Goal: Task Accomplishment & Management: Complete application form

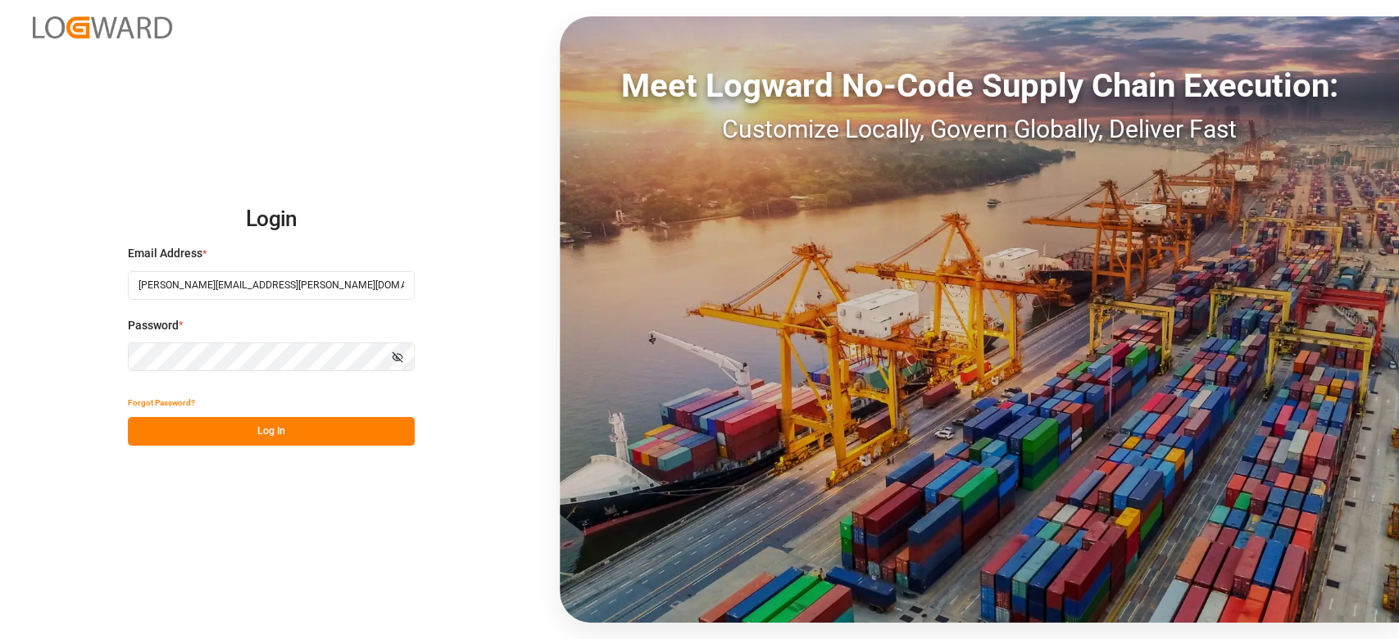
click at [293, 417] on button "Log In" at bounding box center [271, 431] width 287 height 29
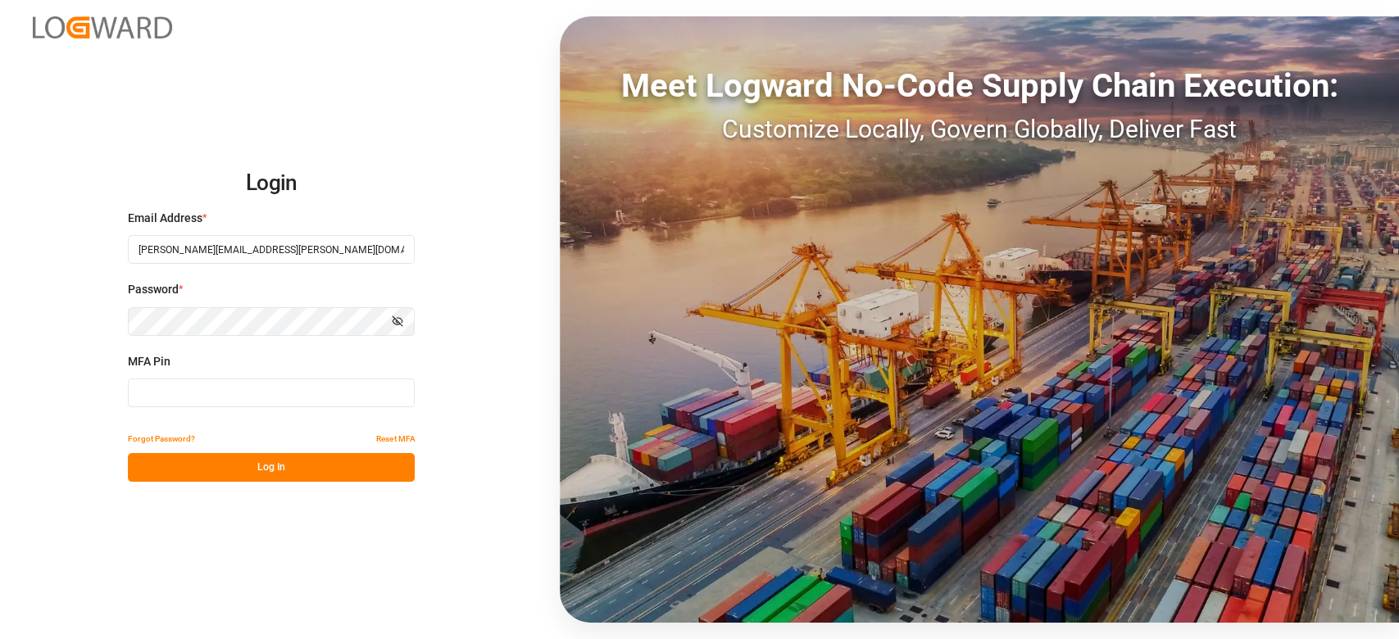
click at [266, 402] on input at bounding box center [271, 393] width 287 height 29
type input "797814"
click at [275, 471] on button "Log In" at bounding box center [271, 467] width 287 height 29
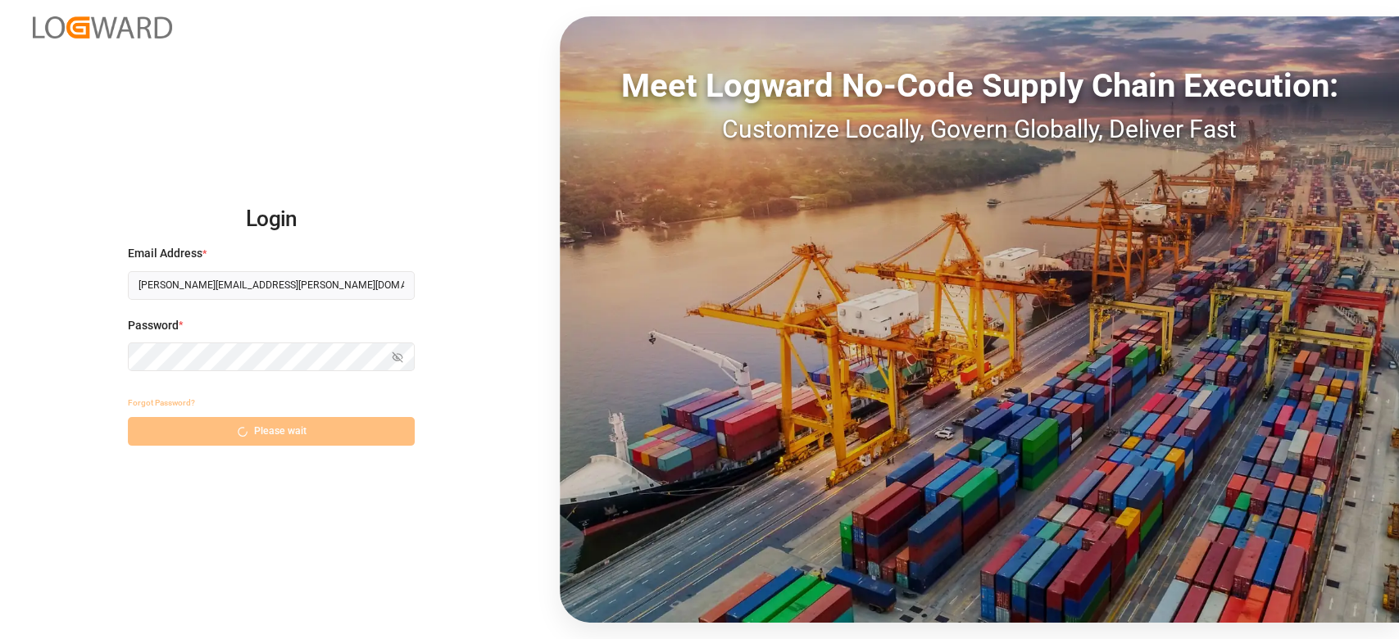
click at [293, 436] on div "Forgot Password? Please wait" at bounding box center [271, 416] width 287 height 57
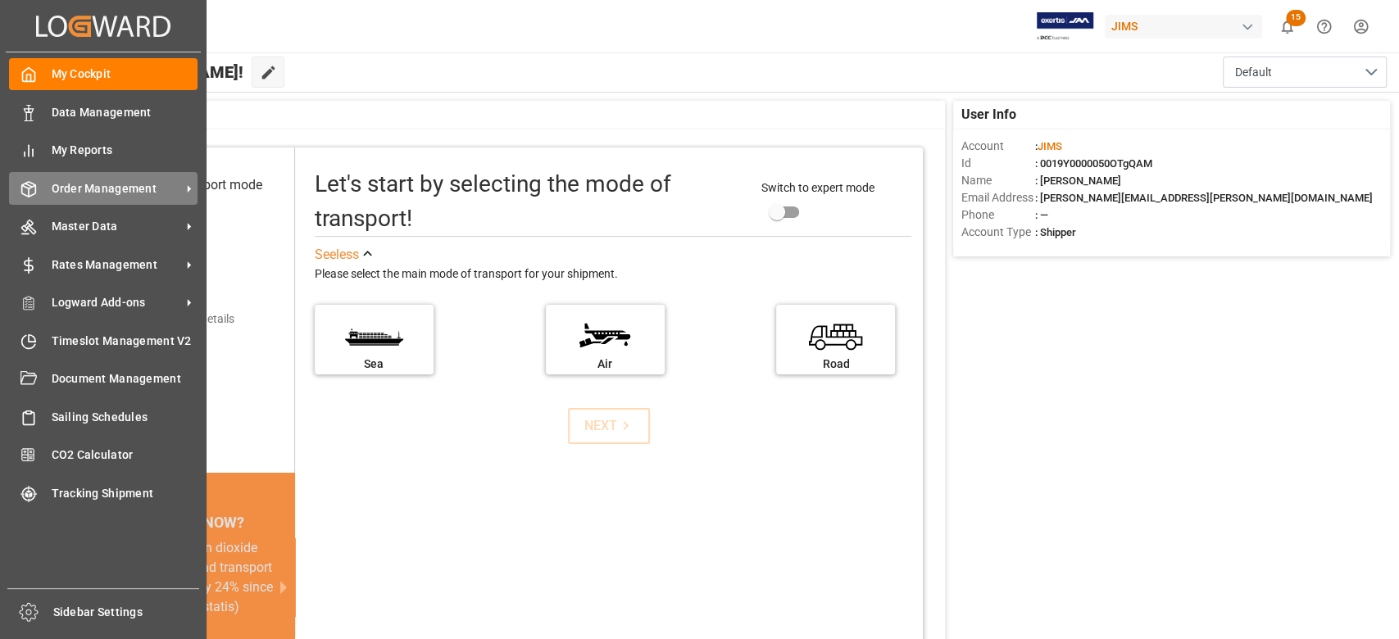
click at [138, 187] on span "Order Management" at bounding box center [116, 188] width 129 height 17
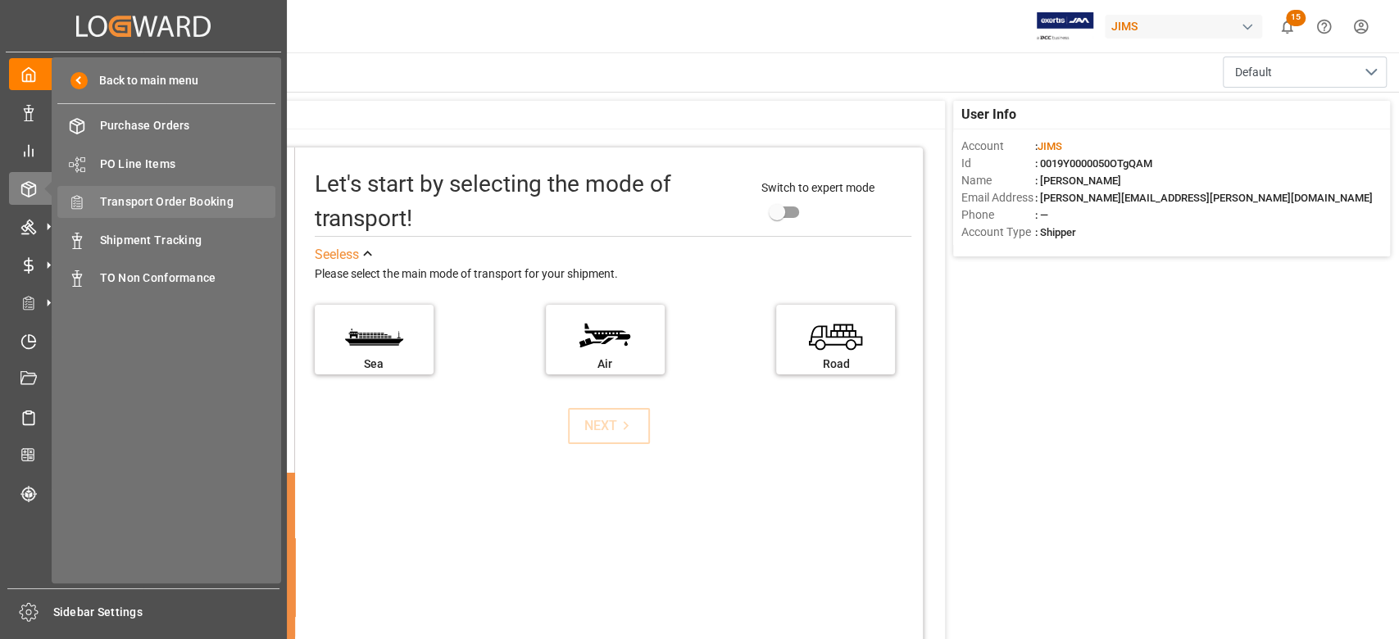
click at [215, 198] on span "Transport Order Booking" at bounding box center [188, 201] width 176 height 17
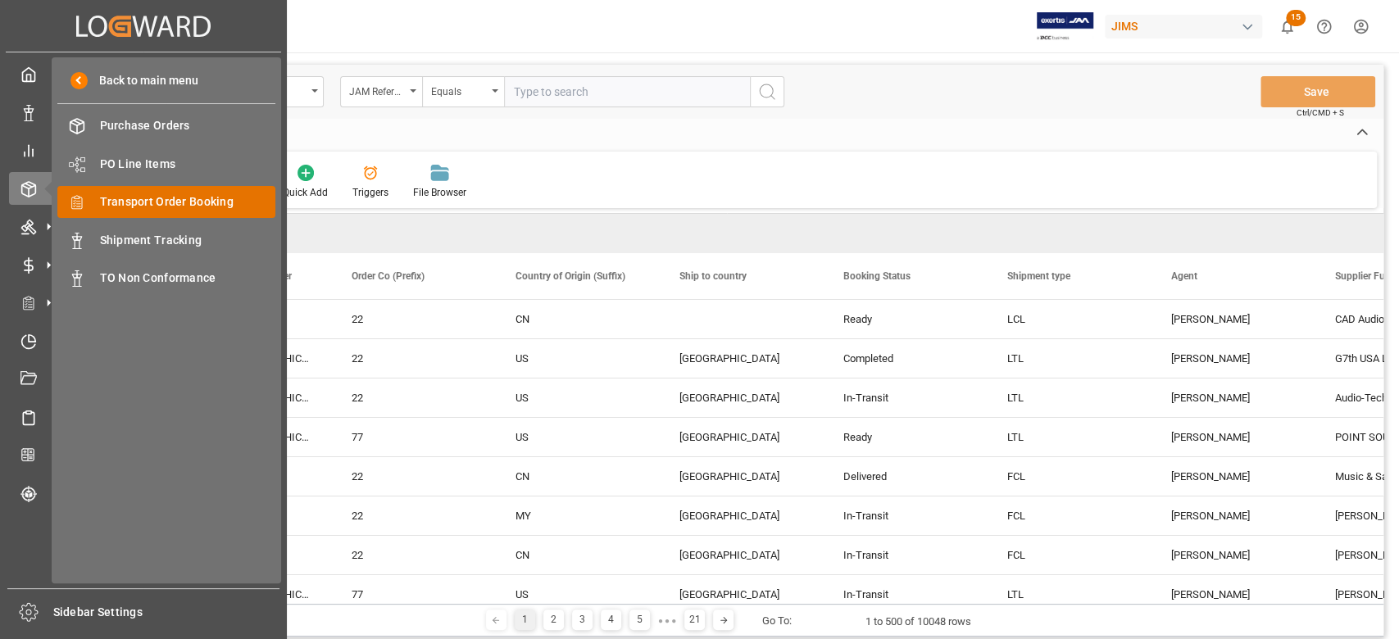
click at [178, 196] on span "Transport Order Booking" at bounding box center [188, 201] width 176 height 17
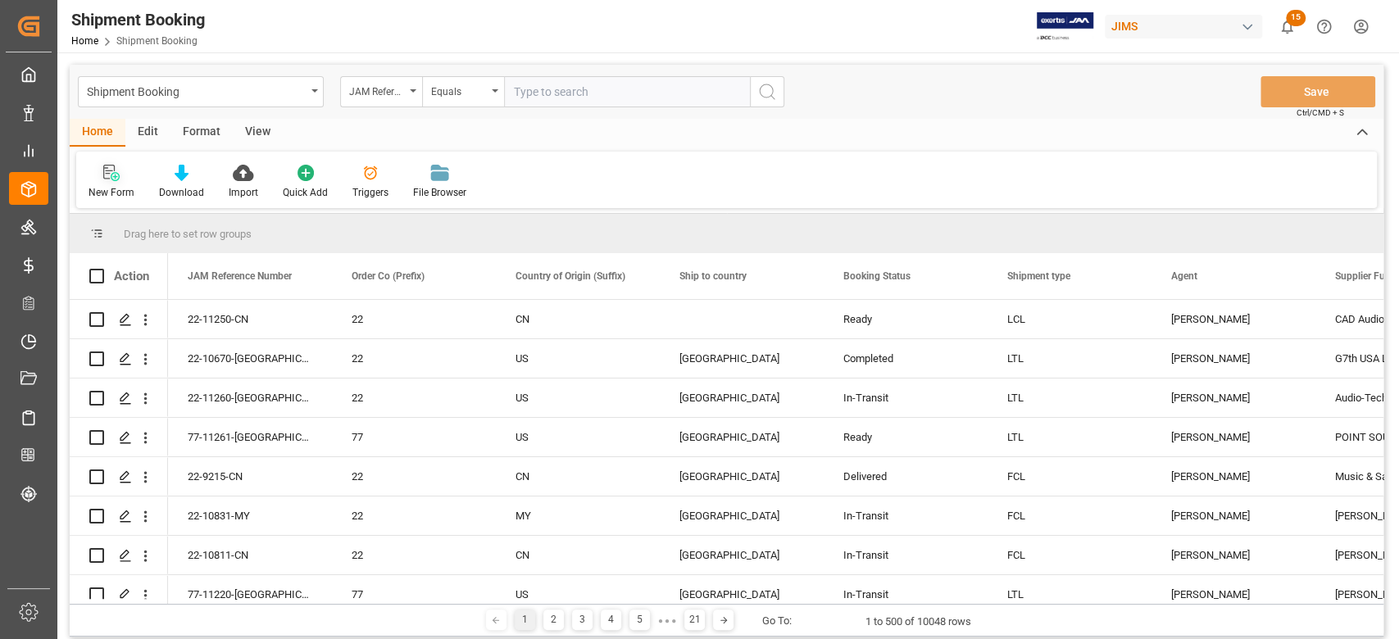
click at [113, 183] on div "New Form" at bounding box center [111, 182] width 70 height 36
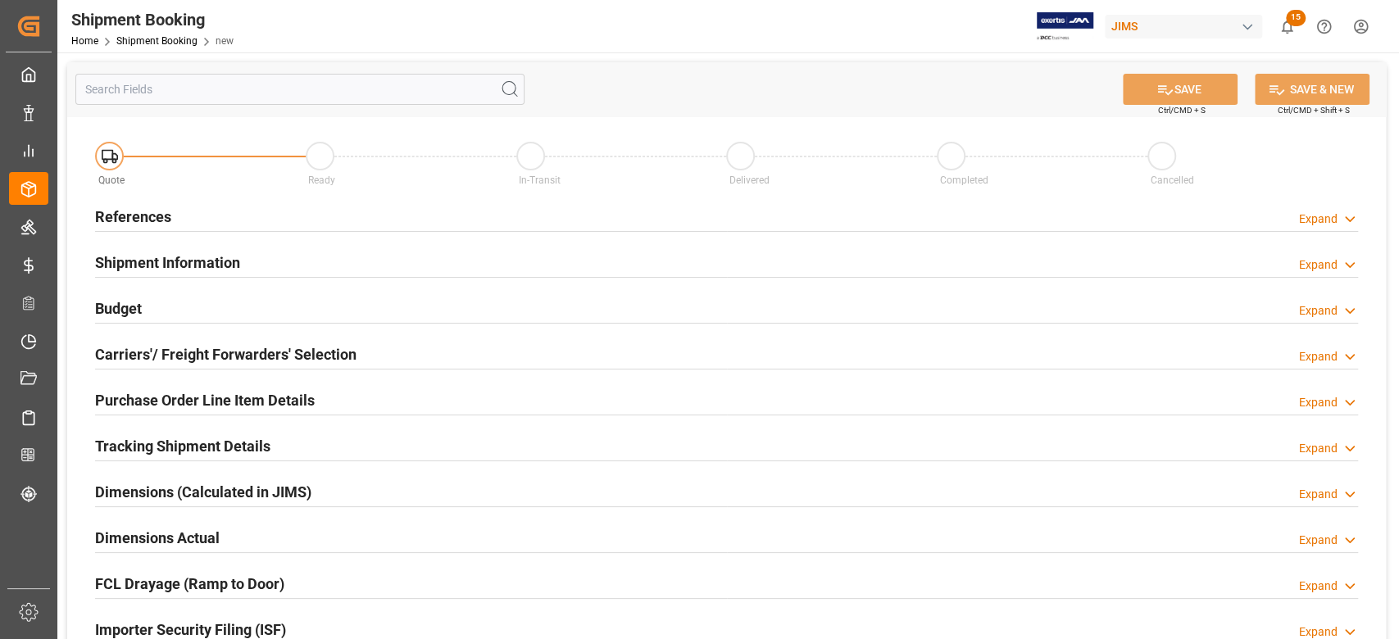
click at [168, 220] on h2 "References" at bounding box center [133, 217] width 76 height 22
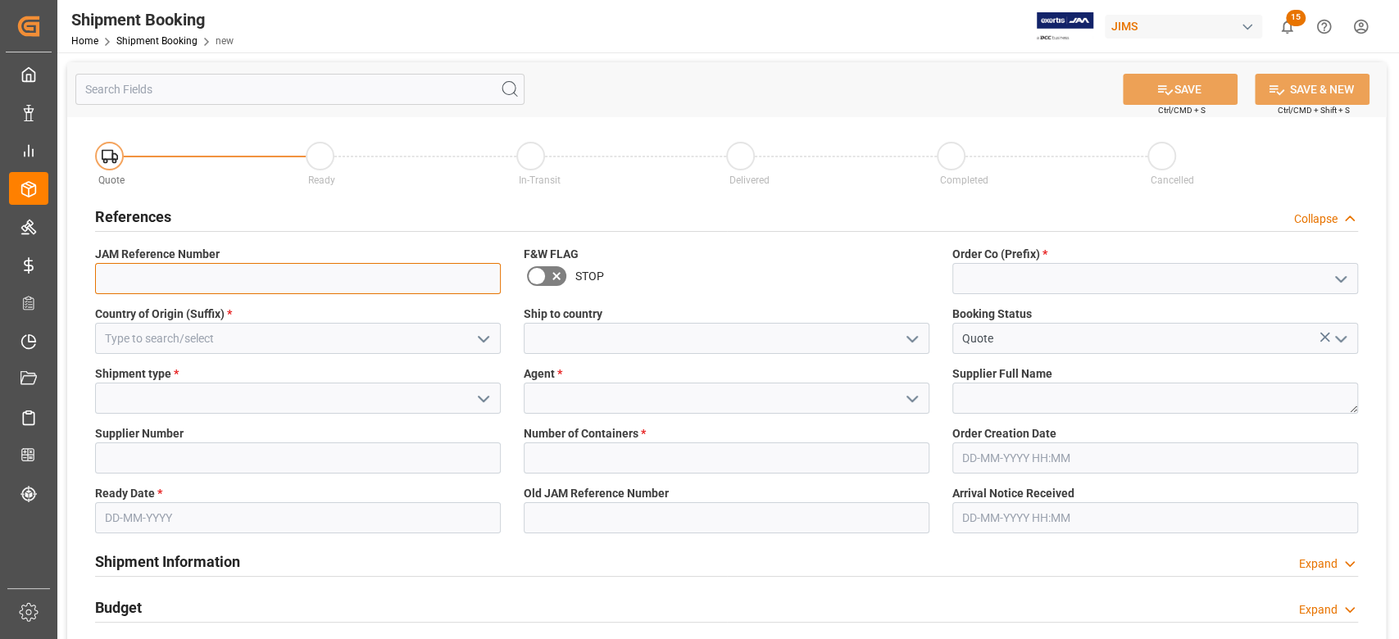
click at [173, 269] on input at bounding box center [298, 278] width 406 height 31
click at [1035, 275] on input at bounding box center [1155, 278] width 406 height 31
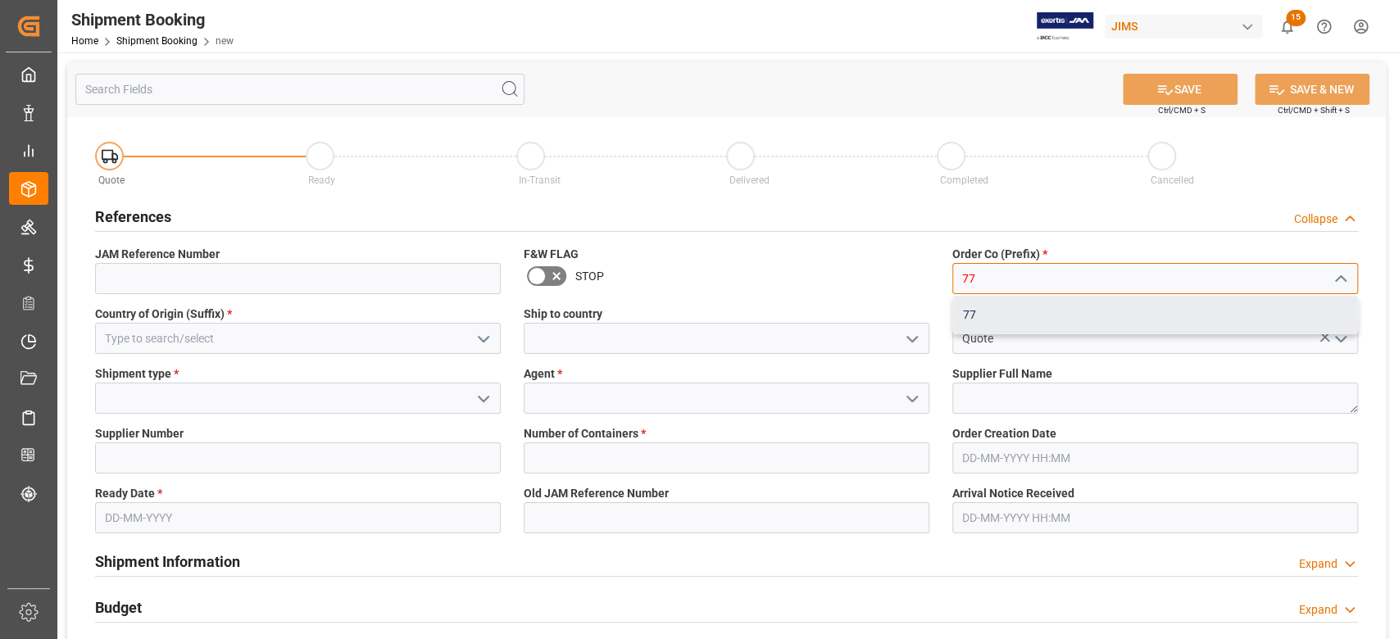
click at [1029, 306] on div "77" at bounding box center [1155, 315] width 404 height 37
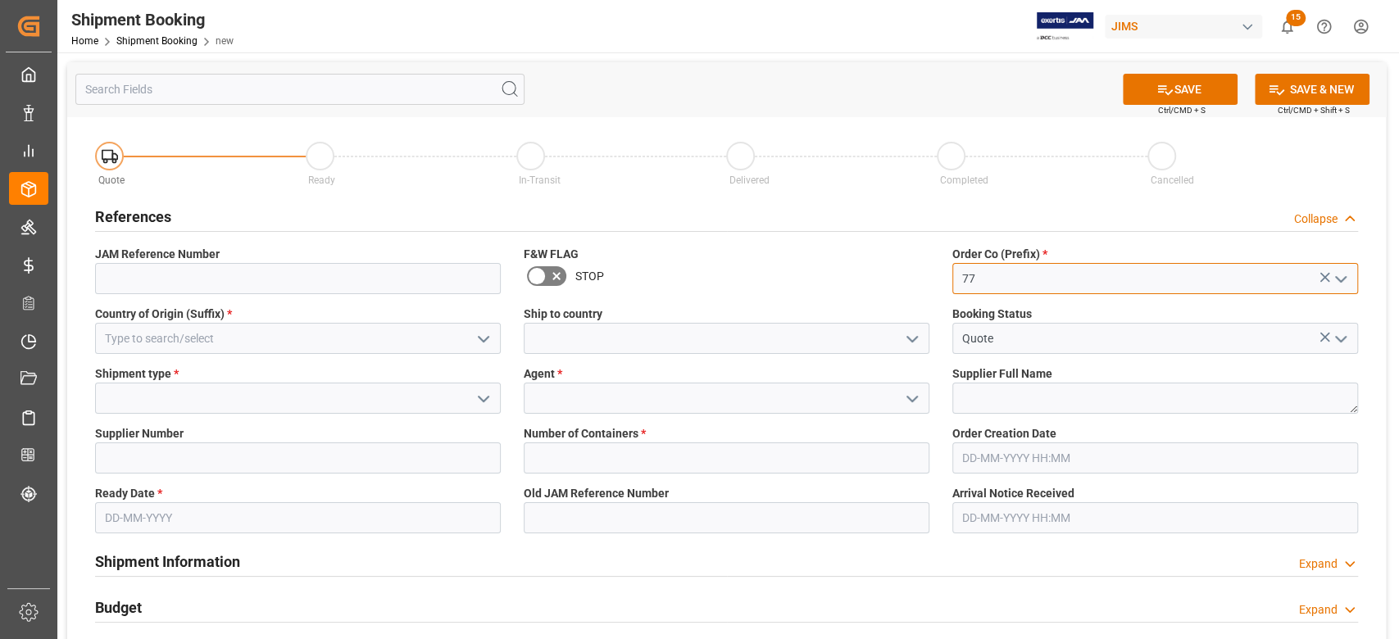
type input "77"
click at [333, 328] on input at bounding box center [298, 338] width 406 height 31
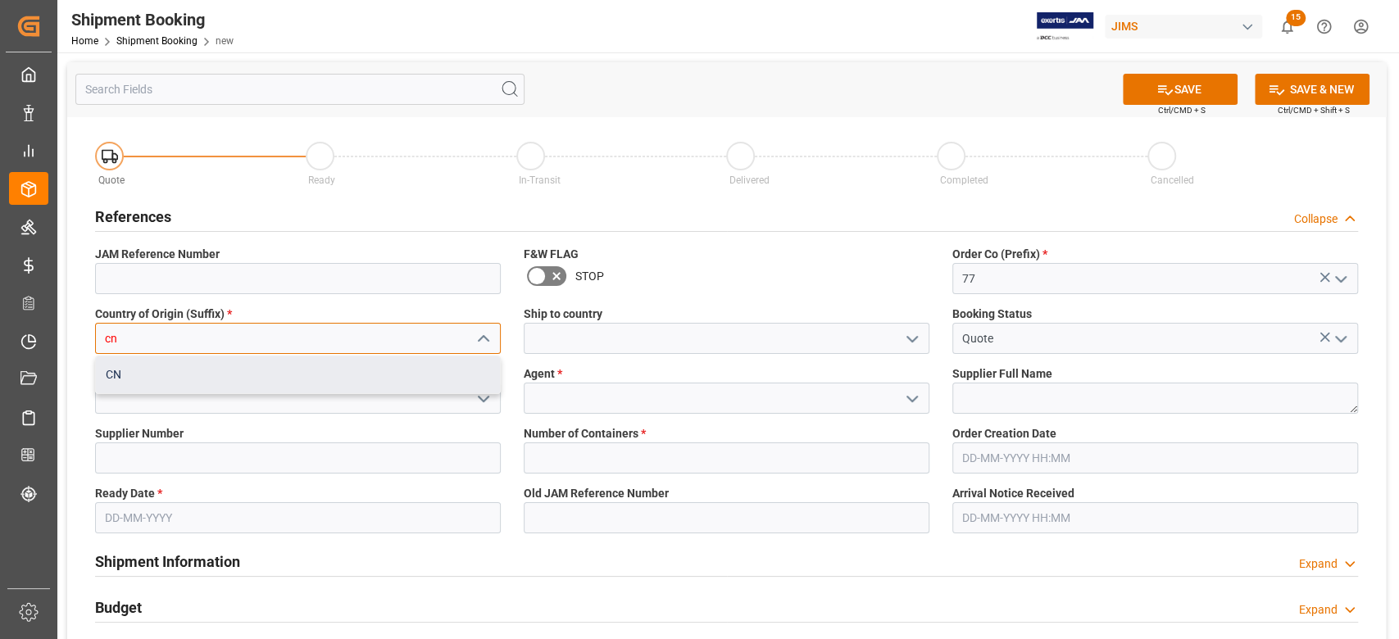
click at [331, 382] on div "CN" at bounding box center [298, 374] width 404 height 37
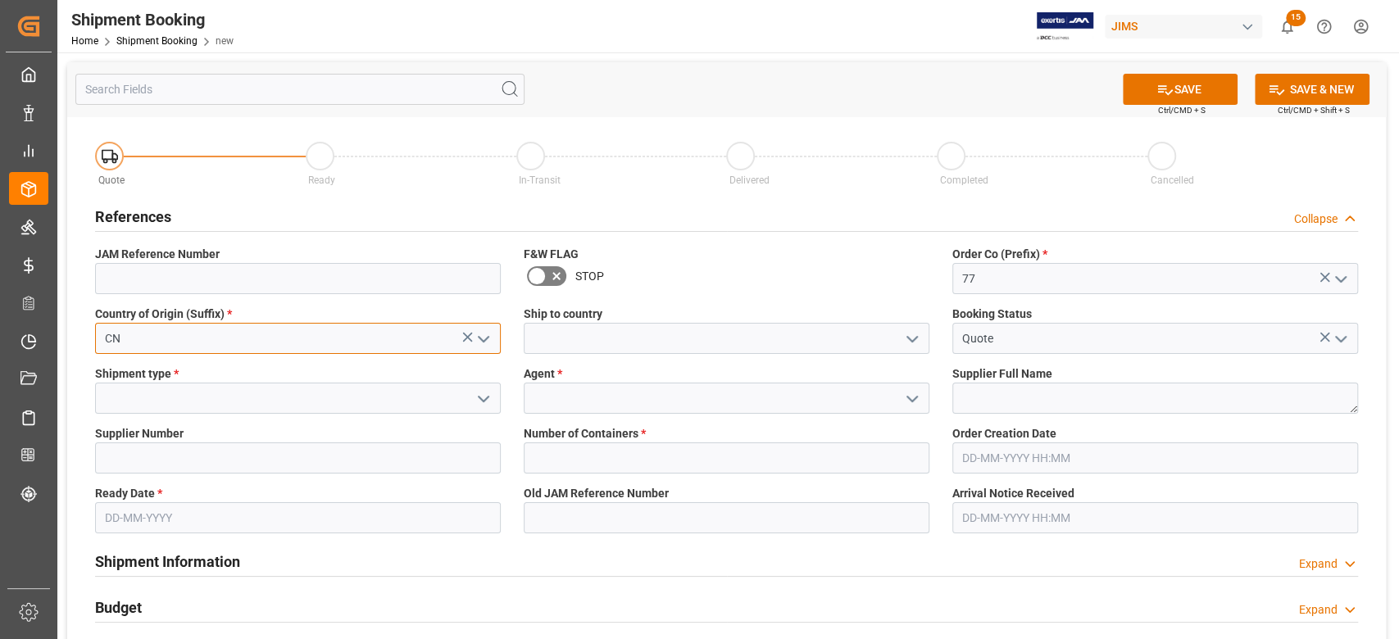
type input "CN"
click at [630, 343] on input at bounding box center [727, 338] width 406 height 31
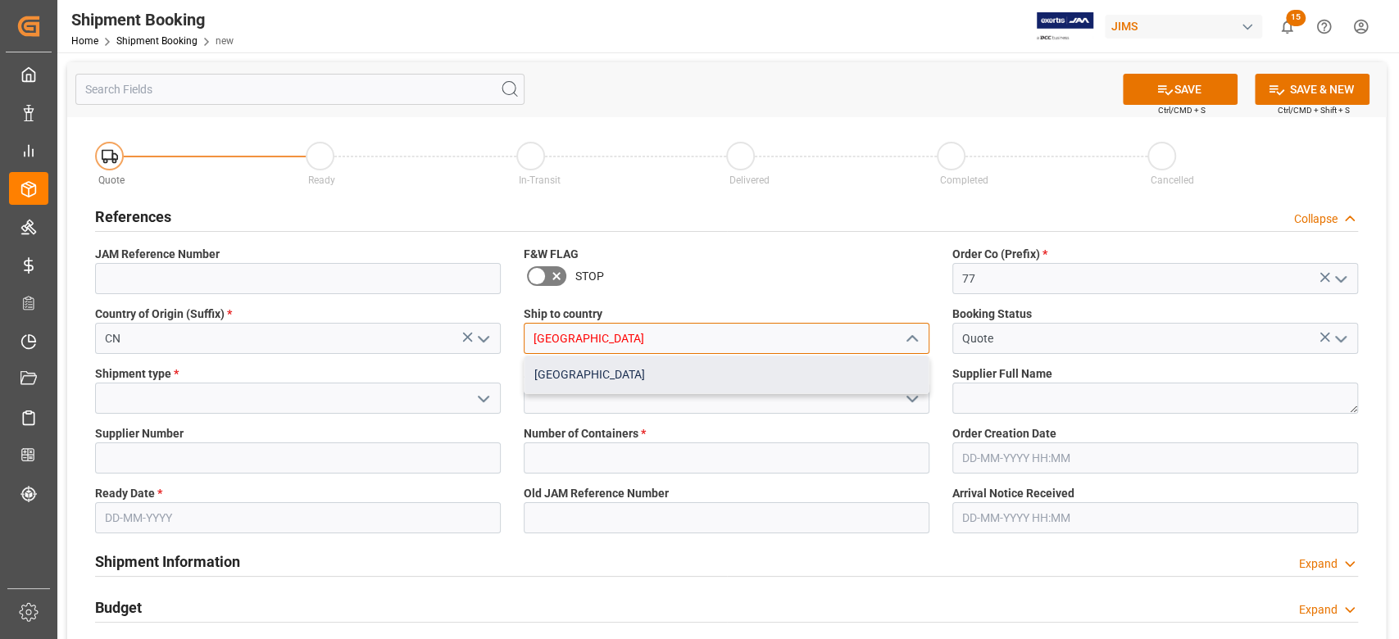
click at [620, 366] on div "[GEOGRAPHIC_DATA]" at bounding box center [726, 374] width 404 height 37
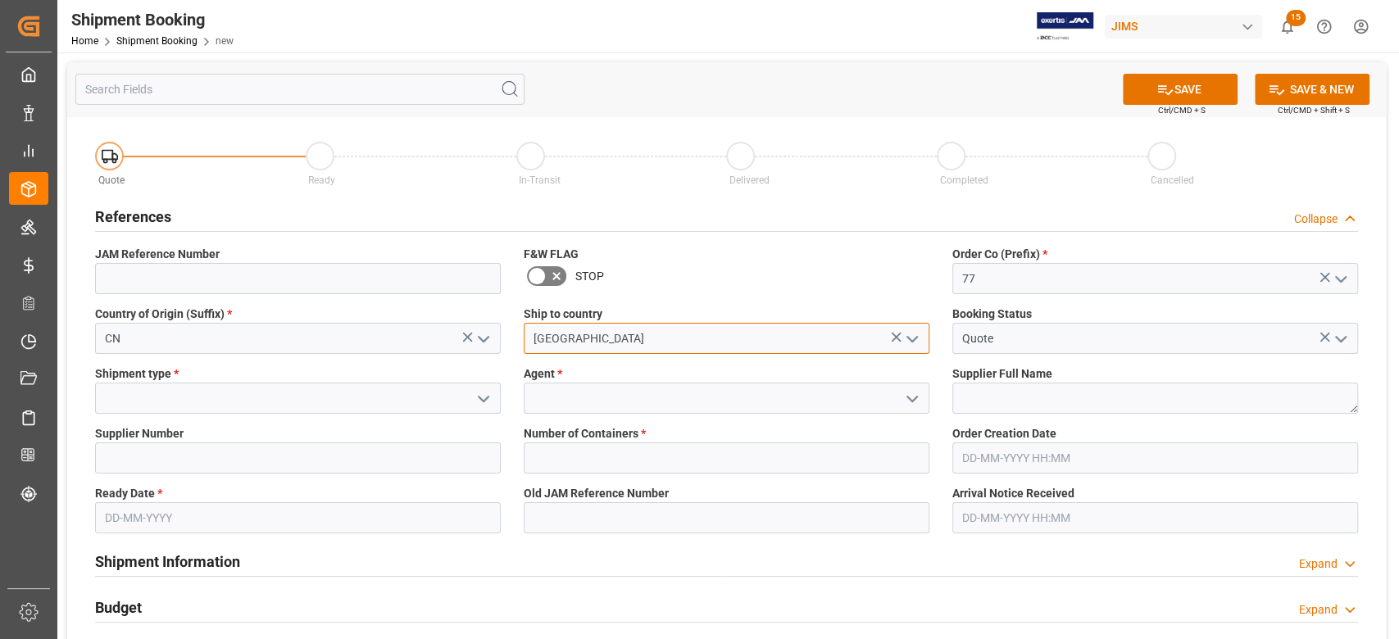
type input "[GEOGRAPHIC_DATA]"
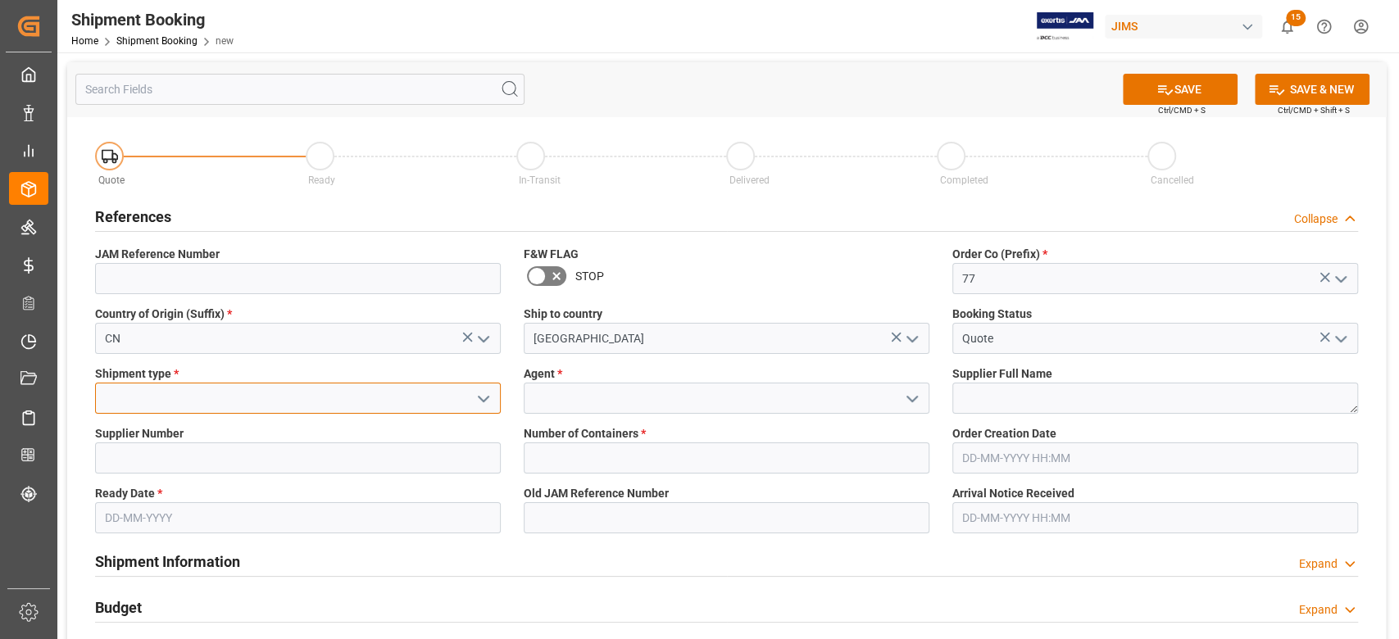
click at [294, 403] on input at bounding box center [298, 398] width 406 height 31
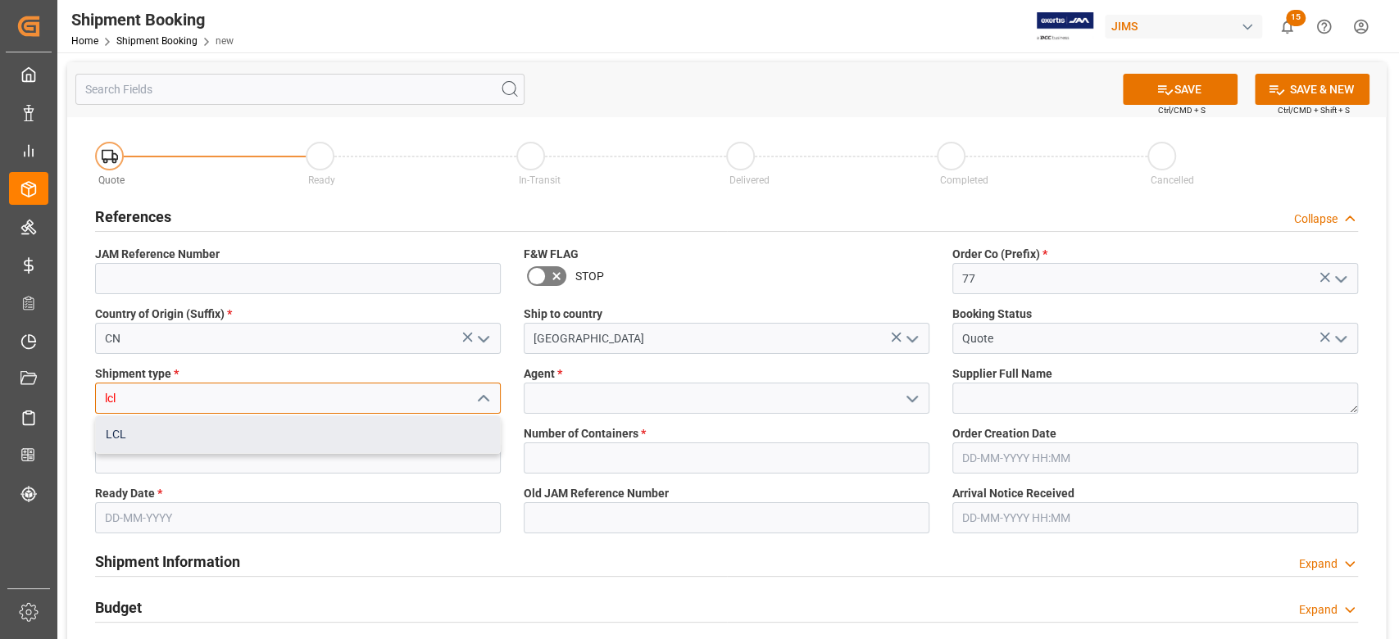
click at [299, 436] on div "LCL" at bounding box center [298, 434] width 404 height 37
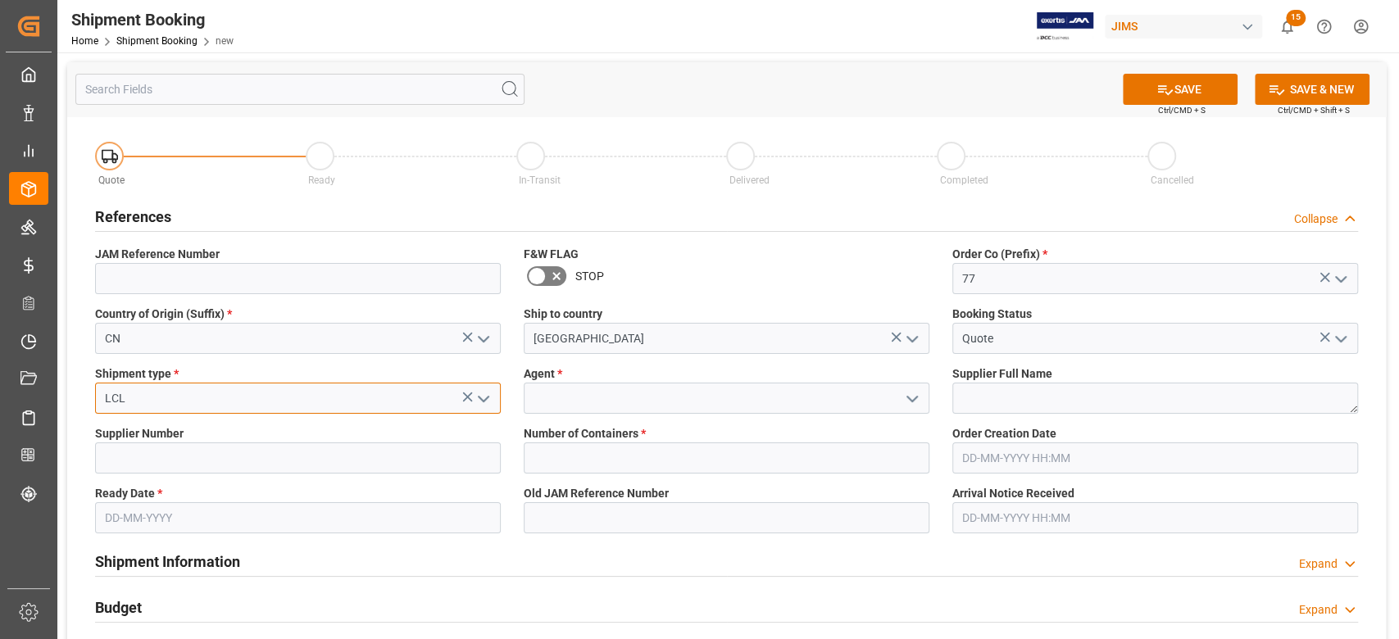
type input "LCL"
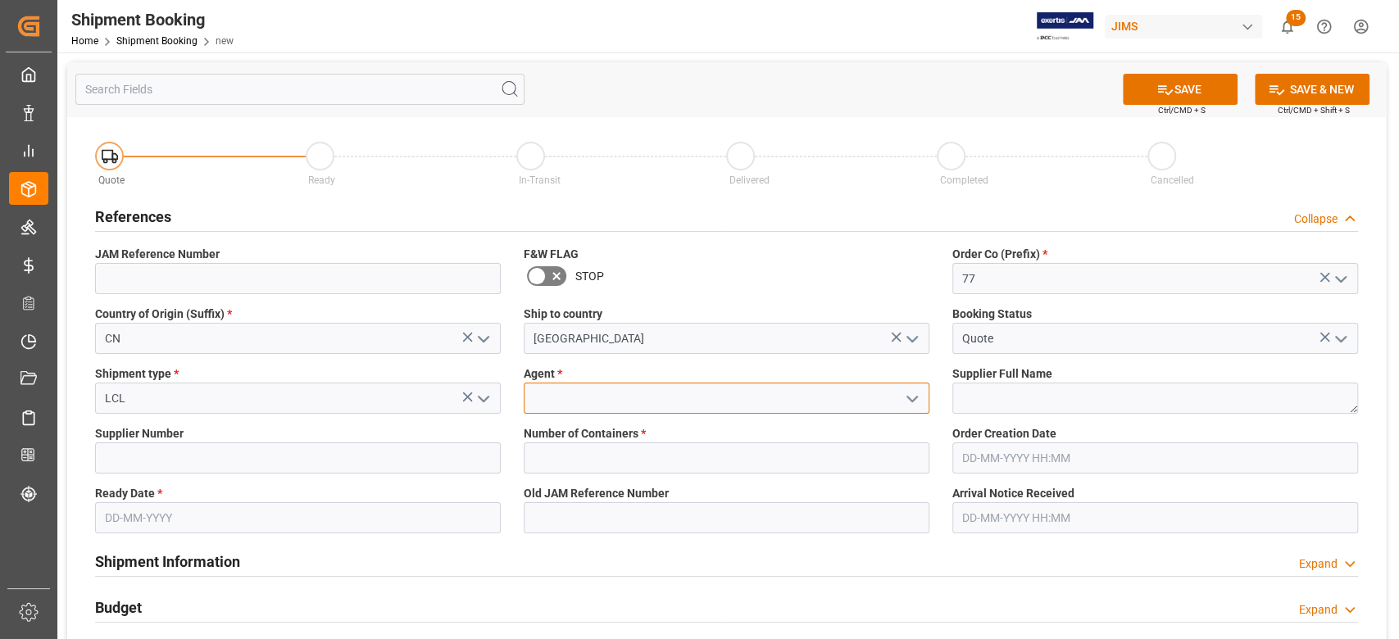
click at [557, 405] on input at bounding box center [727, 398] width 406 height 31
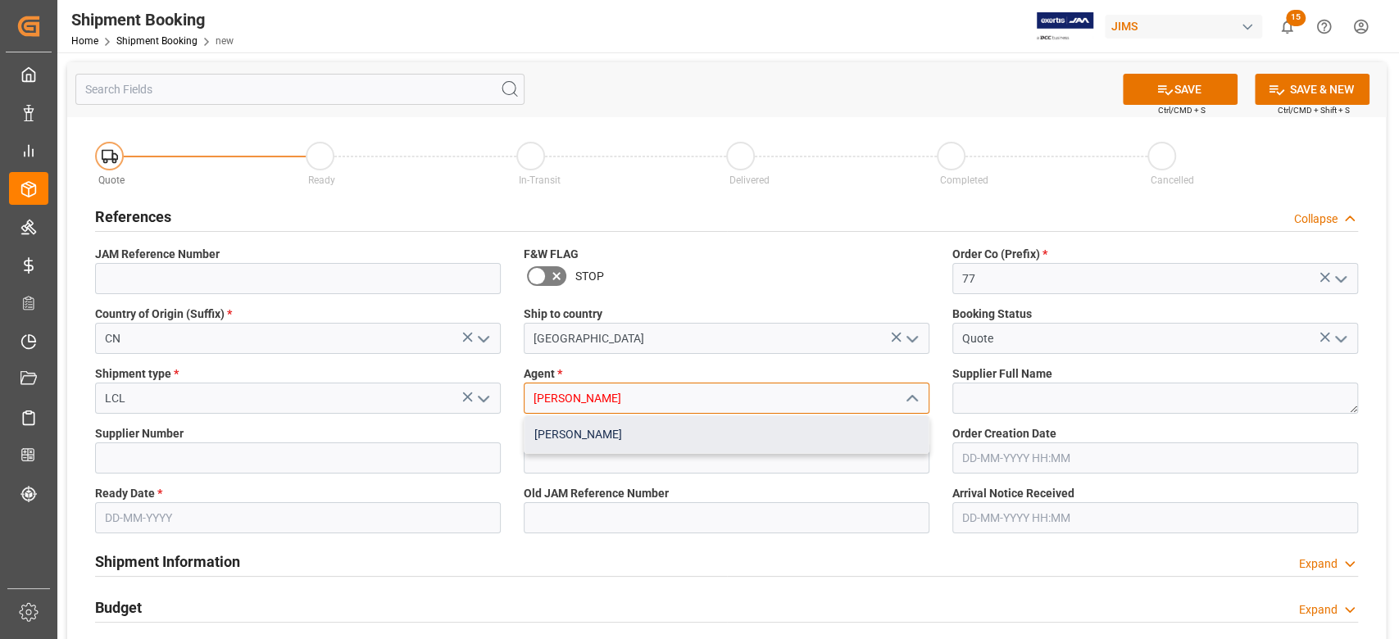
click at [590, 426] on div "[PERSON_NAME]" at bounding box center [726, 434] width 404 height 37
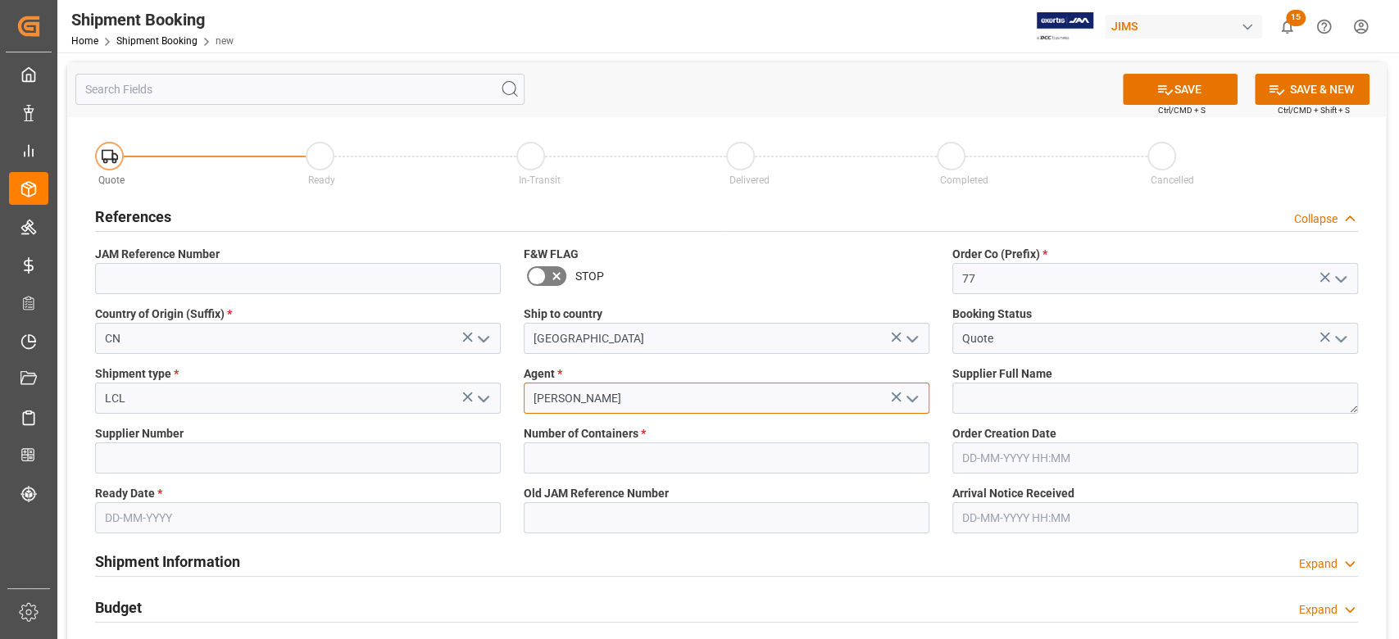
type input "[PERSON_NAME]"
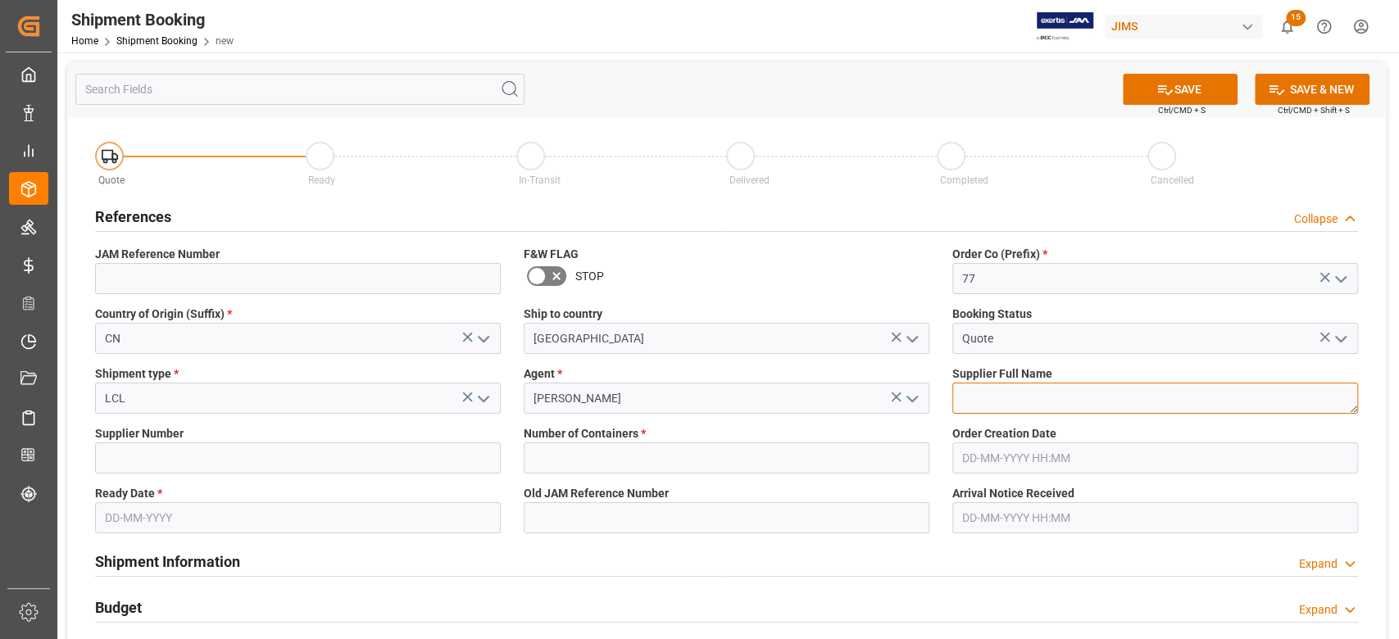
click at [973, 404] on textarea at bounding box center [1155, 398] width 406 height 31
click at [1049, 403] on textarea at bounding box center [1155, 398] width 406 height 31
paste textarea "Arturia ([GEOGRAPHIC_DATA])"
type textarea "Arturia ([GEOGRAPHIC_DATA])"
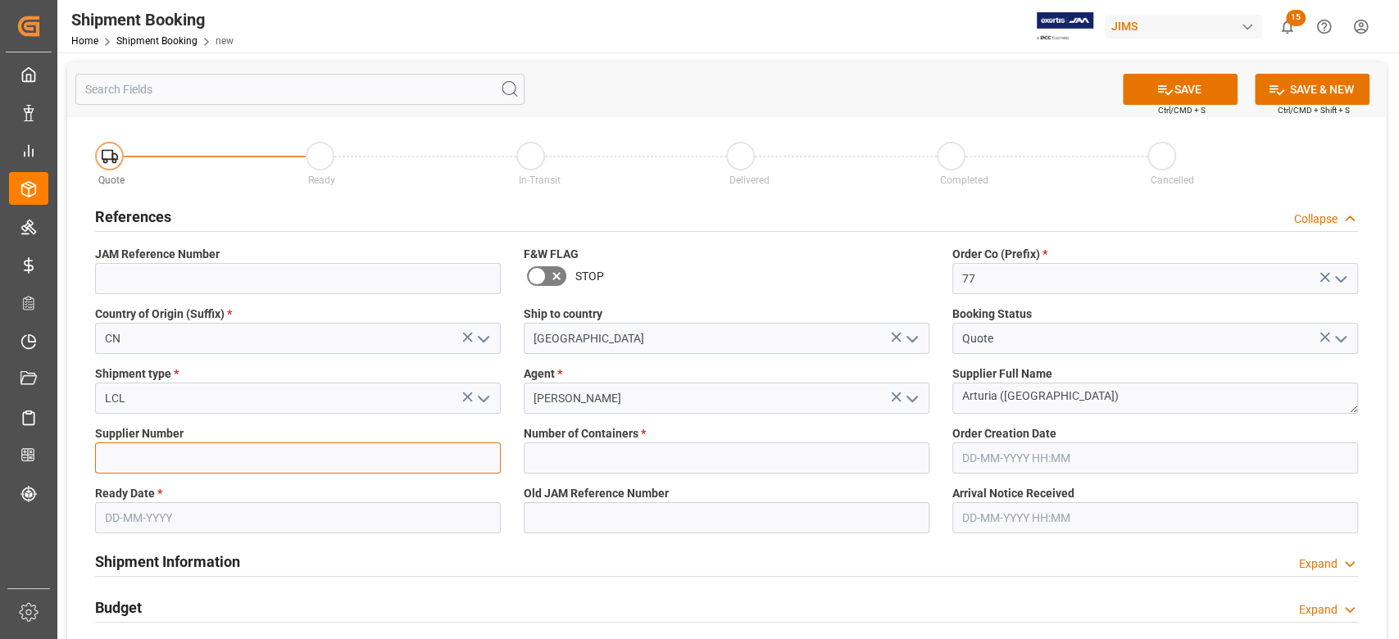
click at [249, 461] on input at bounding box center [298, 458] width 406 height 31
paste input "577989"
type input "577989"
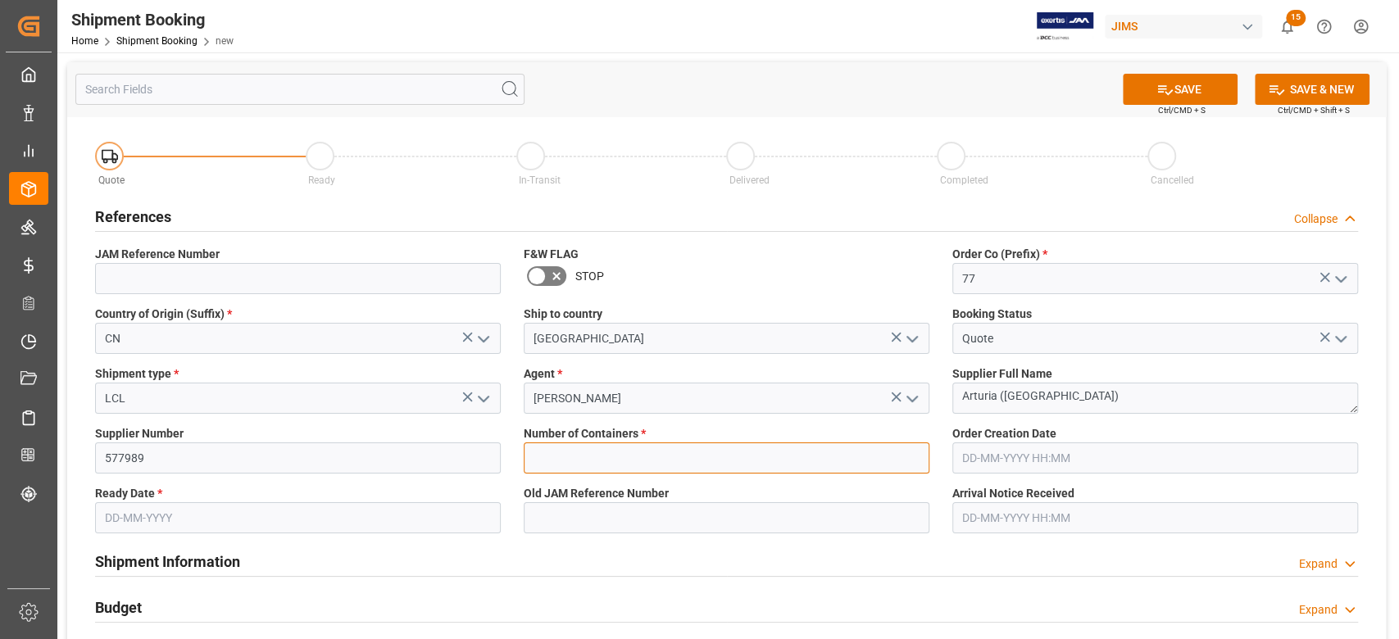
click at [579, 462] on input "text" at bounding box center [727, 458] width 406 height 31
type input "0"
click at [1062, 463] on input "text" at bounding box center [1155, 458] width 406 height 31
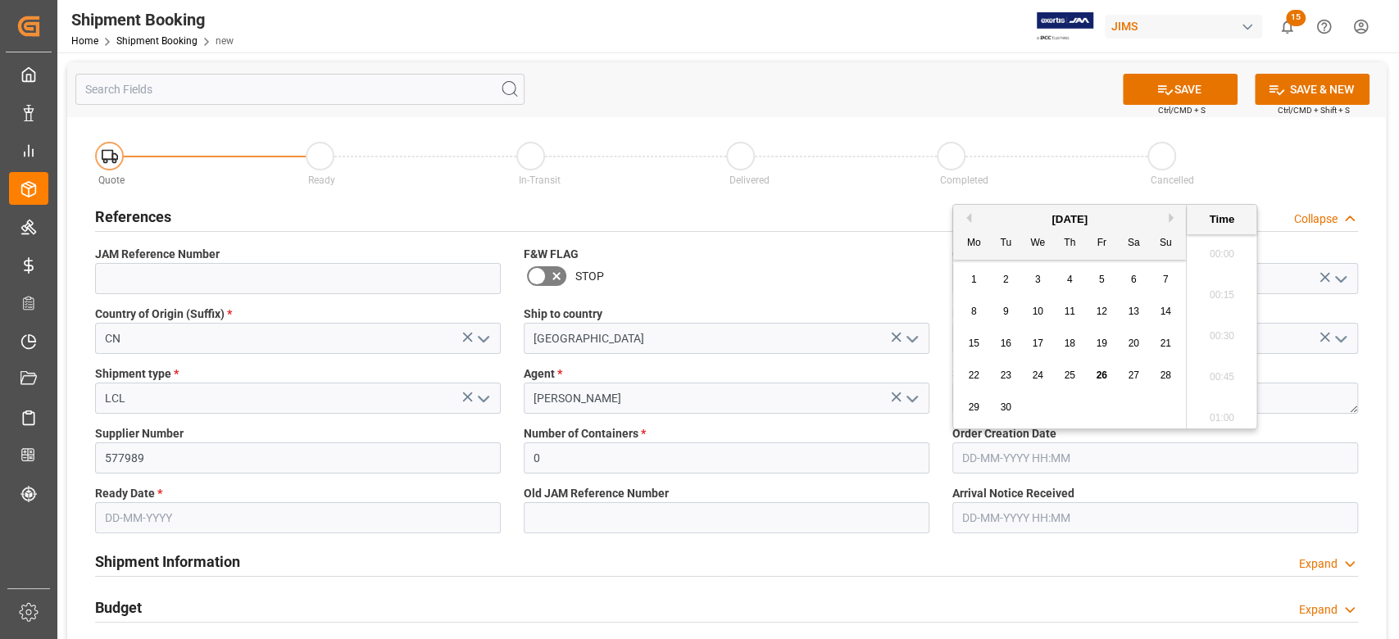
scroll to position [1767, 0]
click at [273, 531] on input "text" at bounding box center [298, 517] width 406 height 31
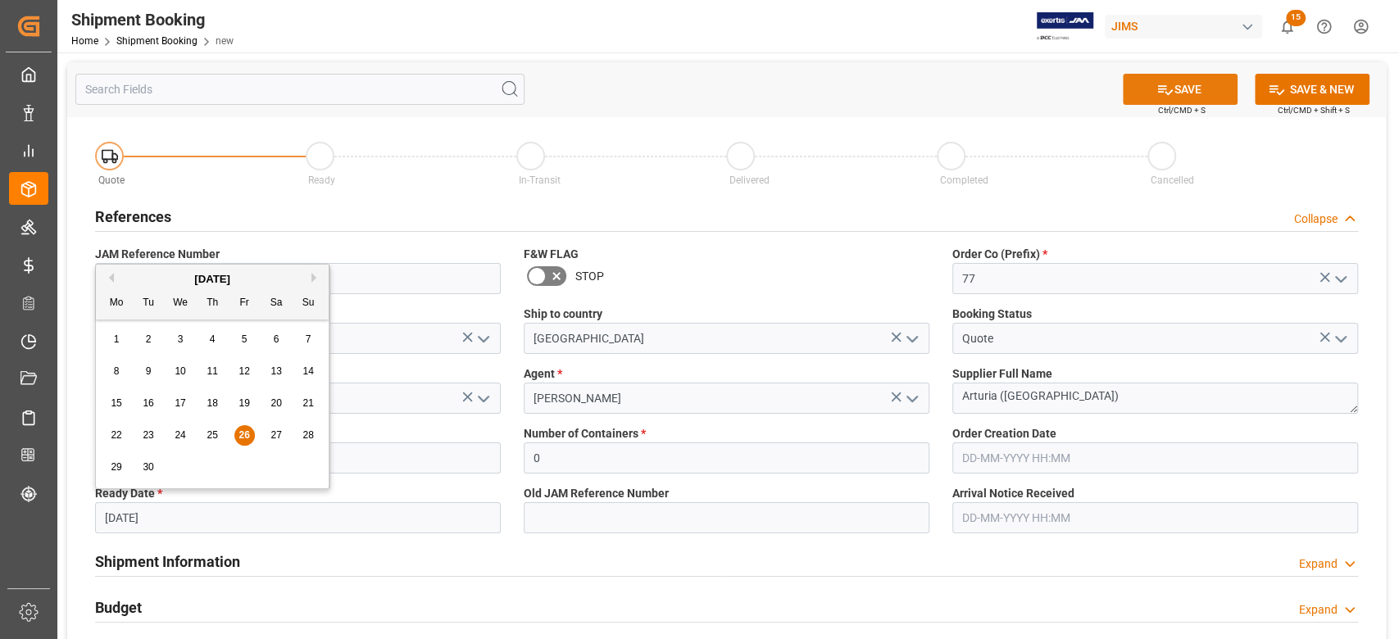
type input "26-09-2025"
click at [1180, 87] on button "SAVE" at bounding box center [1180, 89] width 115 height 31
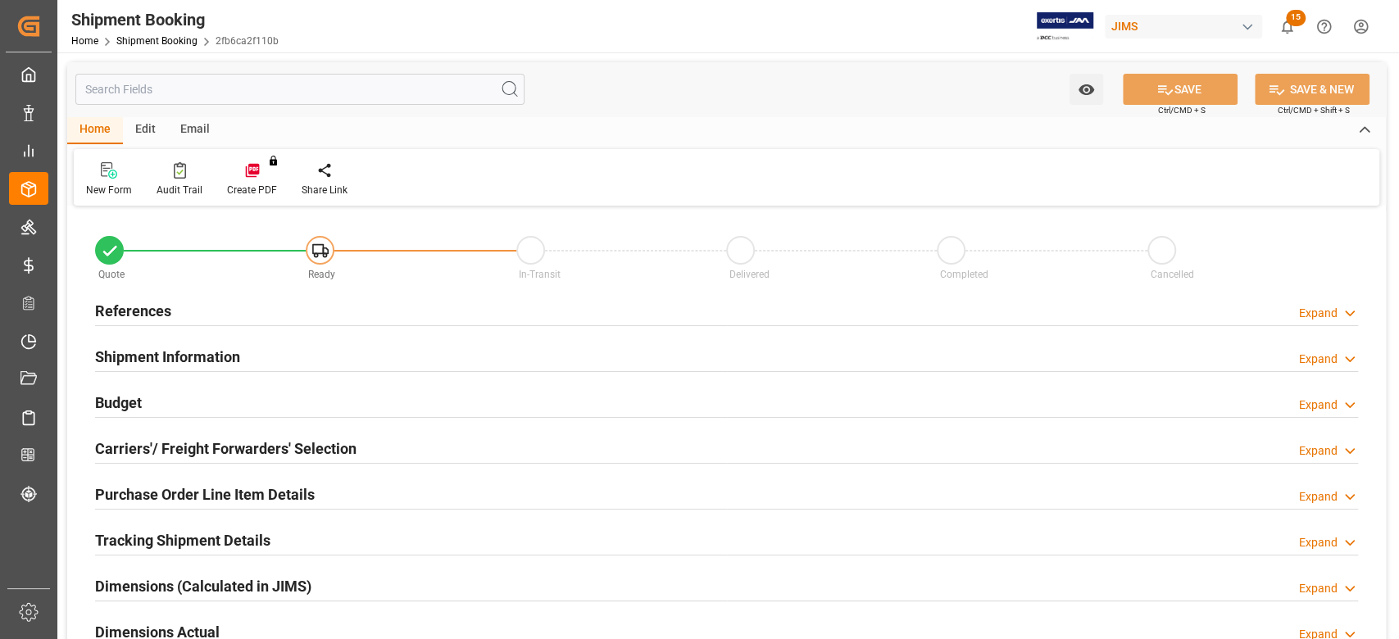
type input "0"
type input "[DATE]"
click at [150, 315] on h2 "References" at bounding box center [133, 311] width 76 height 22
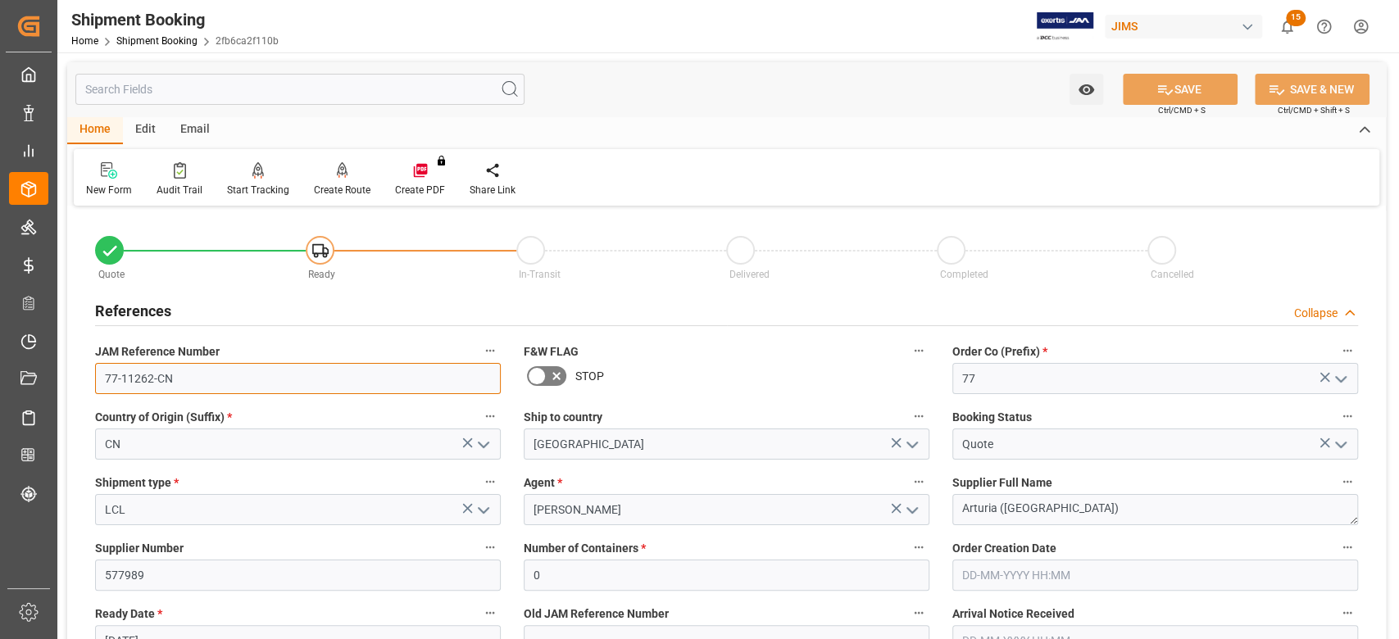
click at [190, 374] on input "77-11262-CN" at bounding box center [298, 378] width 406 height 31
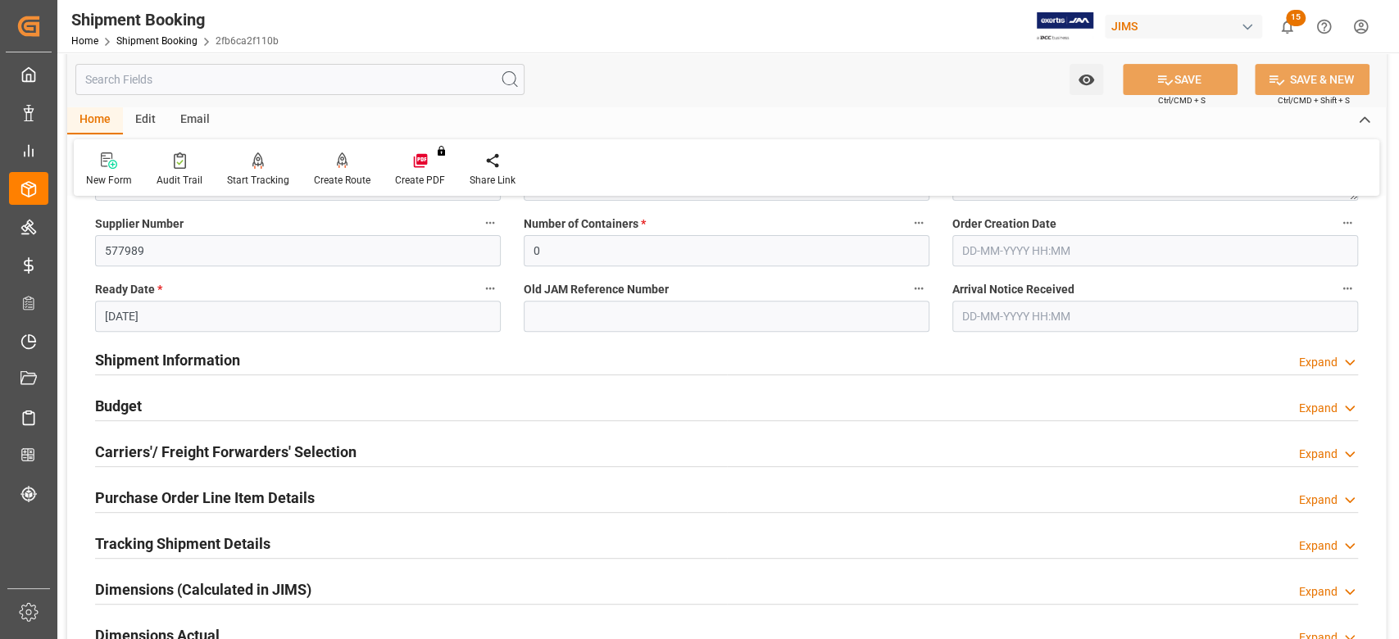
scroll to position [328, 0]
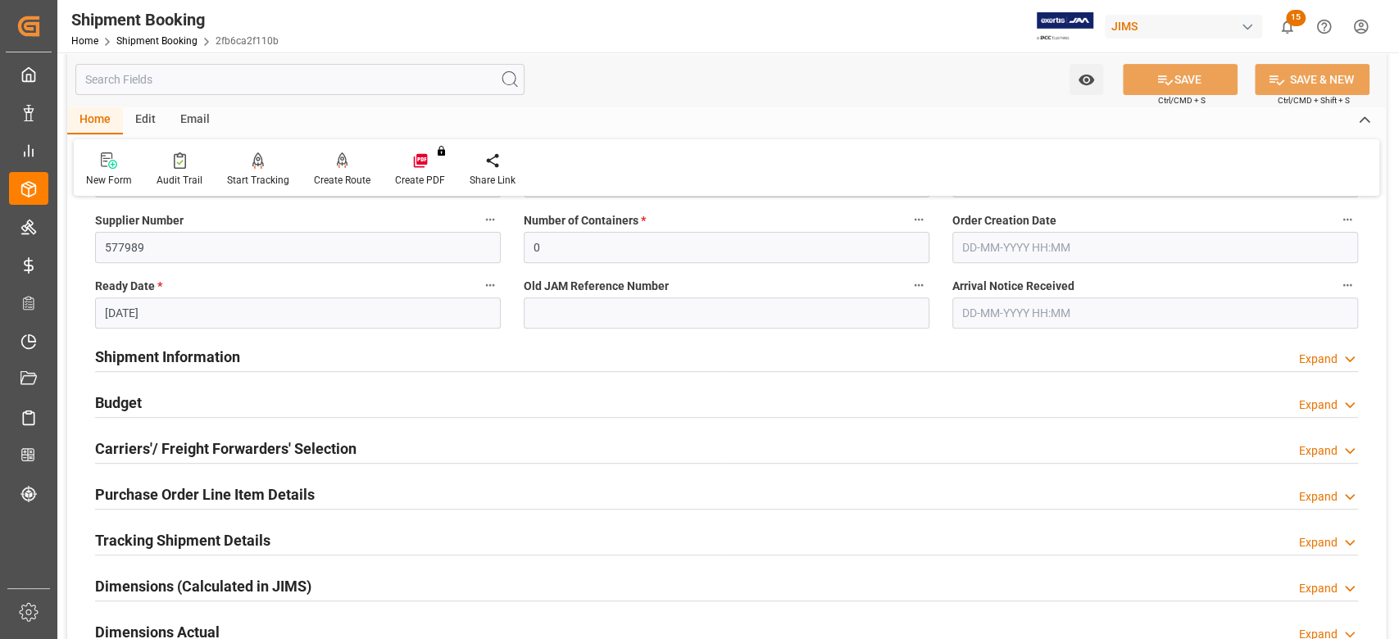
click at [138, 443] on h2 "Carriers'/ Freight Forwarders' Selection" at bounding box center [225, 449] width 261 height 22
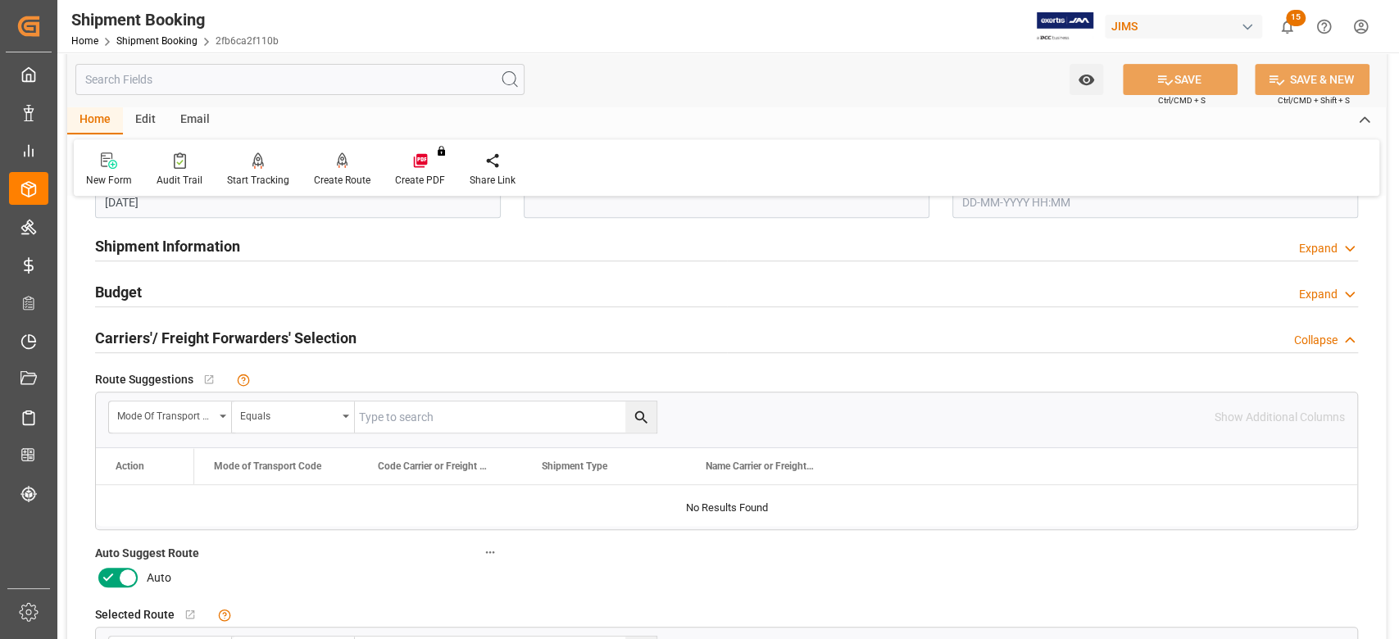
scroll to position [546, 0]
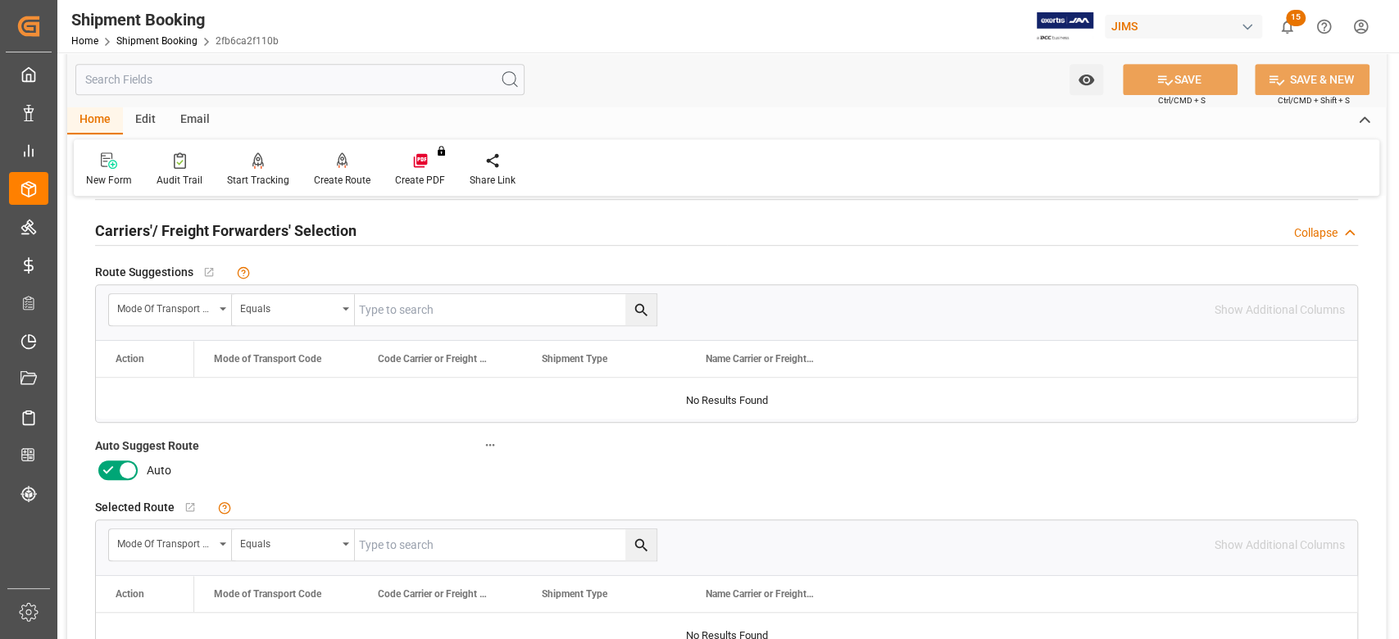
click at [129, 473] on icon at bounding box center [128, 471] width 20 height 20
click at [0, 0] on input "checkbox" at bounding box center [0, 0] width 0 height 0
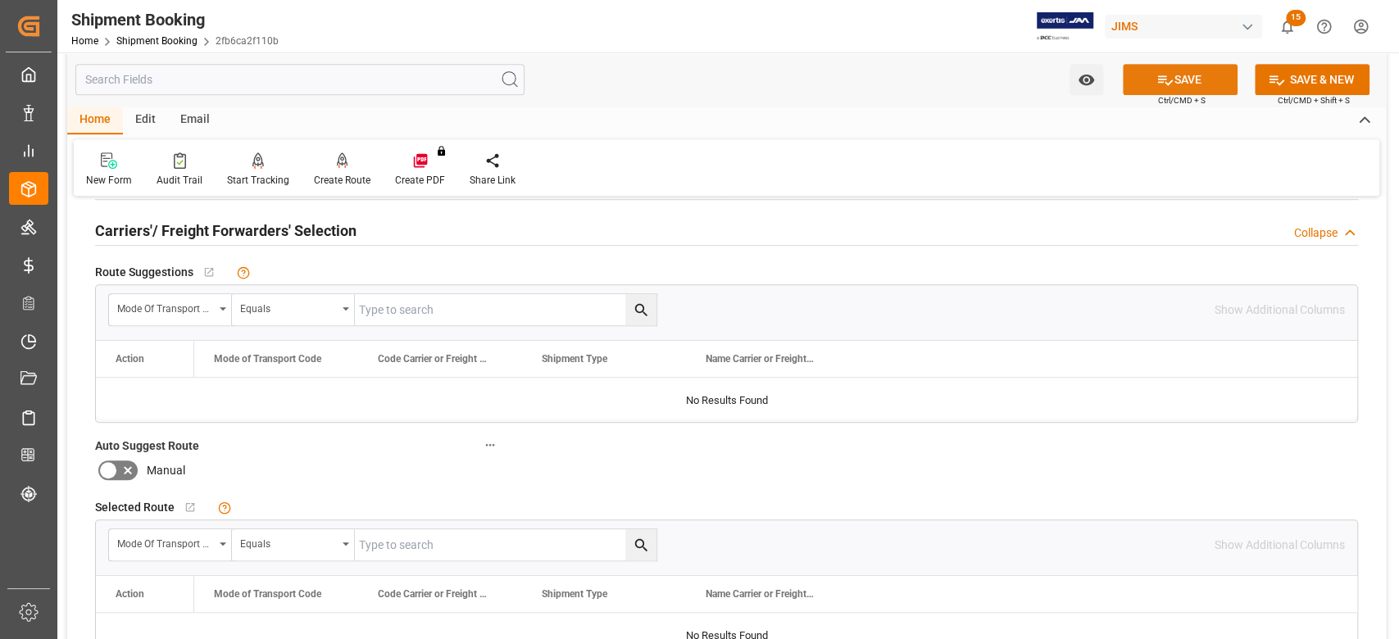
click at [1157, 89] on button "SAVE" at bounding box center [1180, 79] width 115 height 31
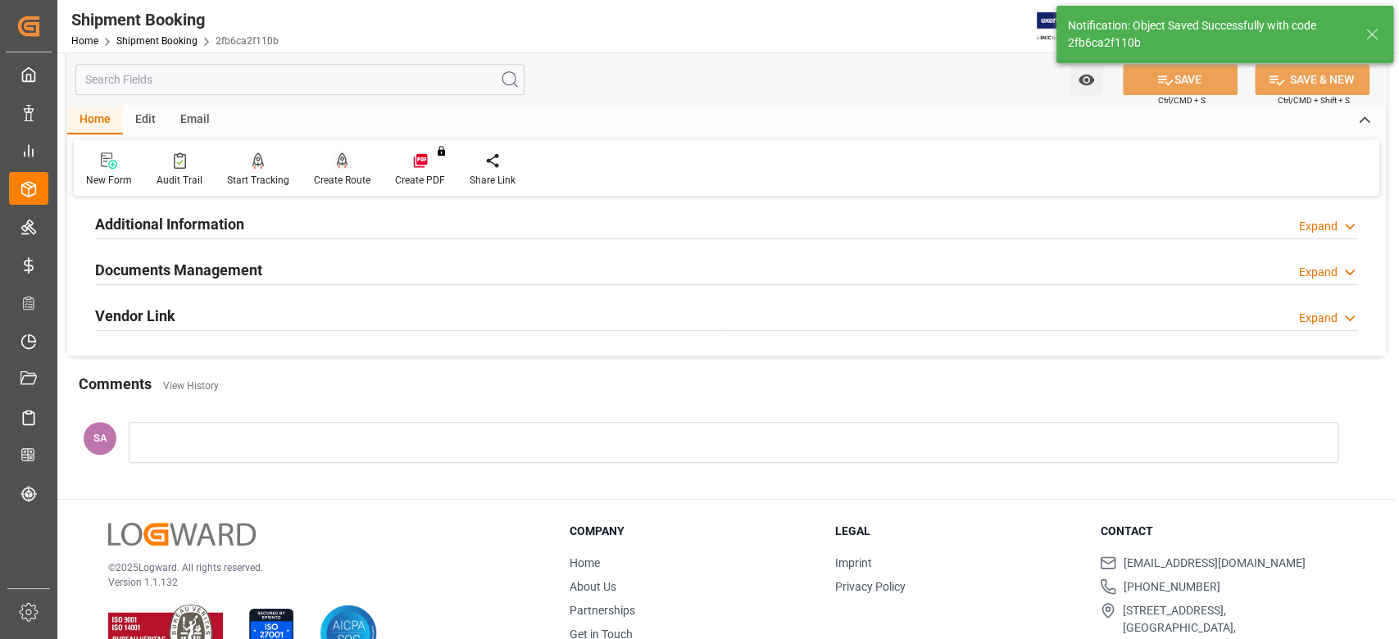
scroll to position [218, 0]
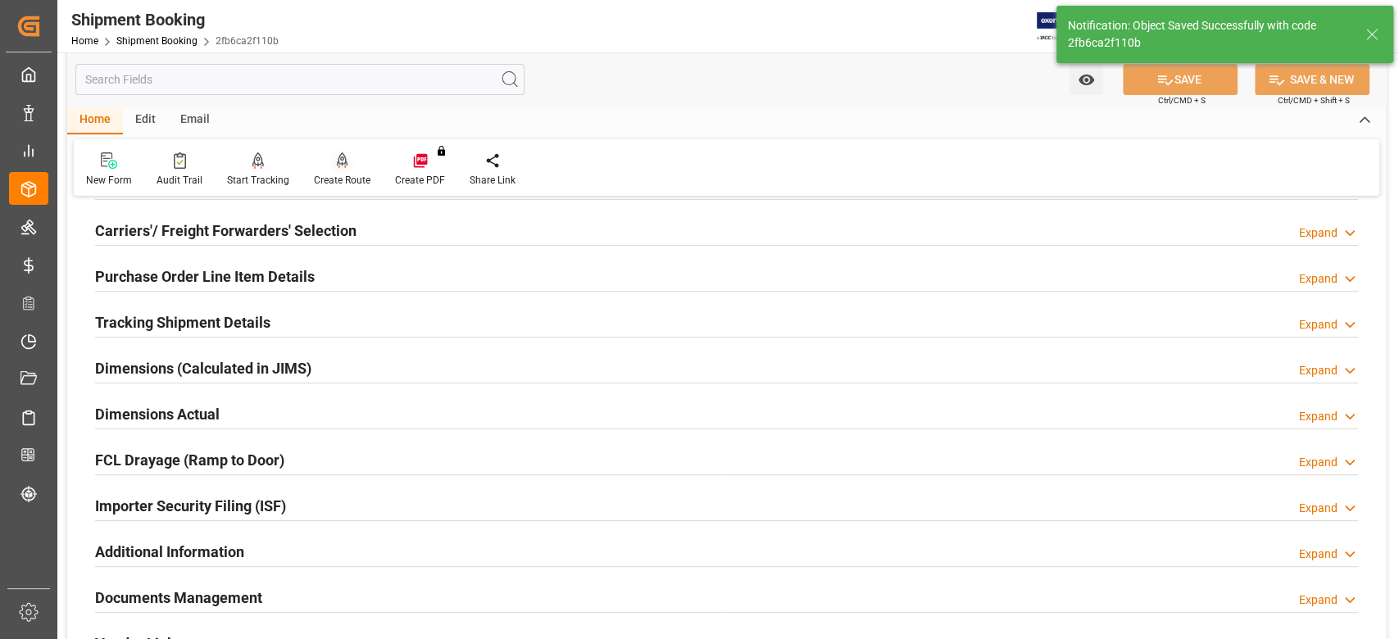
click at [340, 184] on div "Create Route" at bounding box center [342, 180] width 57 height 15
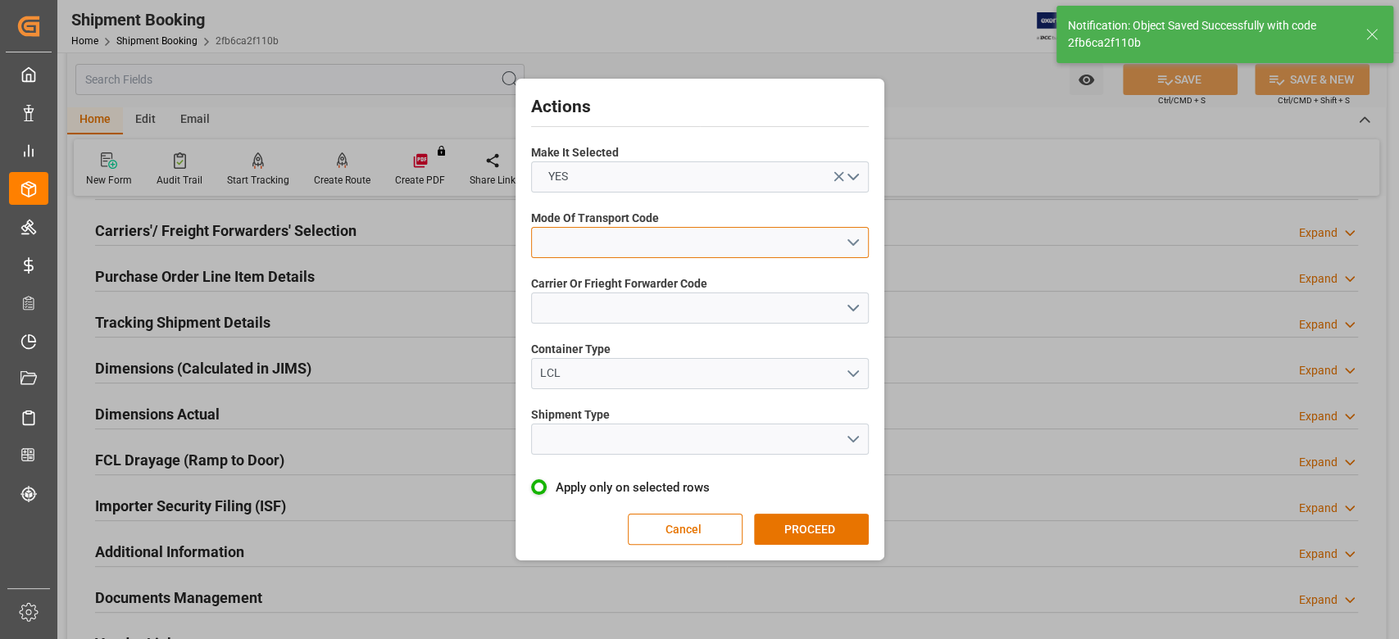
click at [620, 250] on button "open menu" at bounding box center [700, 242] width 338 height 31
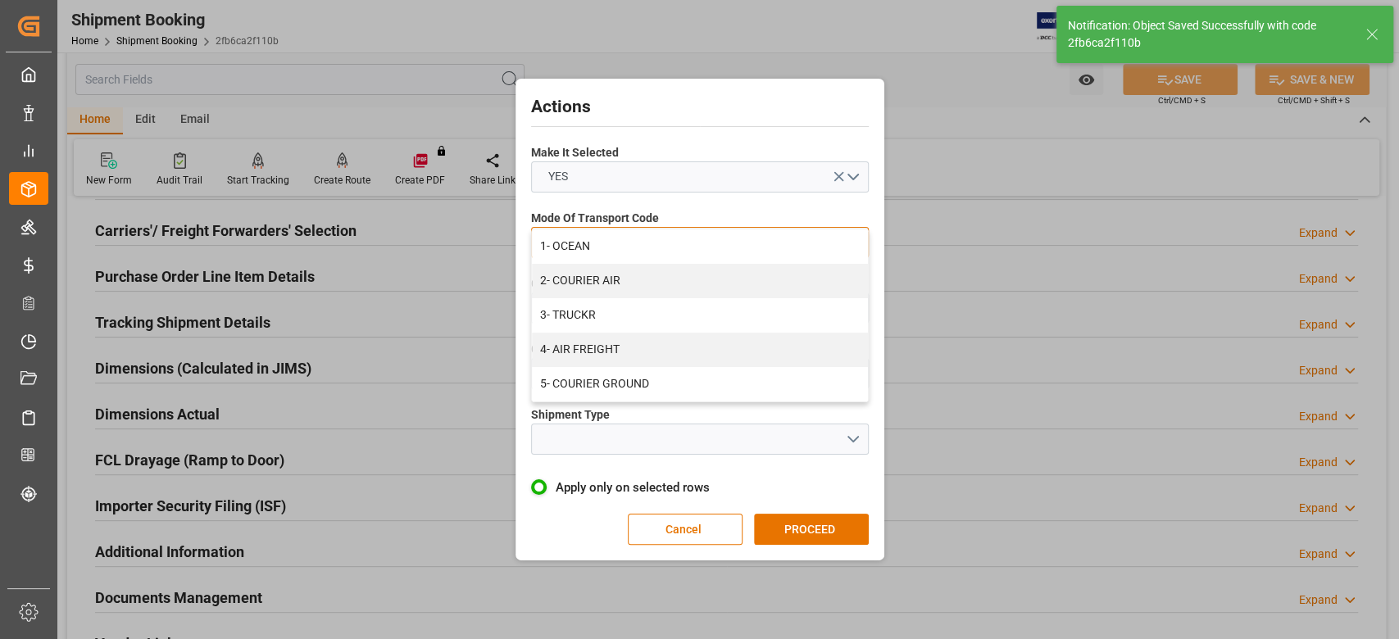
click at [620, 250] on div "1- OCEAN" at bounding box center [700, 246] width 336 height 34
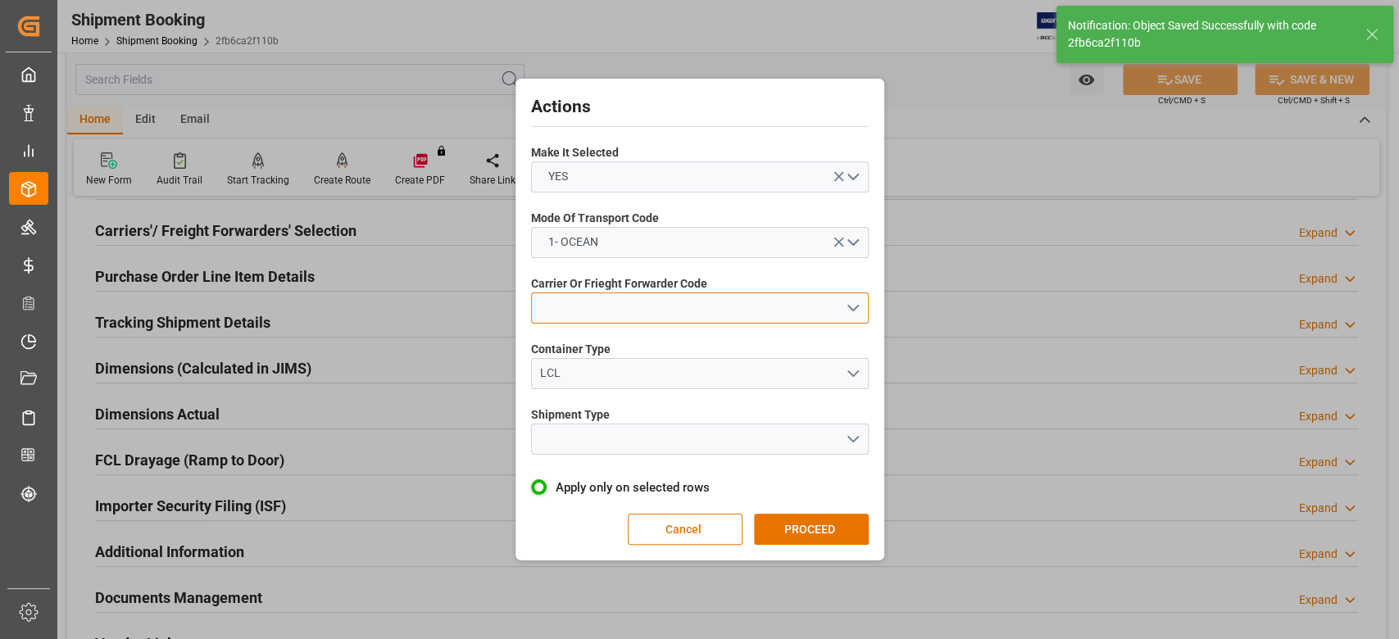
click at [617, 305] on button "open menu" at bounding box center [700, 308] width 338 height 31
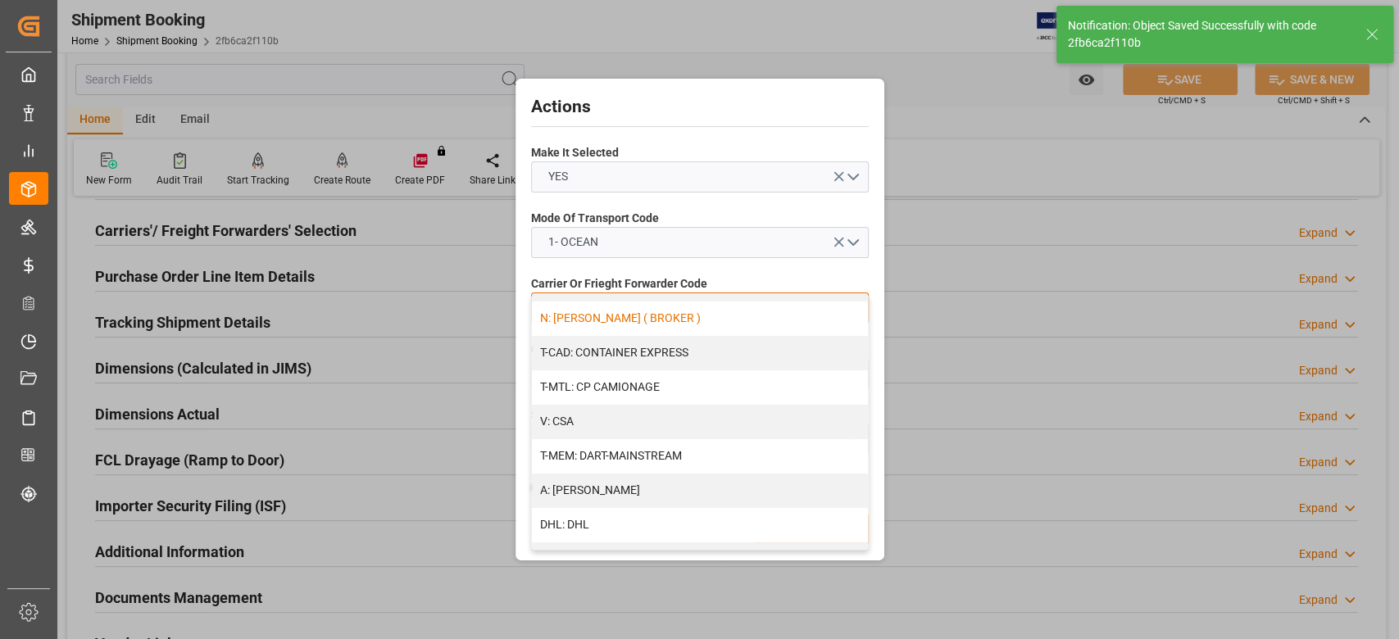
scroll to position [109, 0]
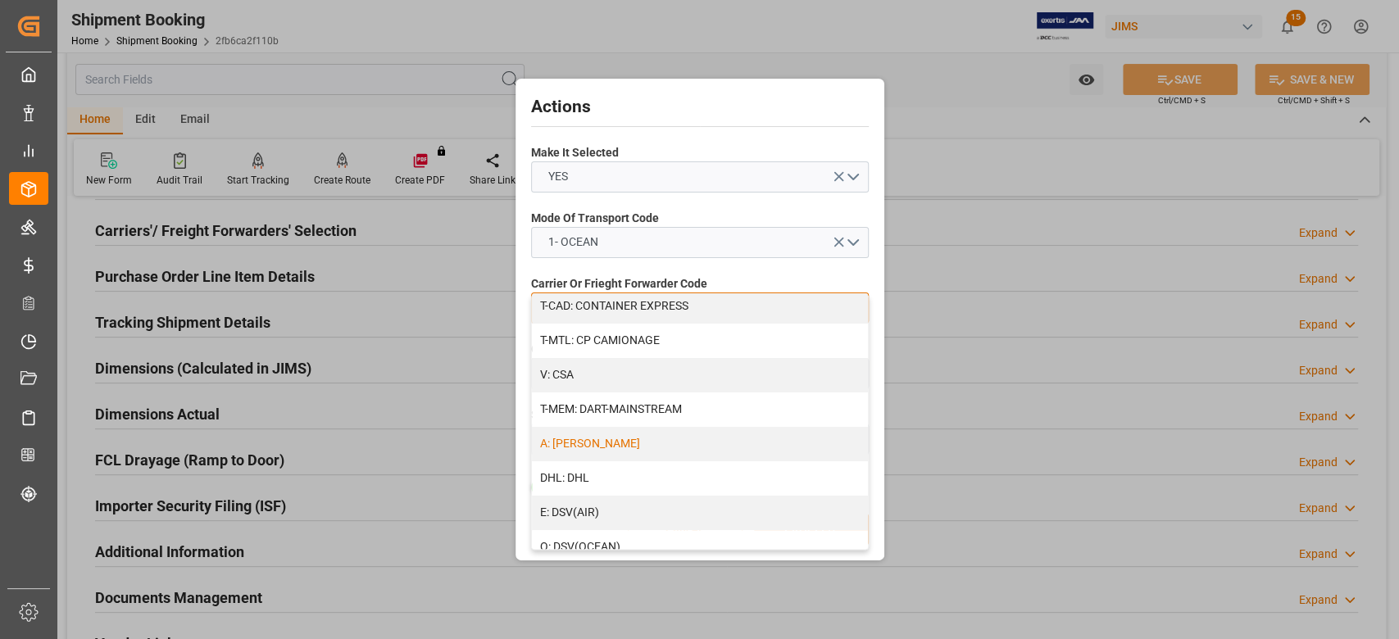
click at [621, 442] on div "A: [PERSON_NAME]" at bounding box center [700, 444] width 336 height 34
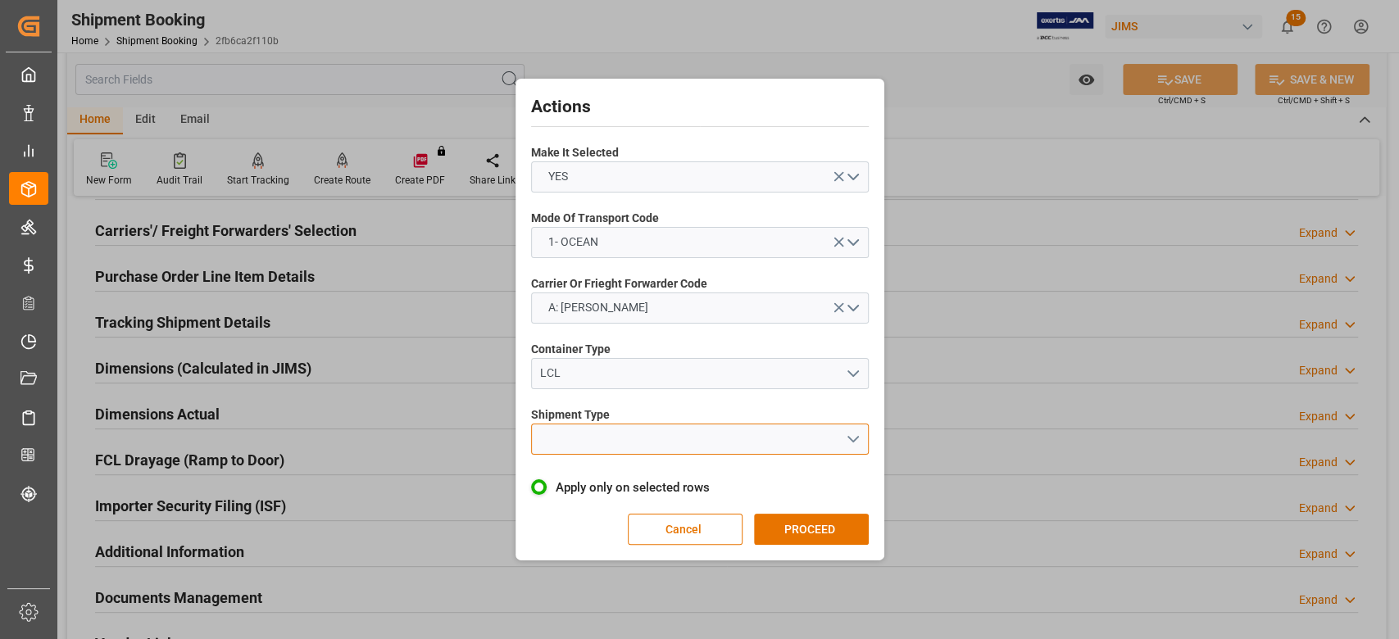
click at [610, 443] on button "open menu" at bounding box center [700, 439] width 338 height 31
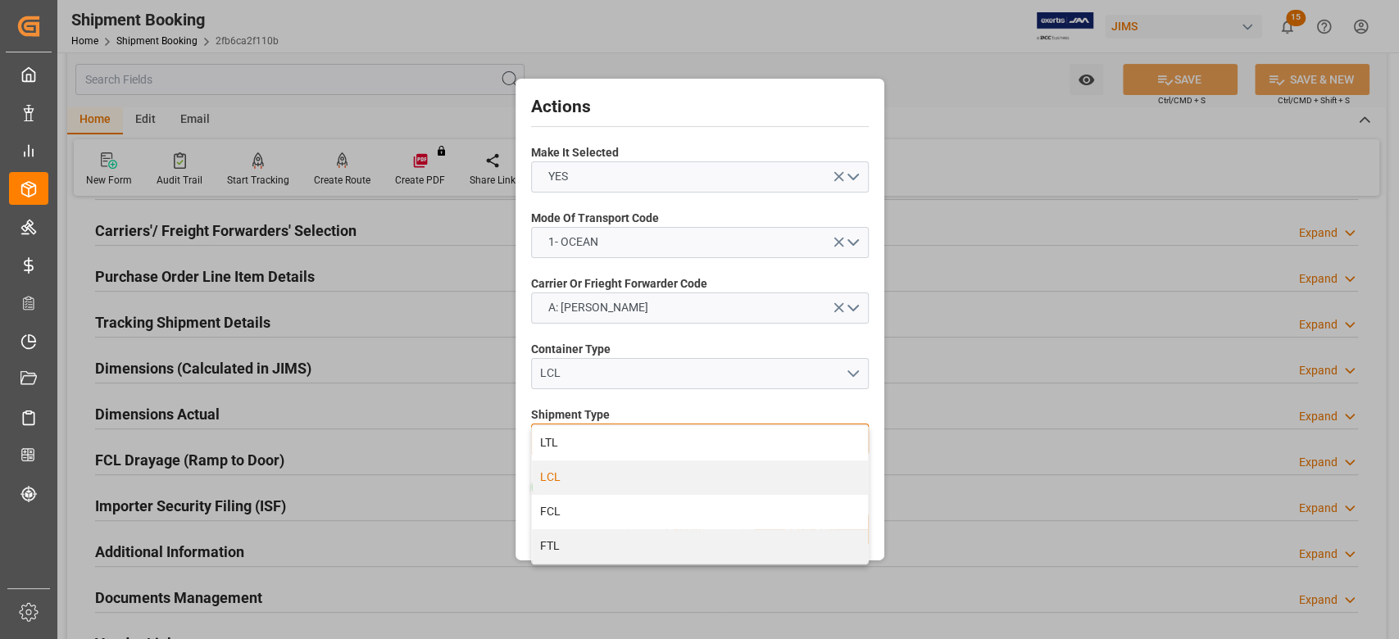
click at [601, 476] on div "LCL" at bounding box center [700, 478] width 336 height 34
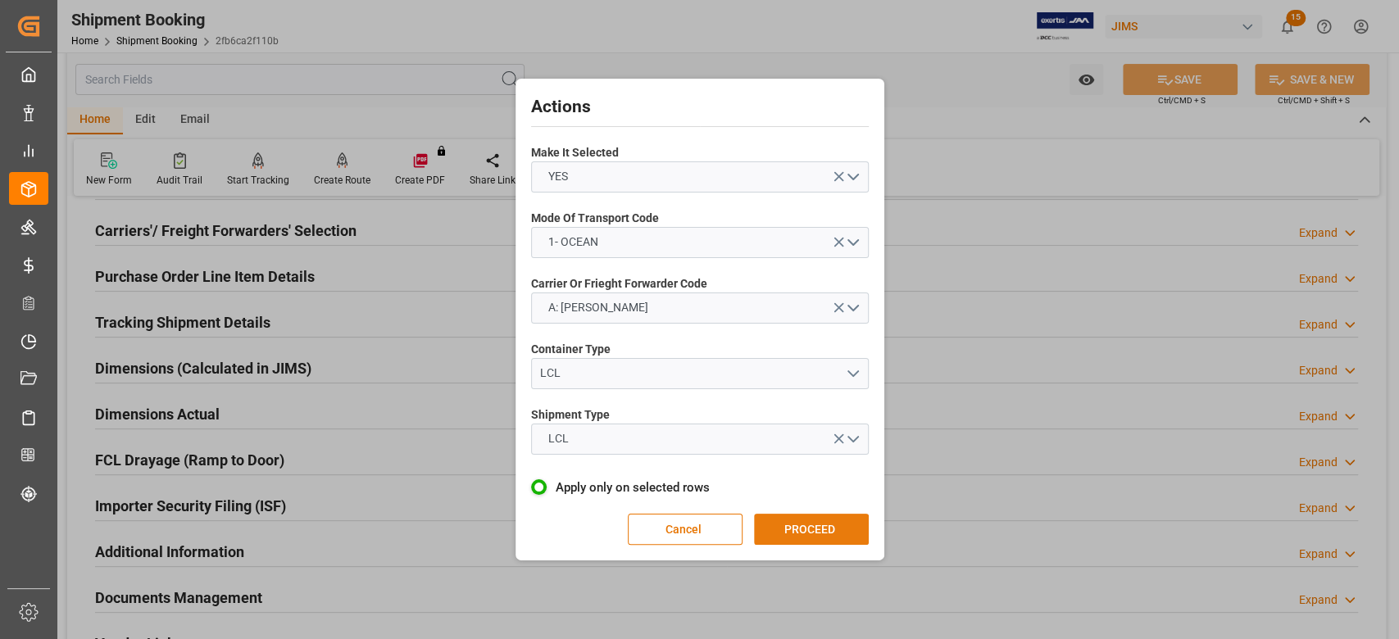
click at [812, 528] on button "PROCEED" at bounding box center [811, 529] width 115 height 31
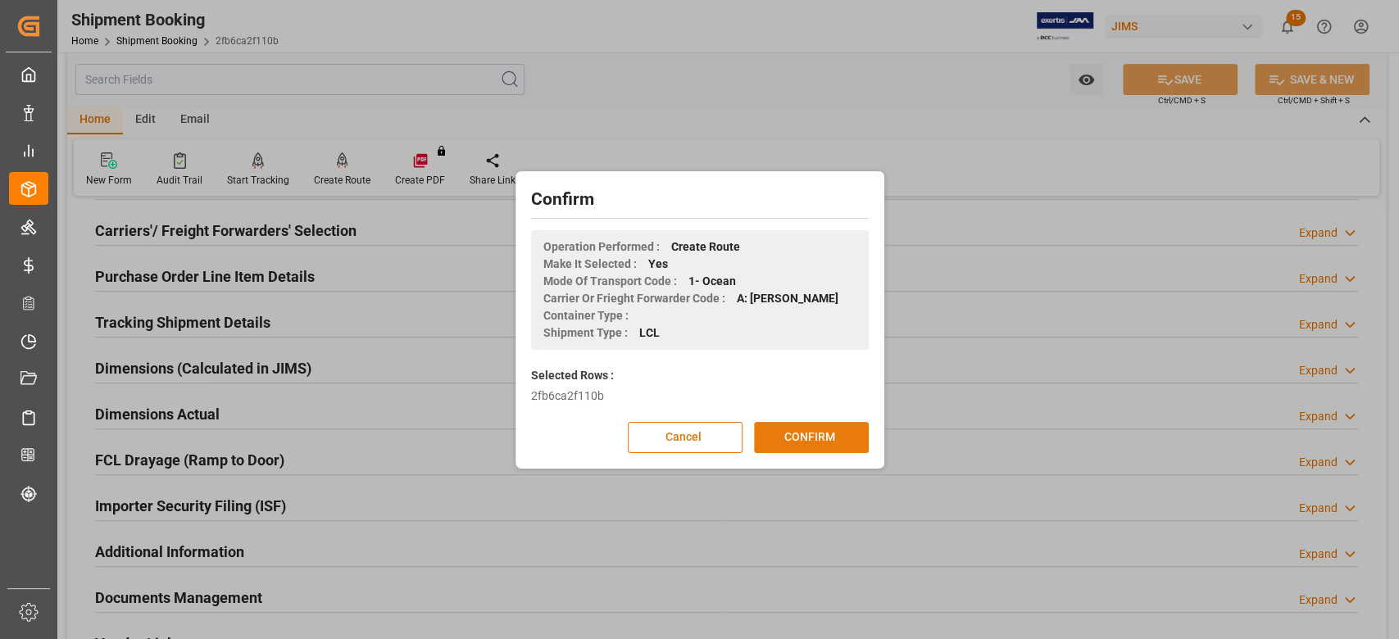
click at [800, 436] on button "CONFIRM" at bounding box center [811, 437] width 115 height 31
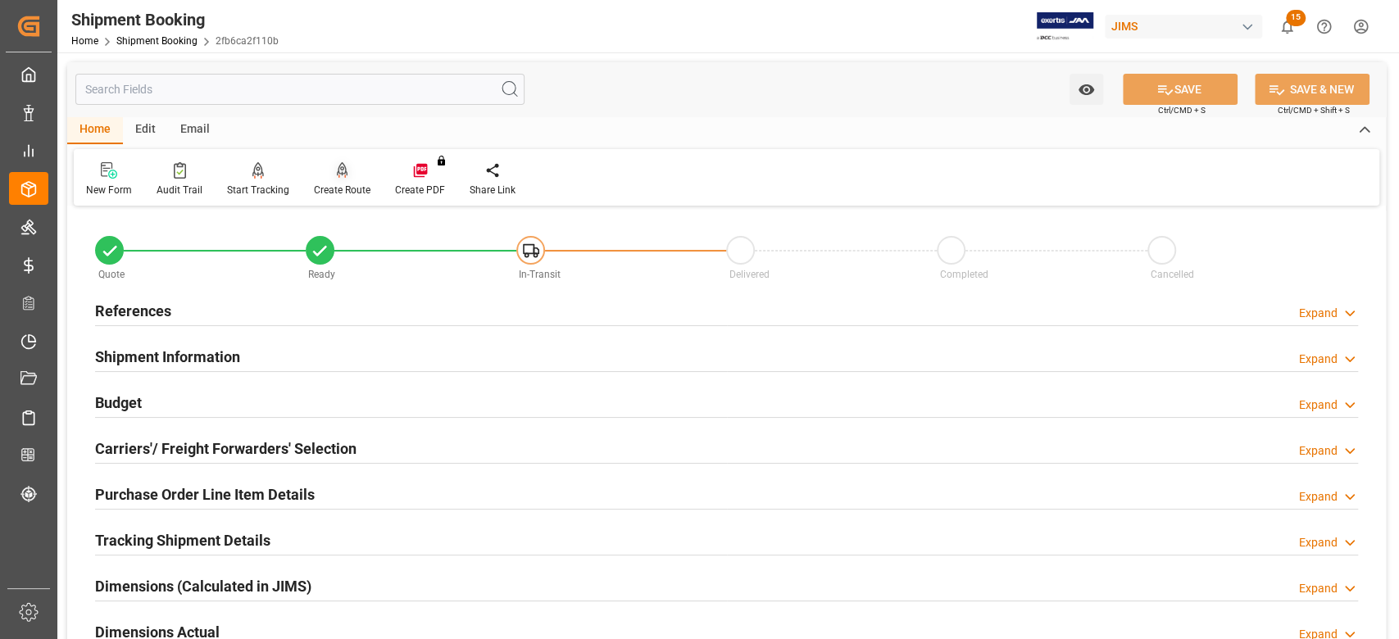
click at [324, 185] on div "Create Route" at bounding box center [342, 190] width 57 height 15
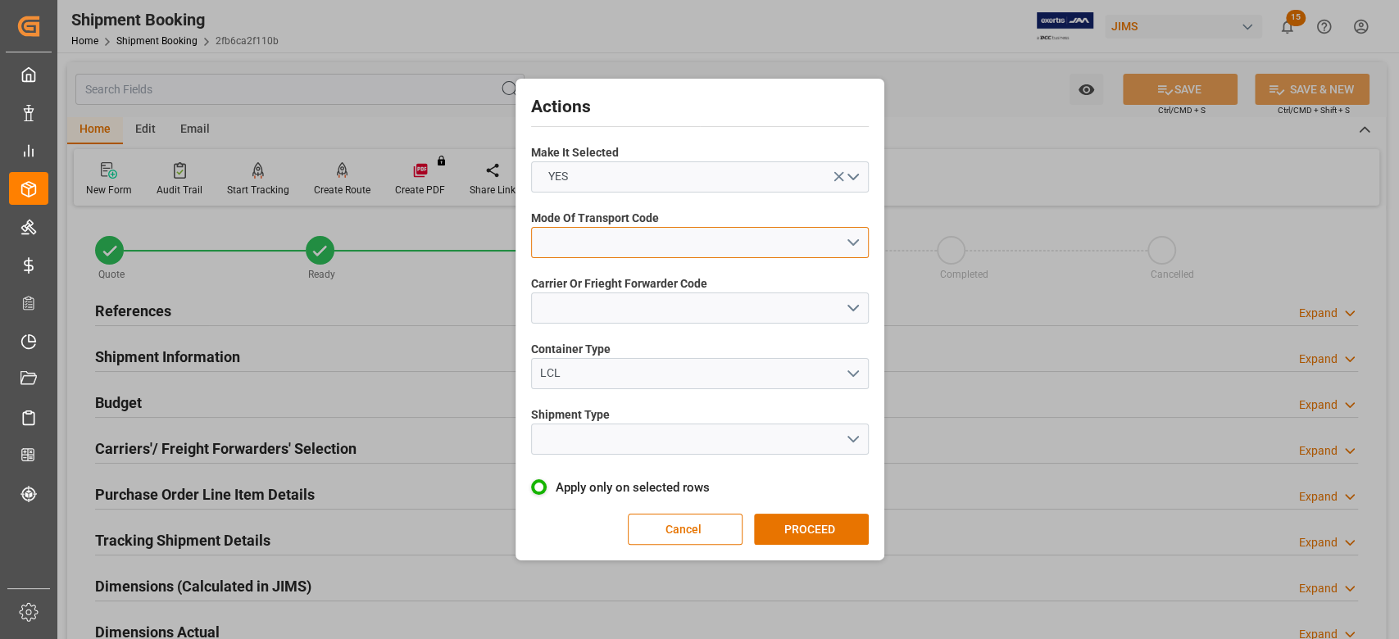
click at [608, 238] on button "open menu" at bounding box center [700, 242] width 338 height 31
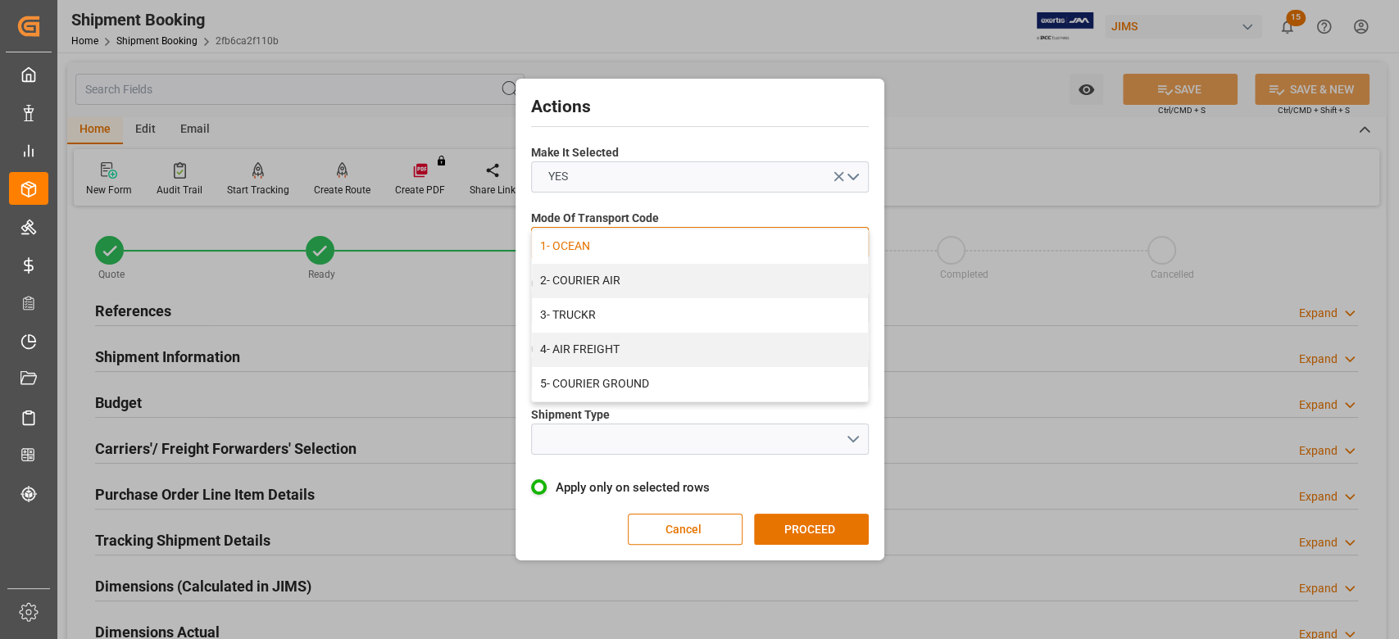
click at [603, 248] on div "1- OCEAN" at bounding box center [700, 246] width 336 height 34
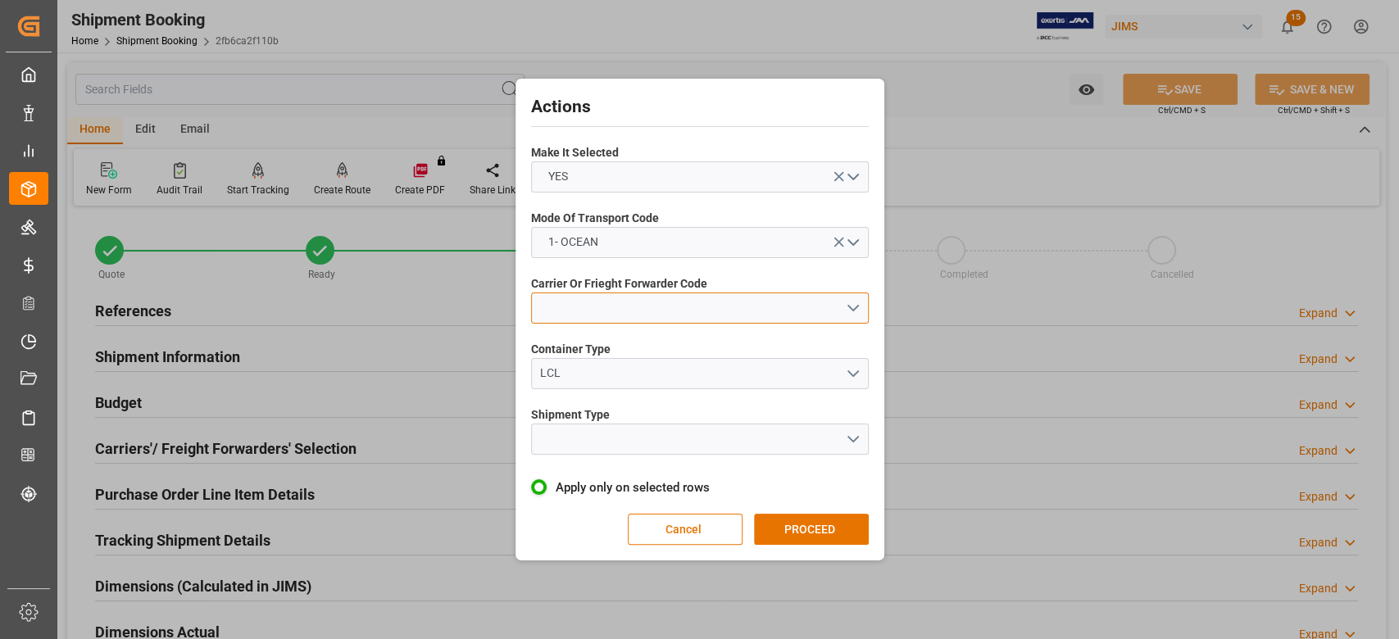
click at [605, 302] on button "open menu" at bounding box center [700, 308] width 338 height 31
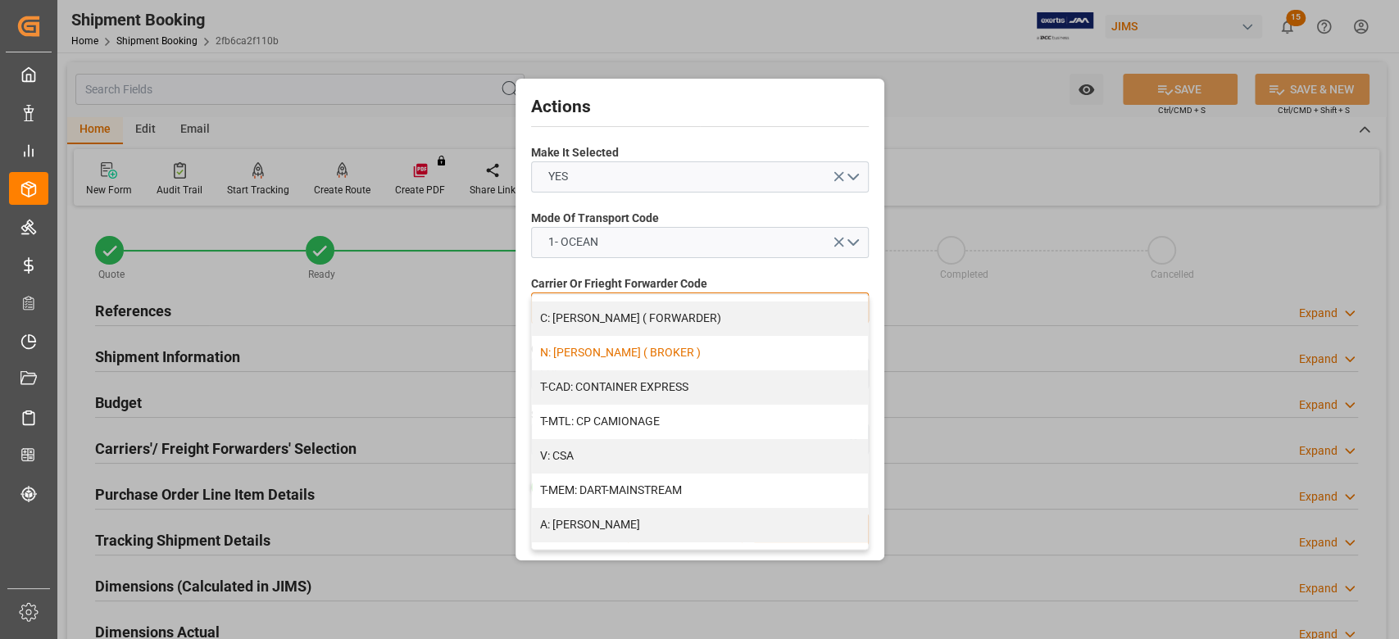
scroll to position [109, 0]
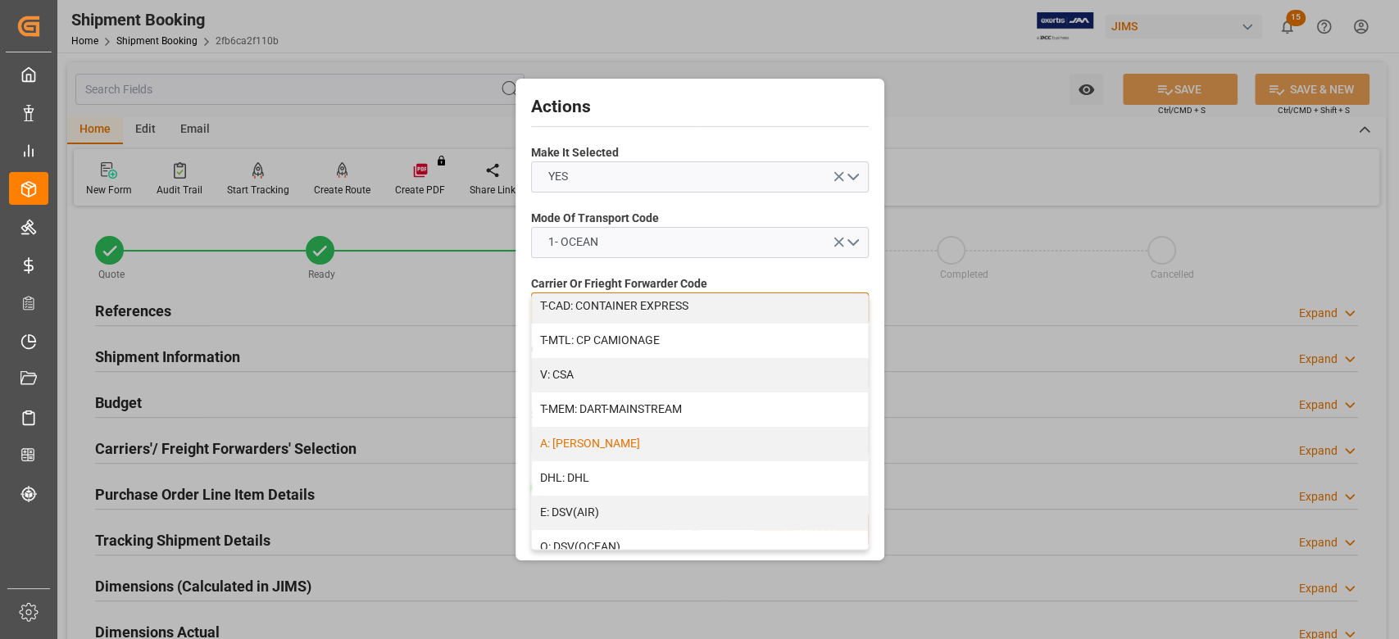
click at [616, 442] on div "A: DELMAR" at bounding box center [700, 444] width 336 height 34
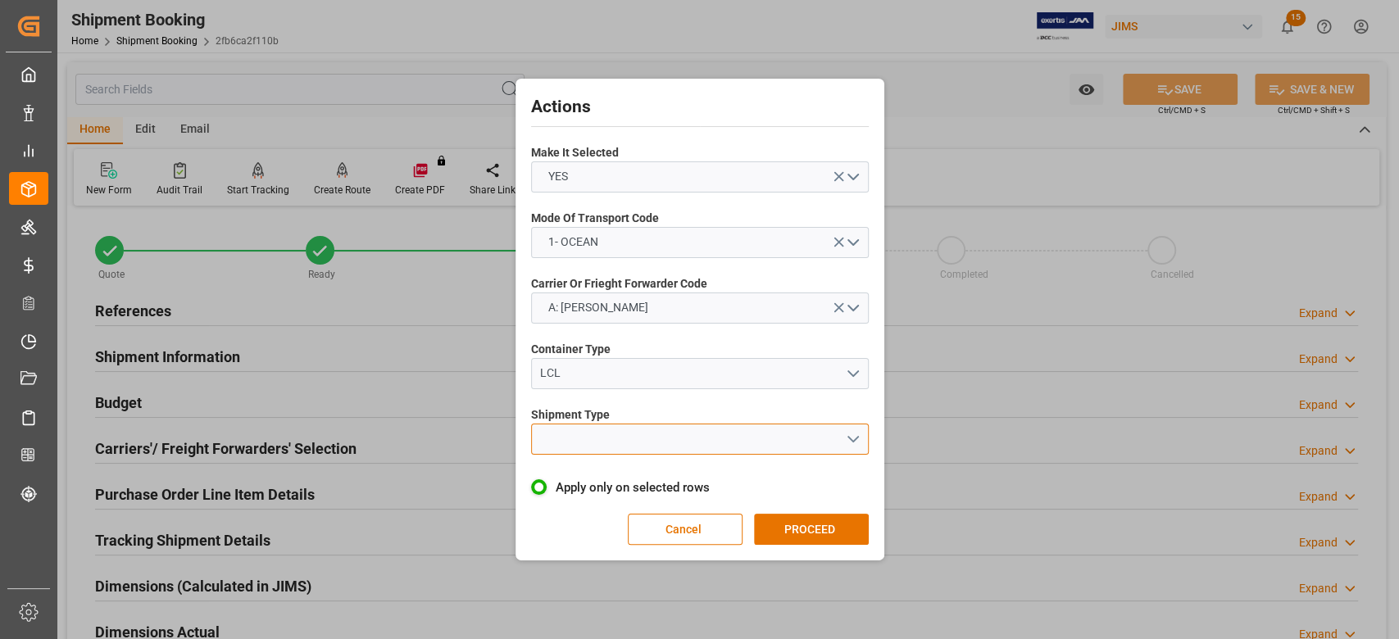
click at [616, 446] on button "open menu" at bounding box center [700, 439] width 338 height 31
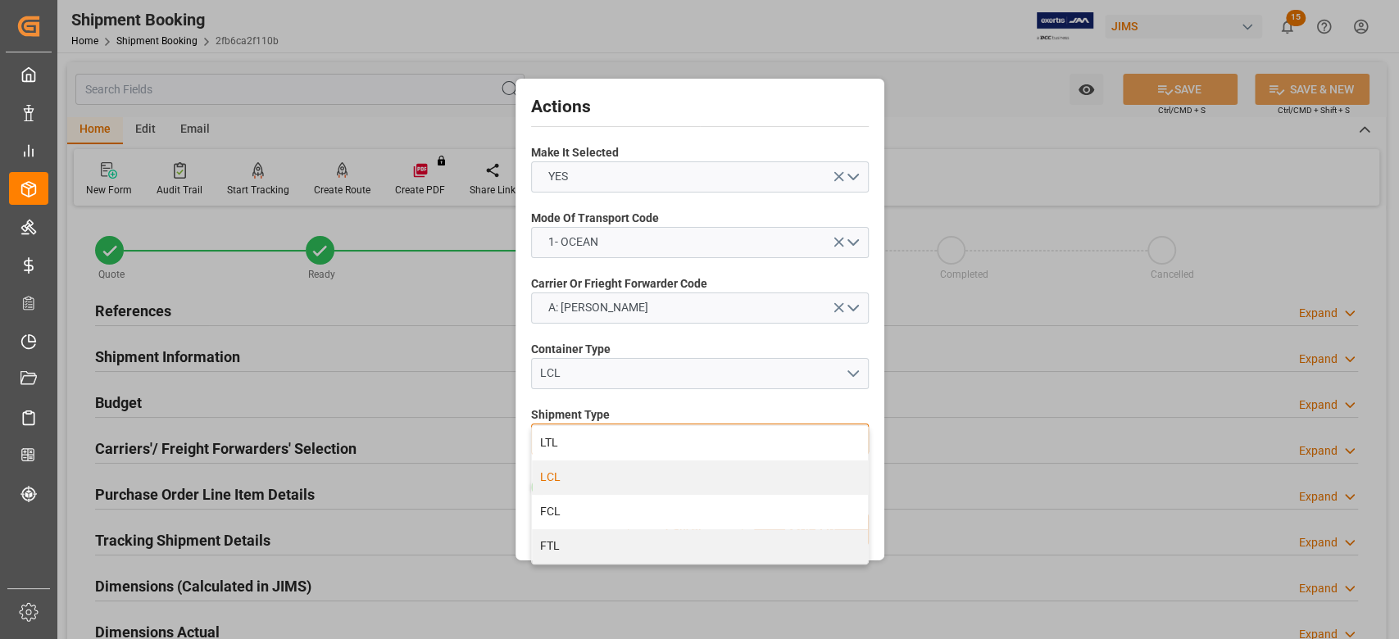
click at [622, 480] on div "LCL" at bounding box center [700, 478] width 336 height 34
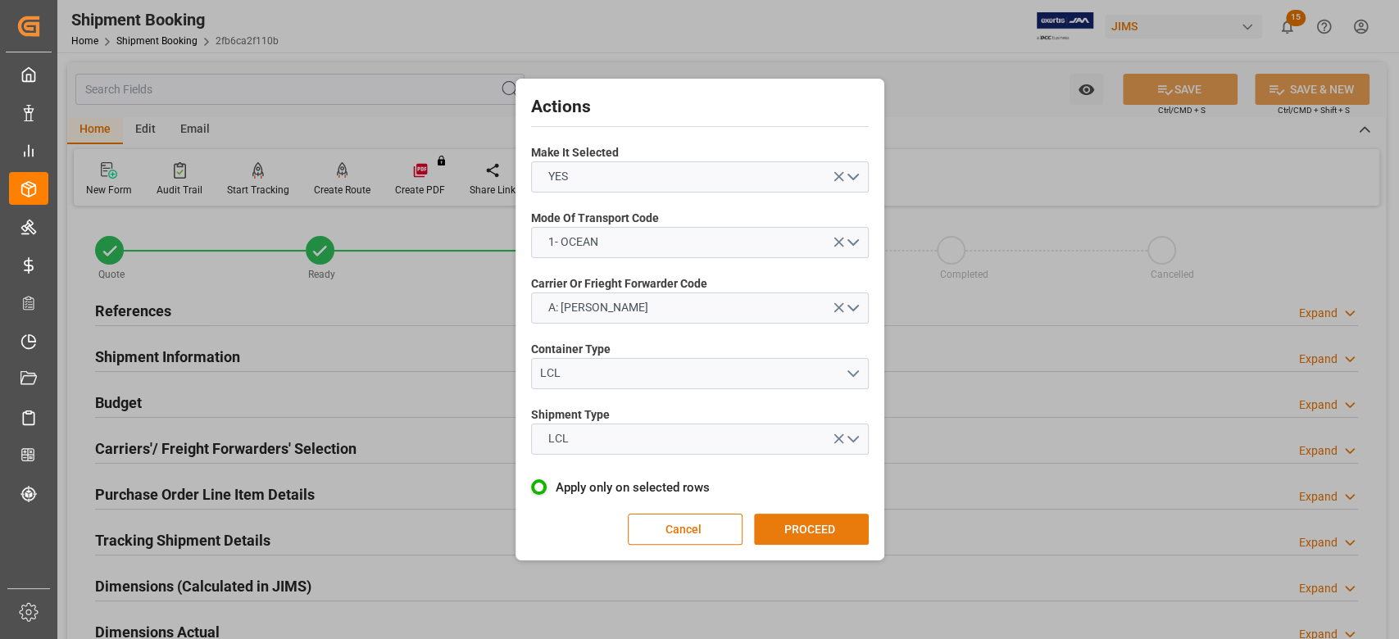
click at [801, 523] on button "PROCEED" at bounding box center [811, 529] width 115 height 31
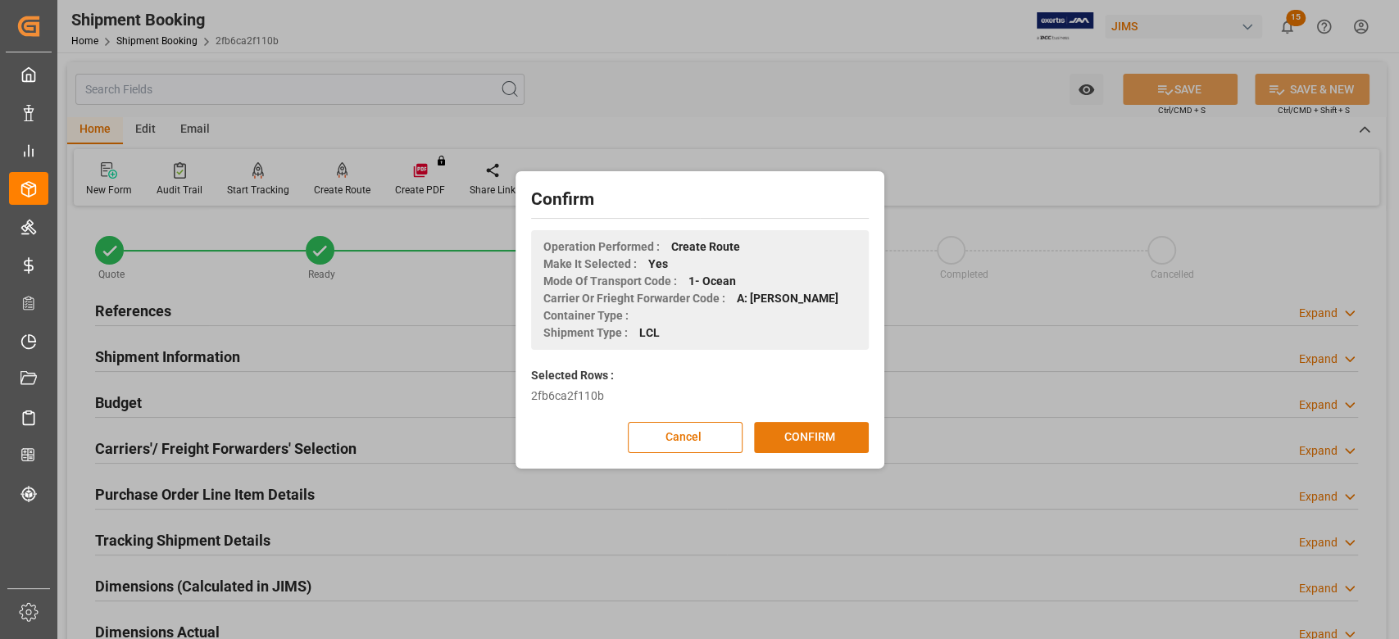
click at [794, 437] on button "CONFIRM" at bounding box center [811, 437] width 115 height 31
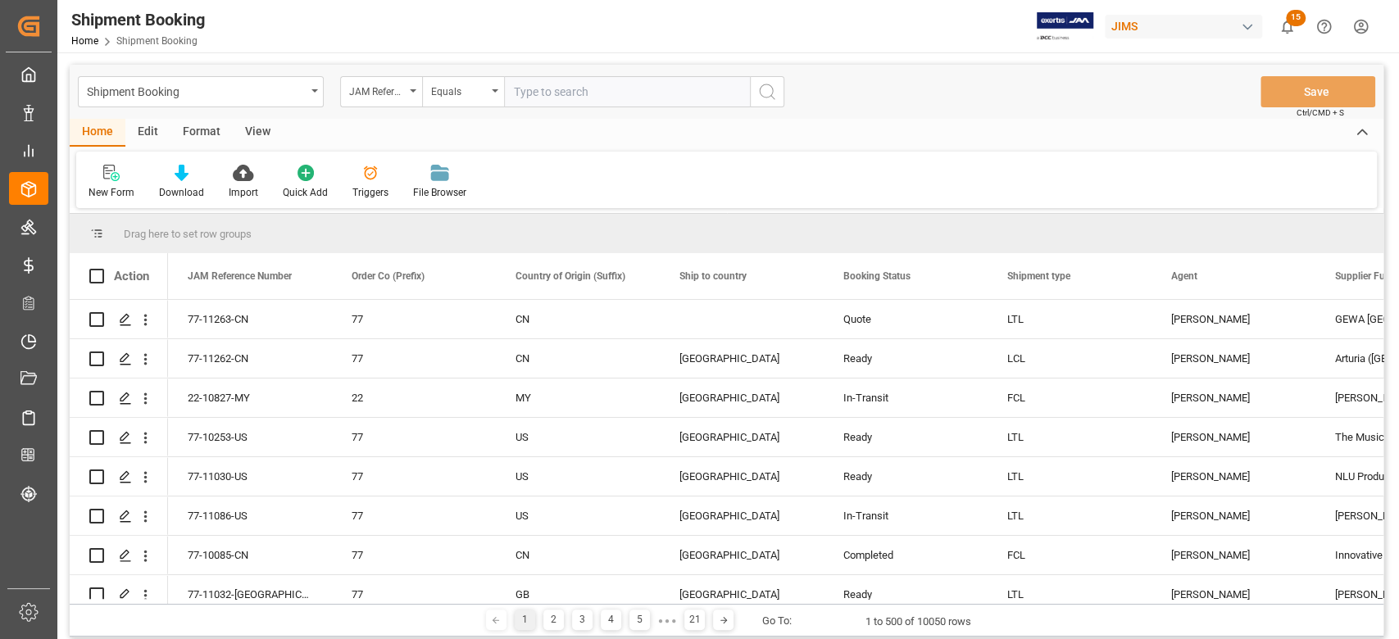
click at [575, 87] on input "text" at bounding box center [627, 91] width 246 height 31
paste input "77-11249-CN"
type input "77-11249-CN"
click at [766, 91] on icon "search button" at bounding box center [767, 92] width 20 height 20
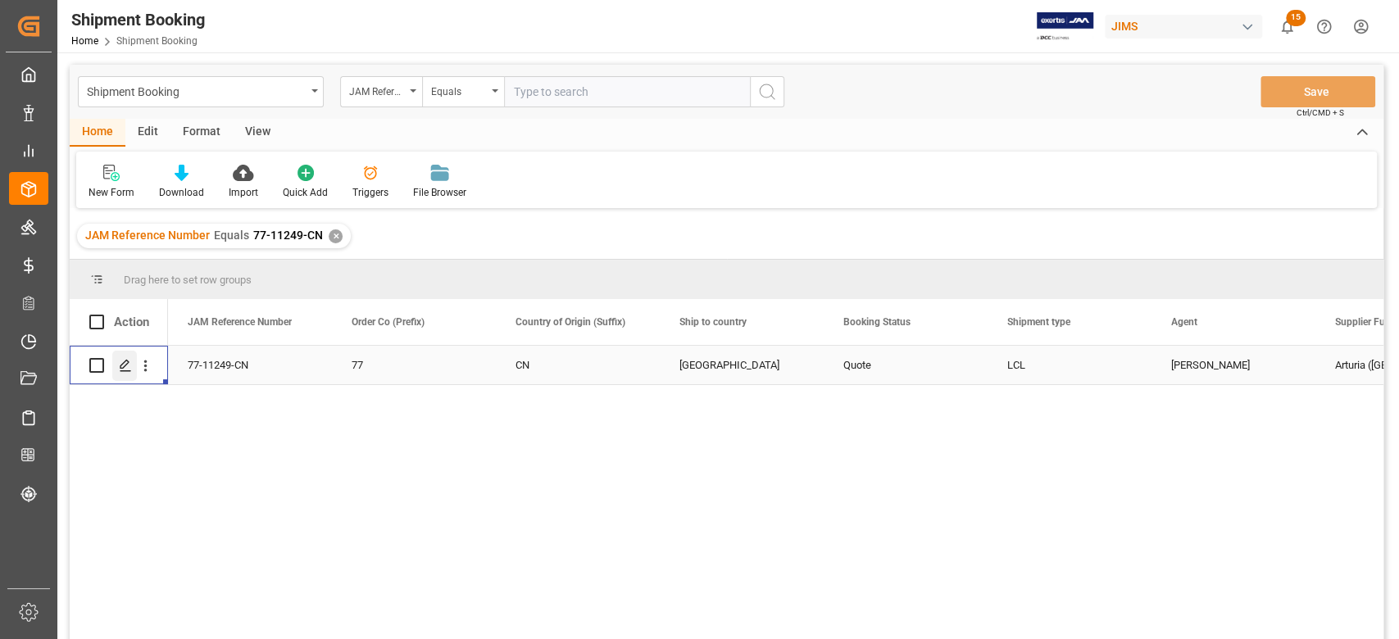
click at [122, 366] on icon "Press SPACE to select this row." at bounding box center [125, 365] width 13 height 13
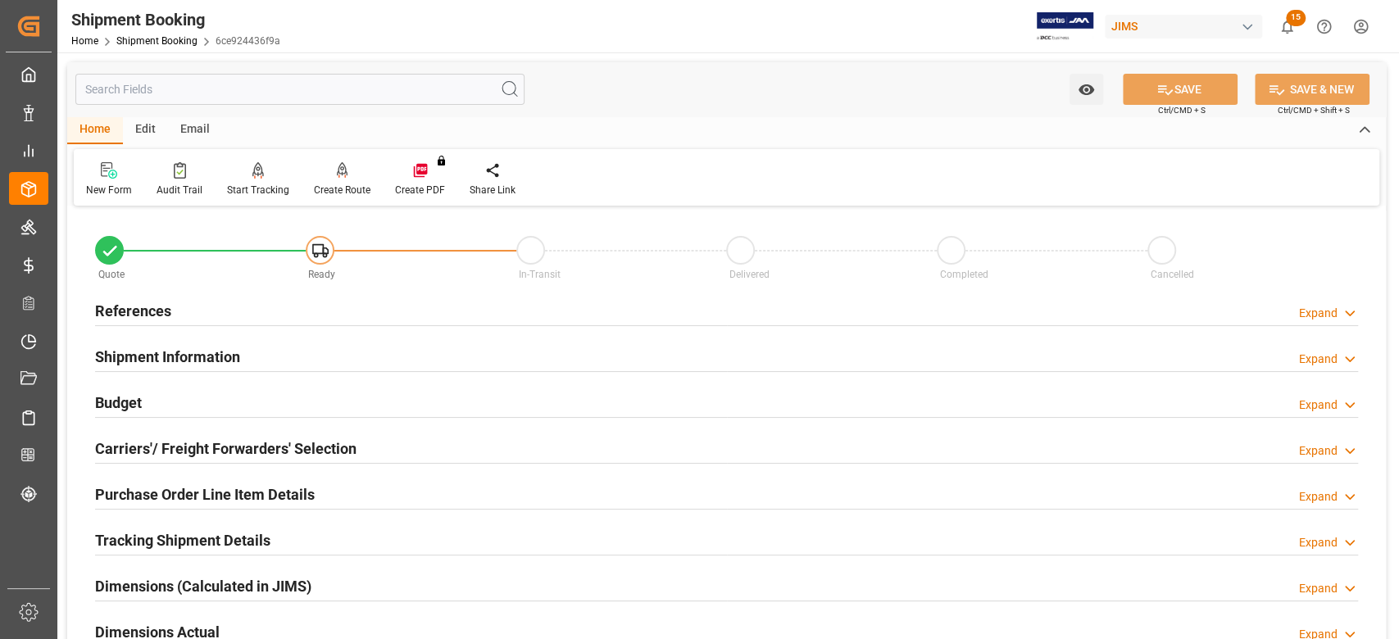
click at [127, 352] on h2 "Shipment Information" at bounding box center [167, 357] width 145 height 22
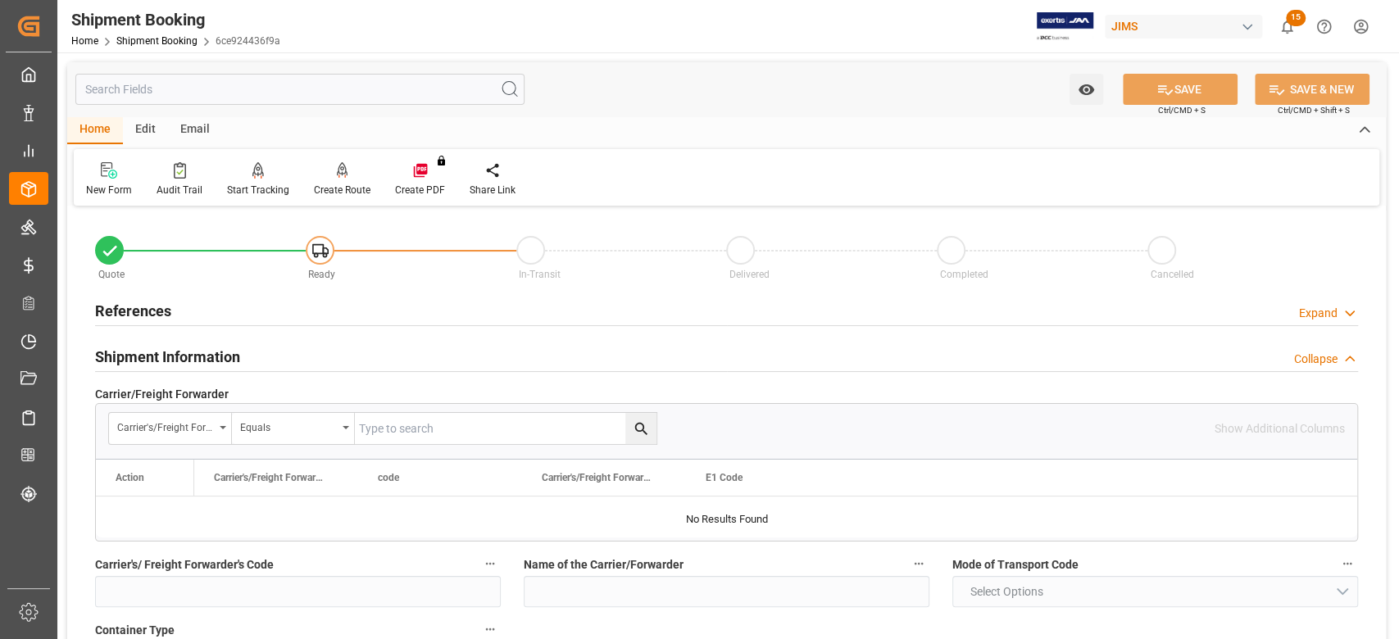
scroll to position [109, 0]
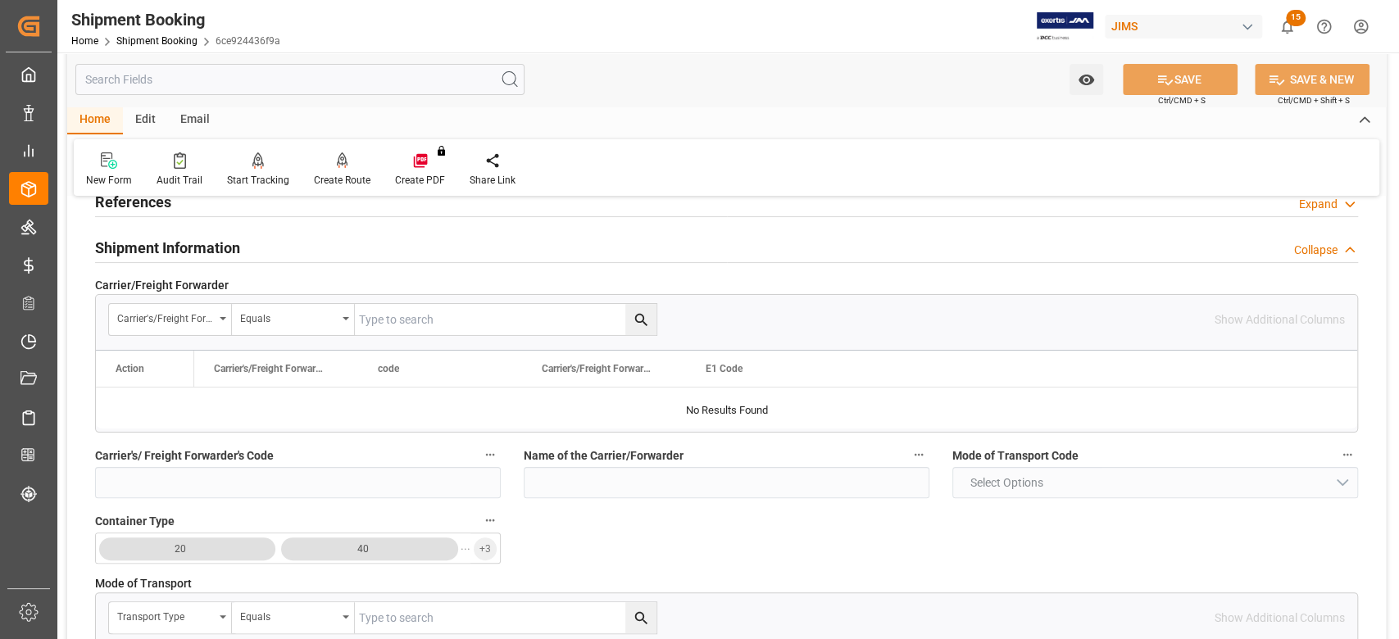
click at [175, 247] on h2 "Shipment Information" at bounding box center [167, 248] width 145 height 22
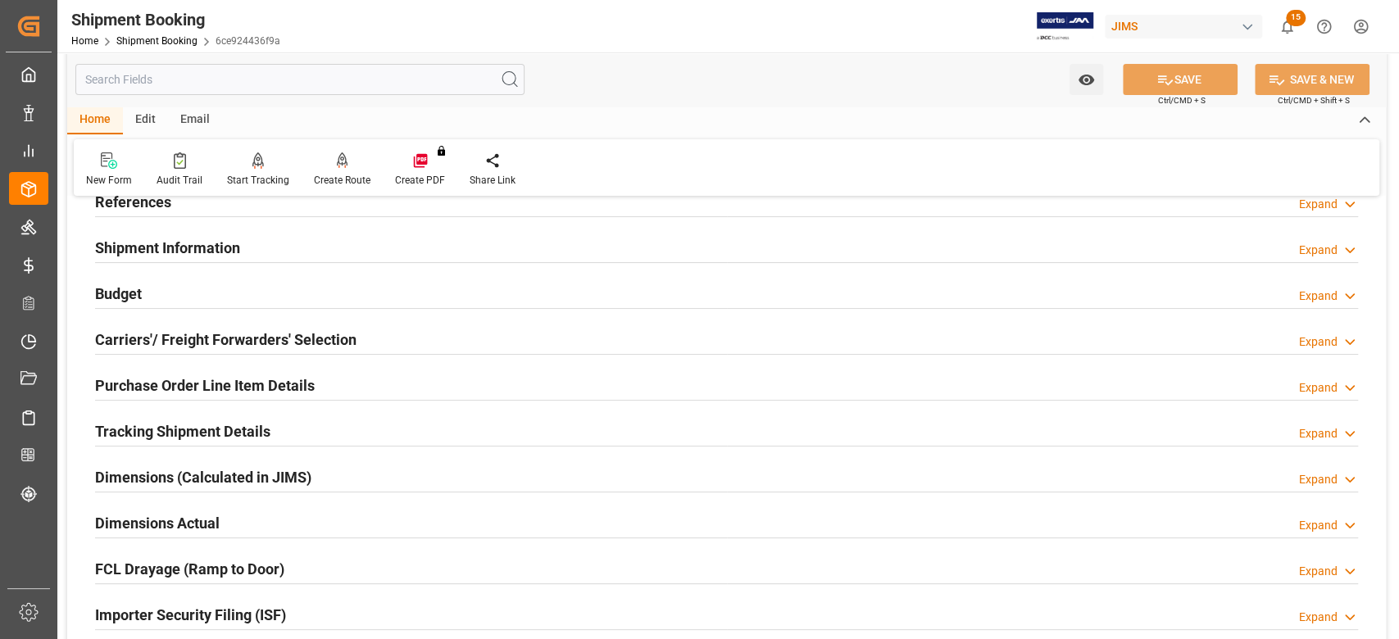
click at [174, 247] on h2 "Shipment Information" at bounding box center [167, 248] width 145 height 22
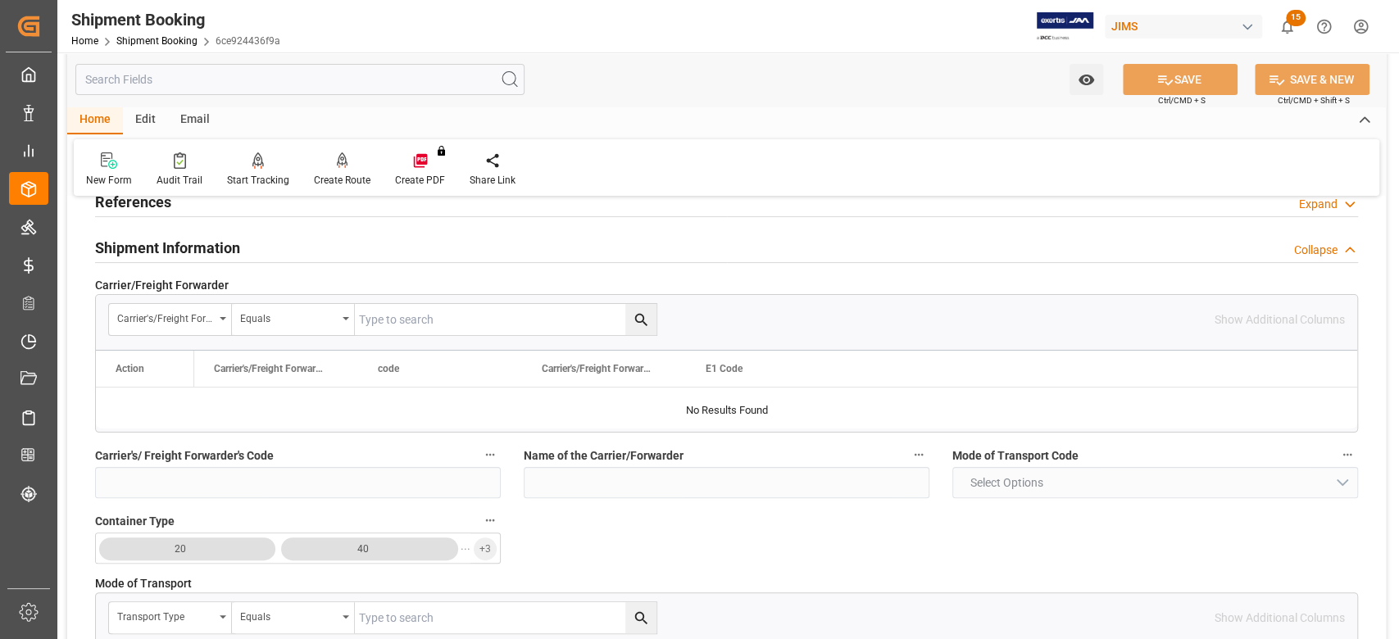
click at [172, 248] on h2 "Shipment Information" at bounding box center [167, 248] width 145 height 22
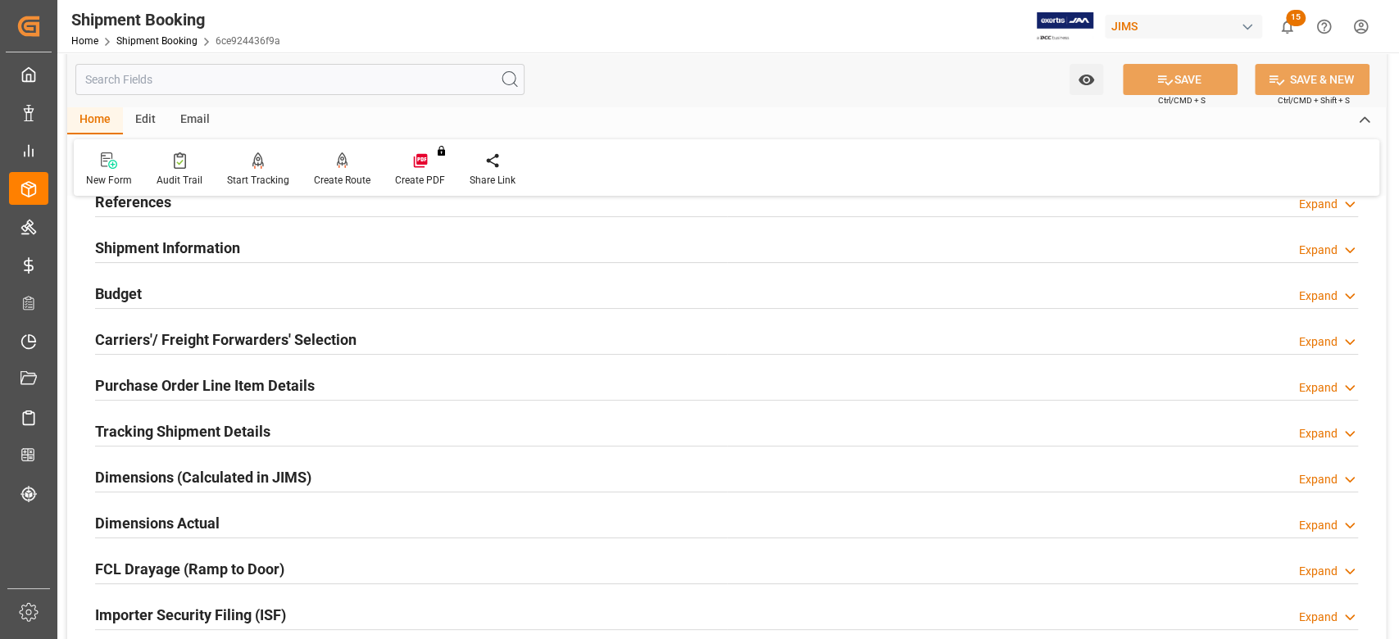
click at [147, 340] on h2 "Carriers'/ Freight Forwarders' Selection" at bounding box center [225, 340] width 261 height 22
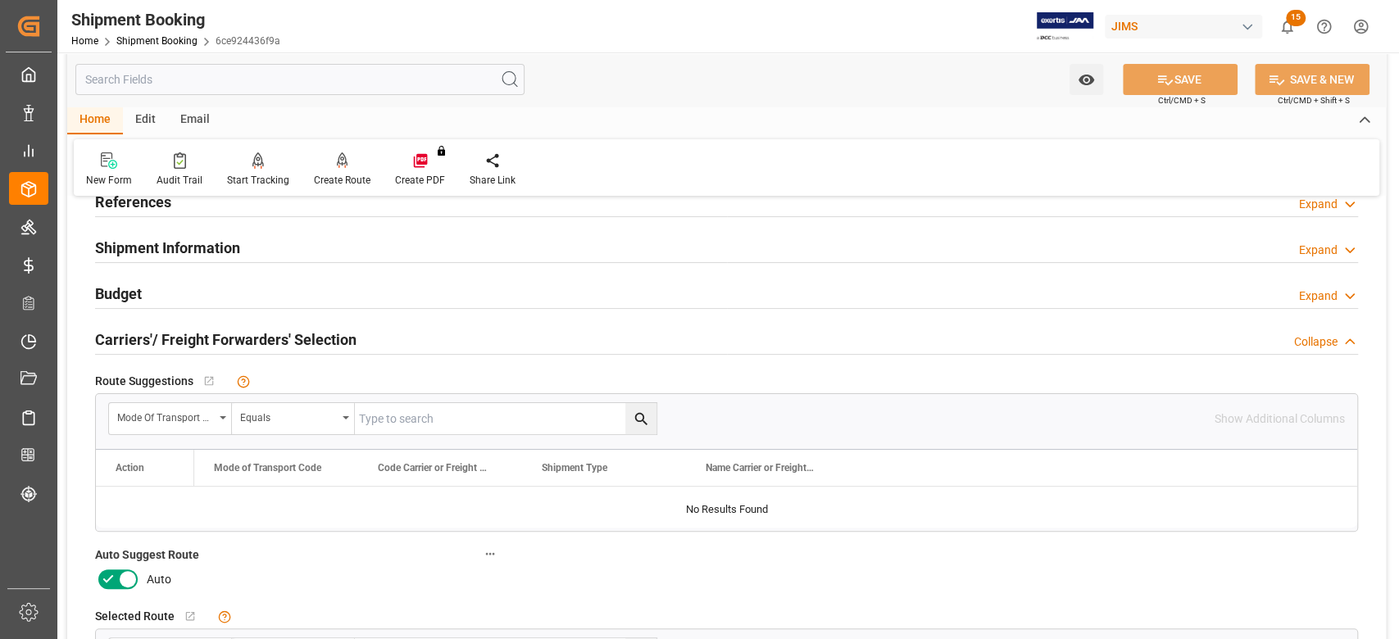
click at [120, 582] on icon at bounding box center [128, 580] width 20 height 20
click at [0, 0] on input "checkbox" at bounding box center [0, 0] width 0 height 0
click at [1205, 82] on button "SAVE" at bounding box center [1180, 79] width 115 height 31
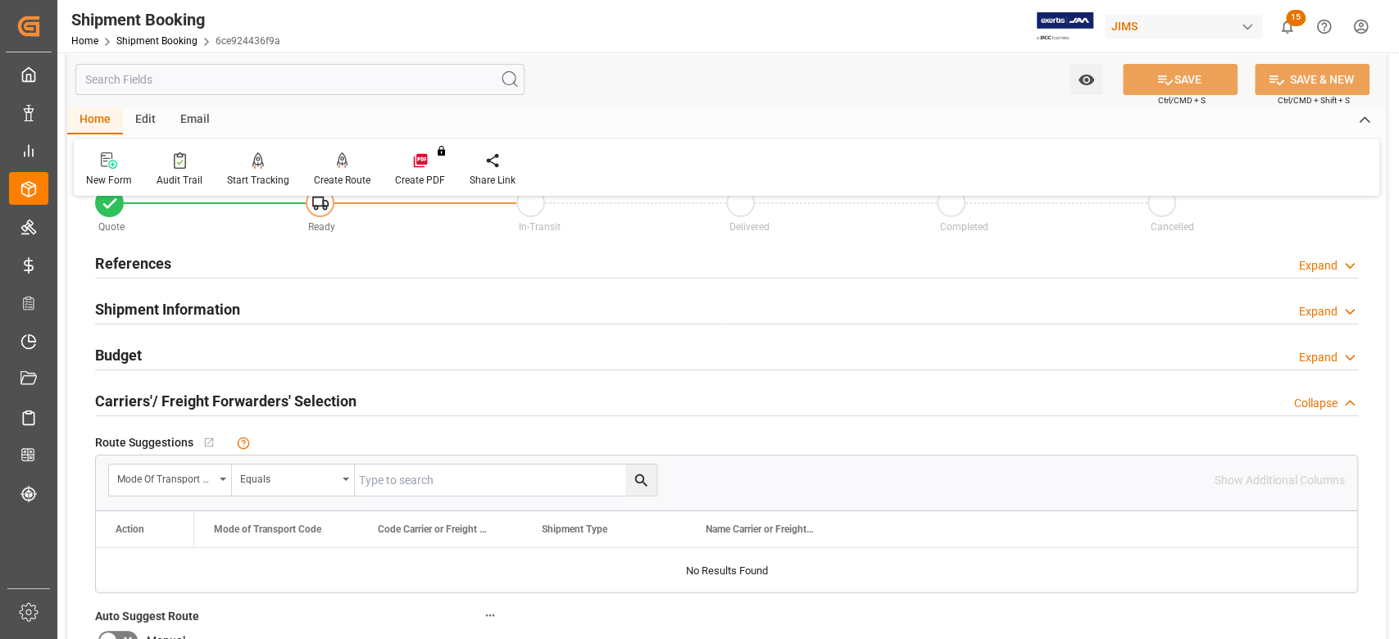
scroll to position [0, 0]
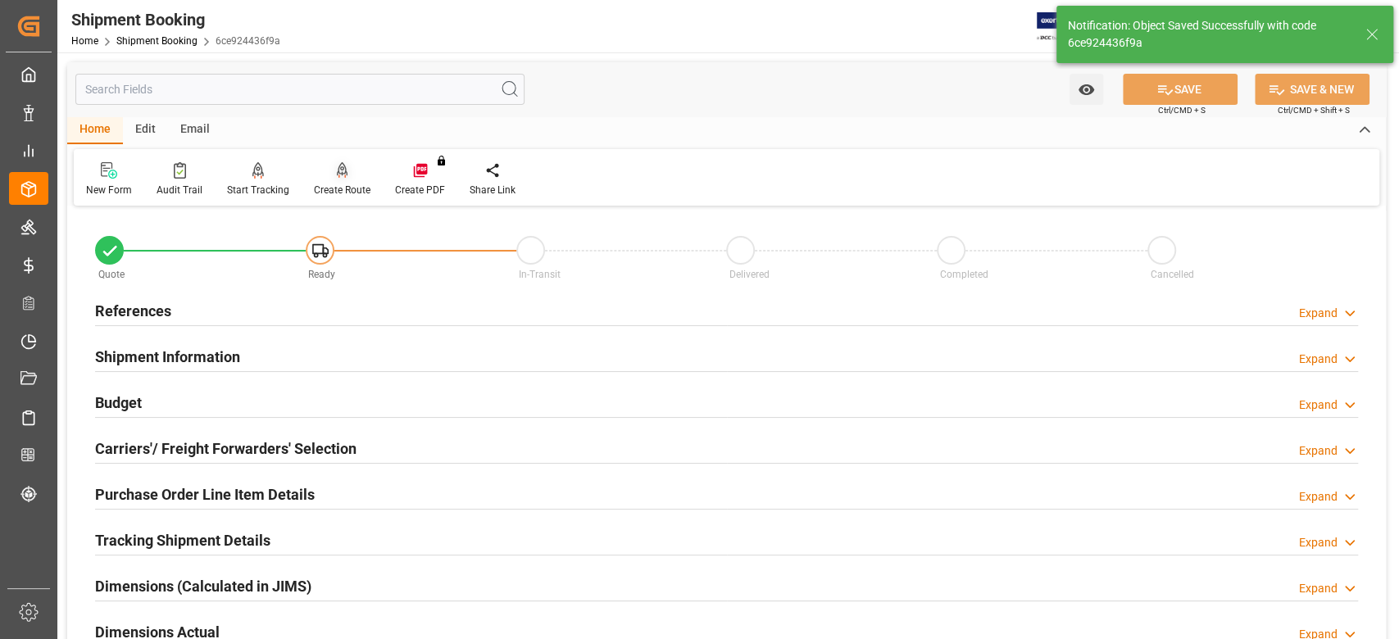
click at [348, 184] on div "Create Route" at bounding box center [342, 190] width 57 height 15
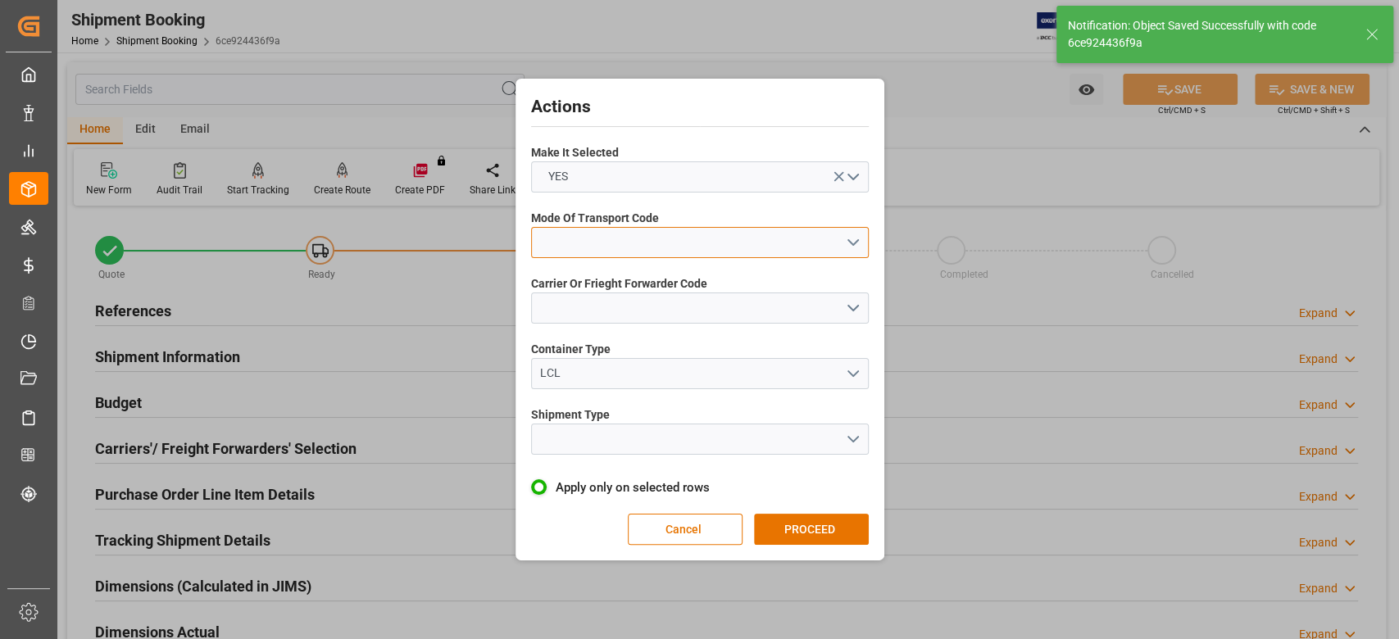
click at [671, 243] on button "open menu" at bounding box center [700, 242] width 338 height 31
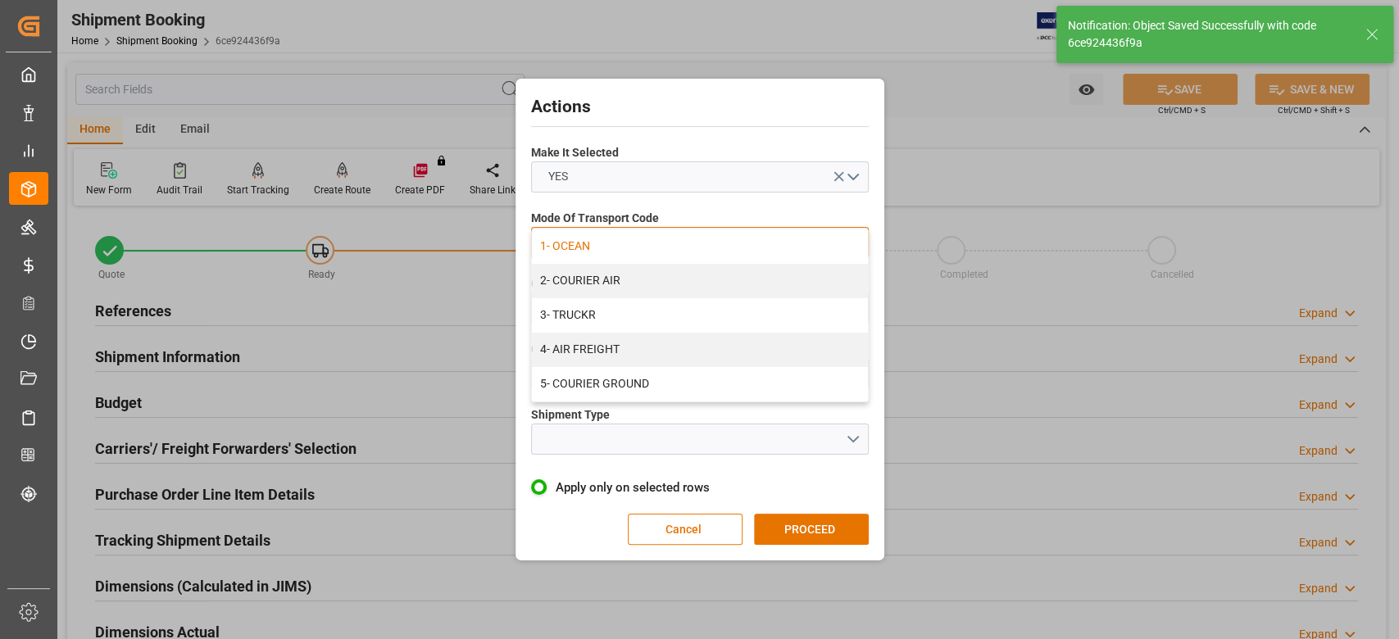
click at [666, 252] on div "1- OCEAN" at bounding box center [700, 246] width 336 height 34
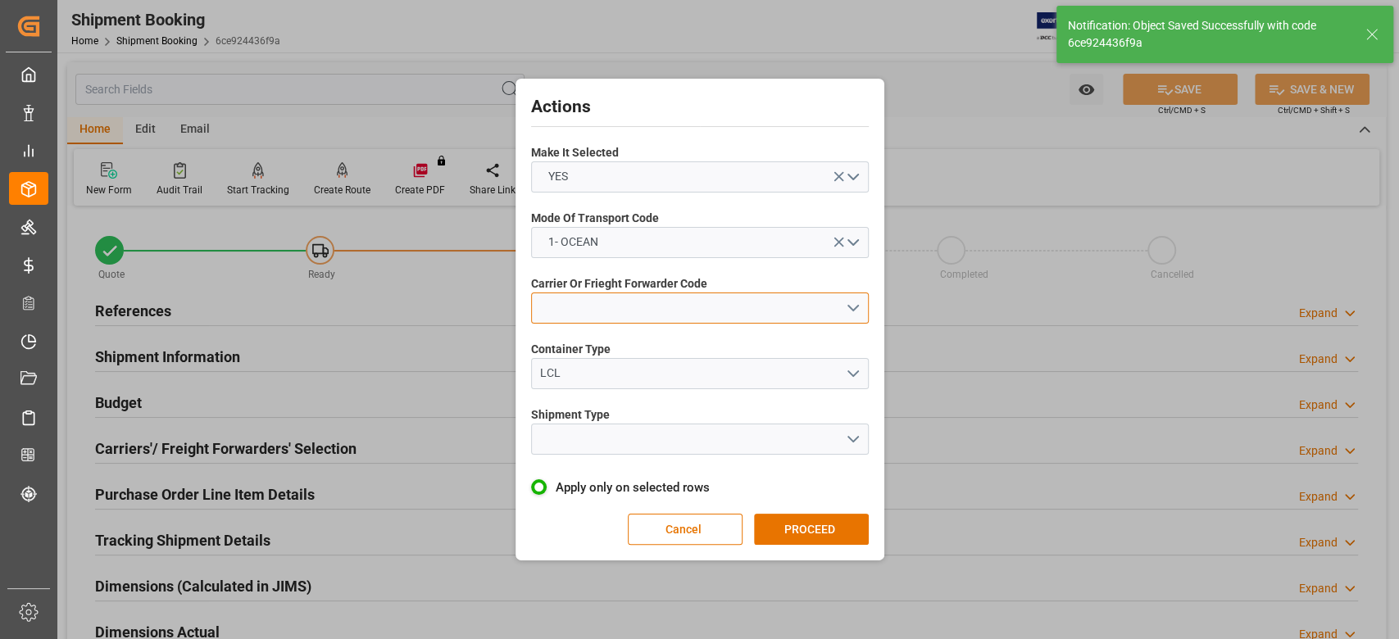
click at [646, 306] on button "open menu" at bounding box center [700, 308] width 338 height 31
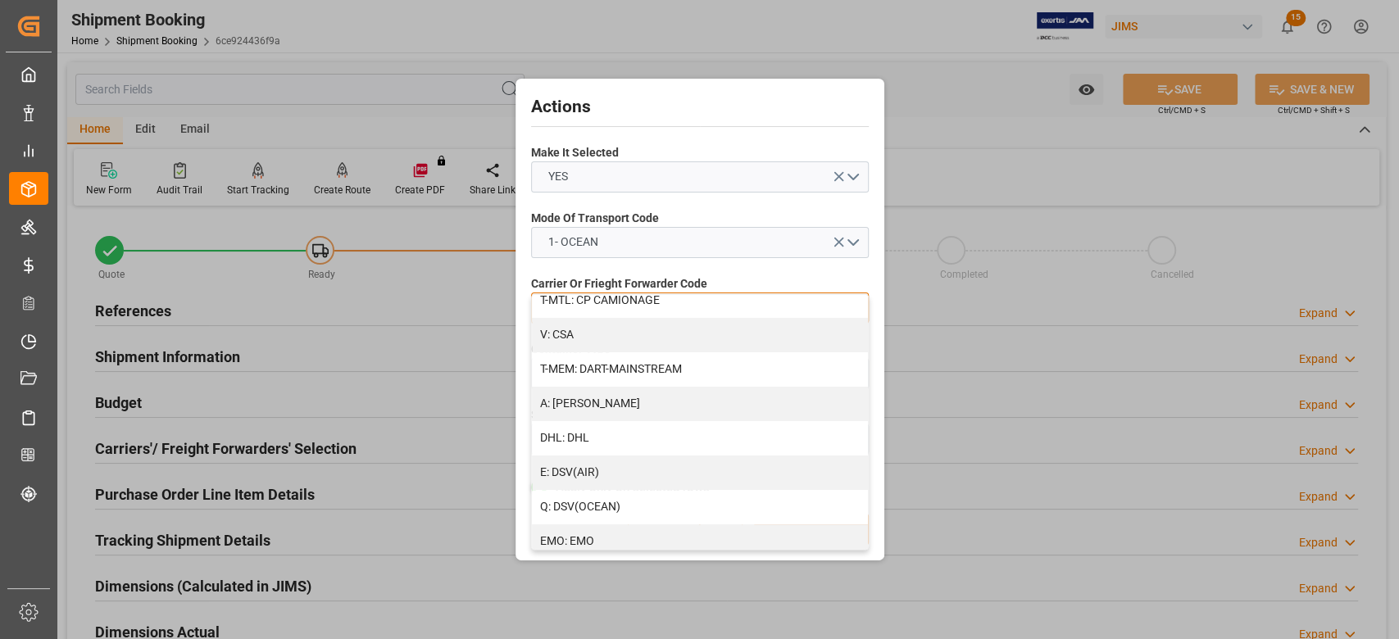
scroll to position [218, 0]
click at [599, 331] on div "A: DELMAR" at bounding box center [700, 335] width 336 height 34
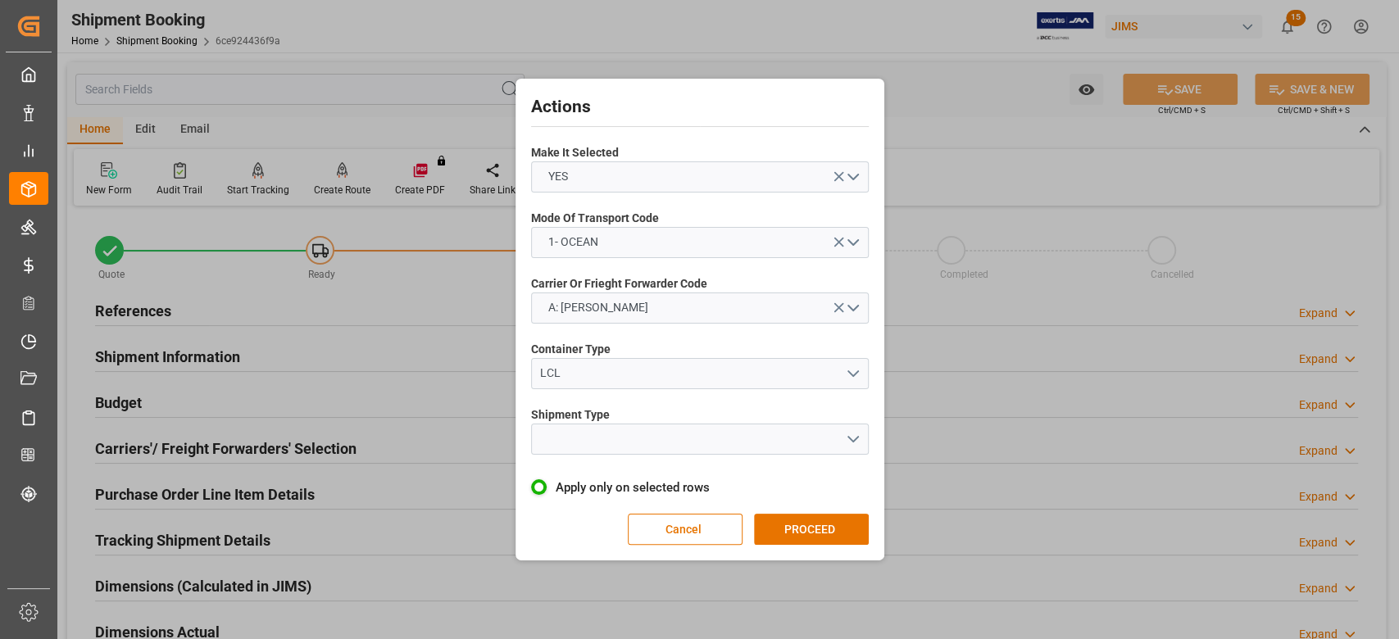
click at [607, 420] on span "Shipment Type" at bounding box center [570, 414] width 79 height 17
click at [604, 436] on button "open menu" at bounding box center [700, 439] width 338 height 31
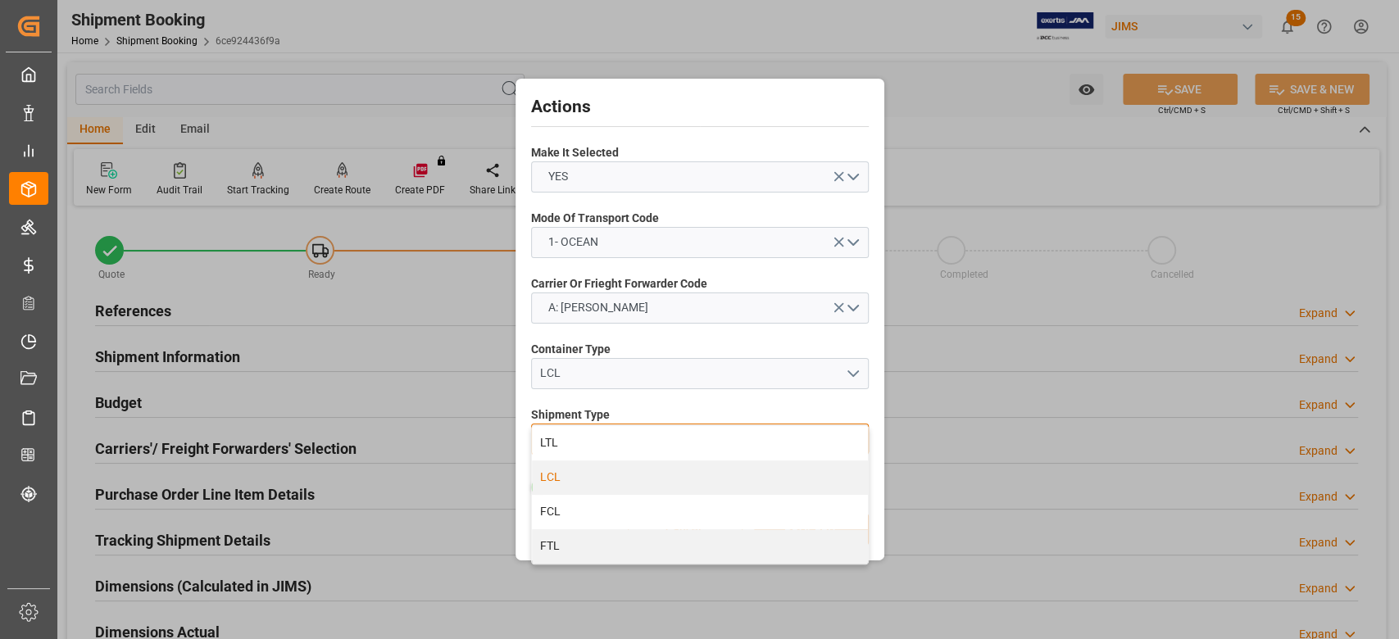
click at [597, 471] on div "LCL" at bounding box center [700, 478] width 336 height 34
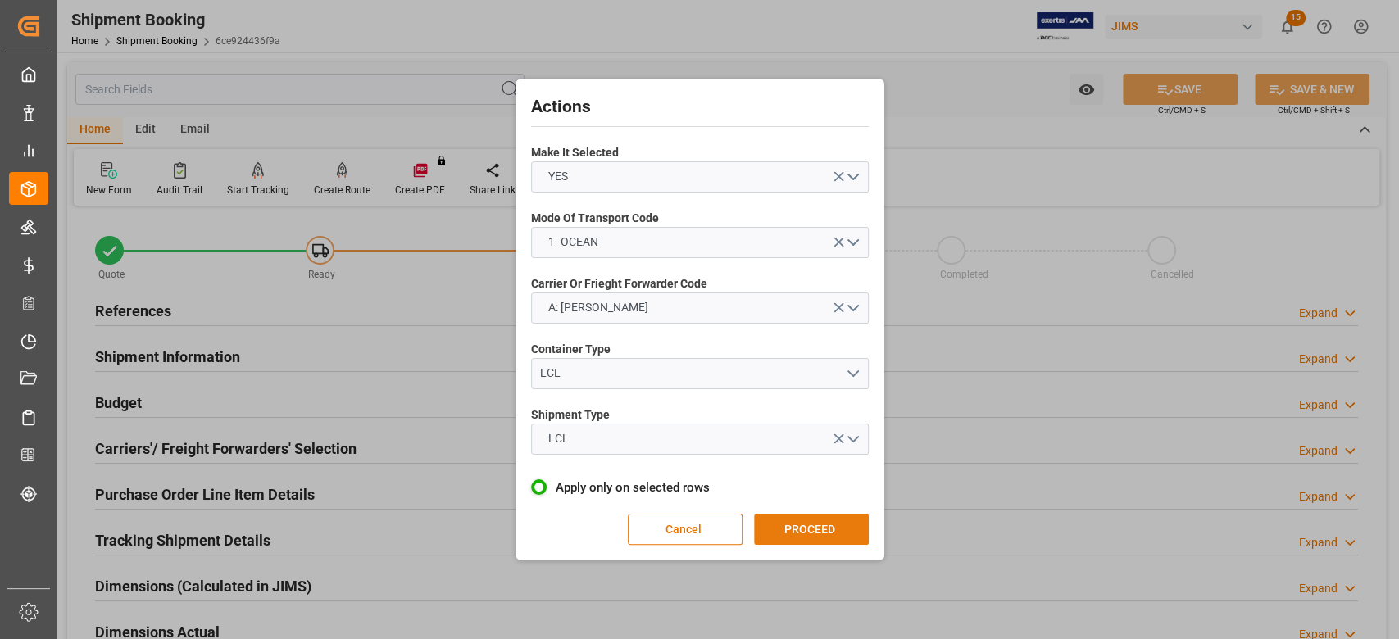
click at [810, 535] on button "PROCEED" at bounding box center [811, 529] width 115 height 31
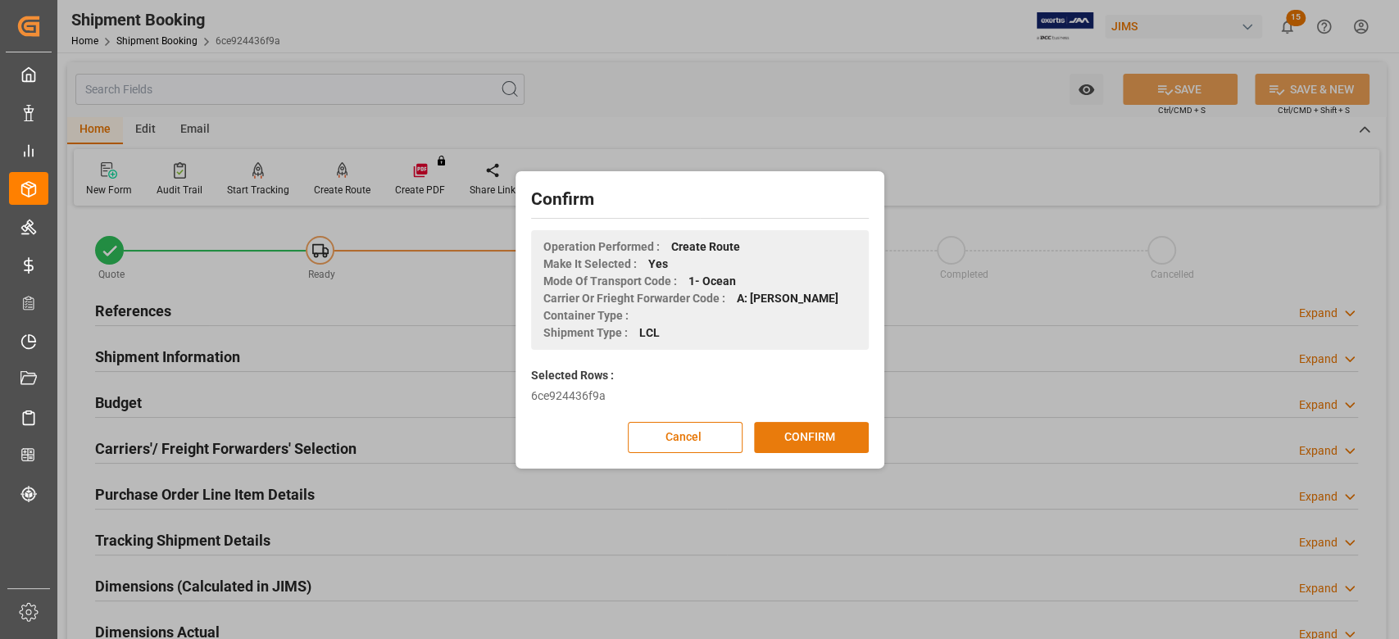
click at [787, 435] on button "CONFIRM" at bounding box center [811, 437] width 115 height 31
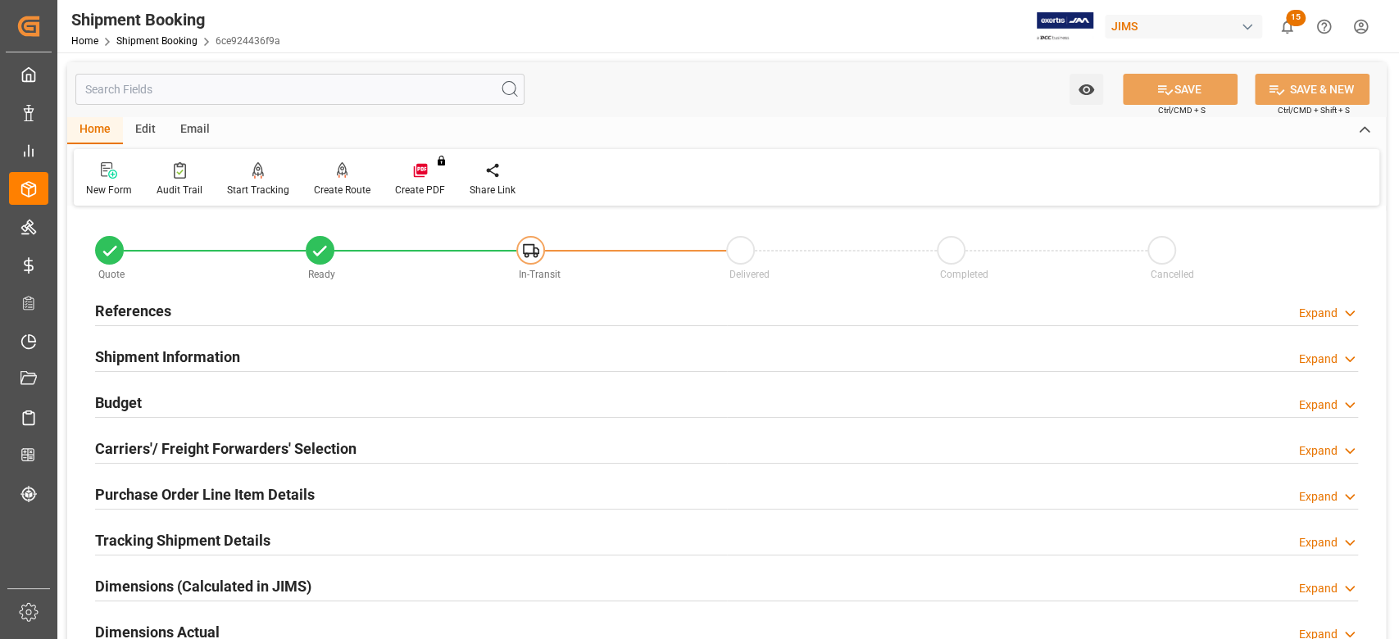
click at [157, 309] on h2 "References" at bounding box center [133, 311] width 76 height 22
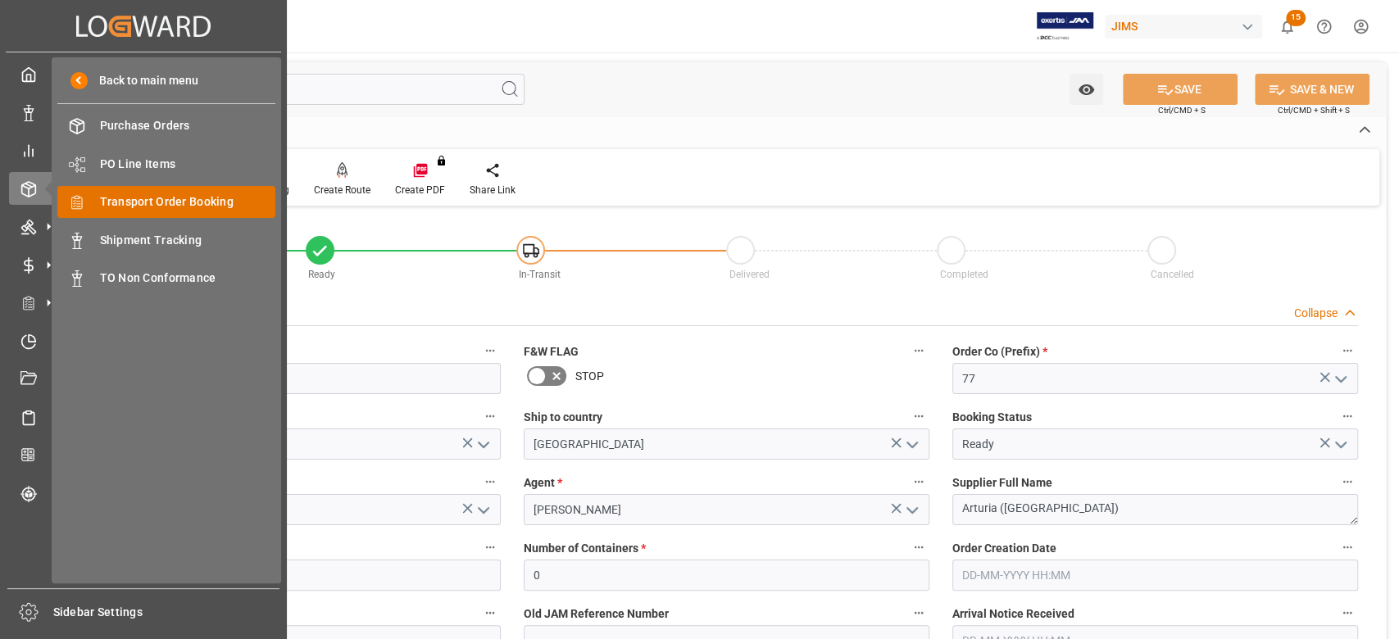
click at [147, 205] on span "Transport Order Booking" at bounding box center [188, 201] width 176 height 17
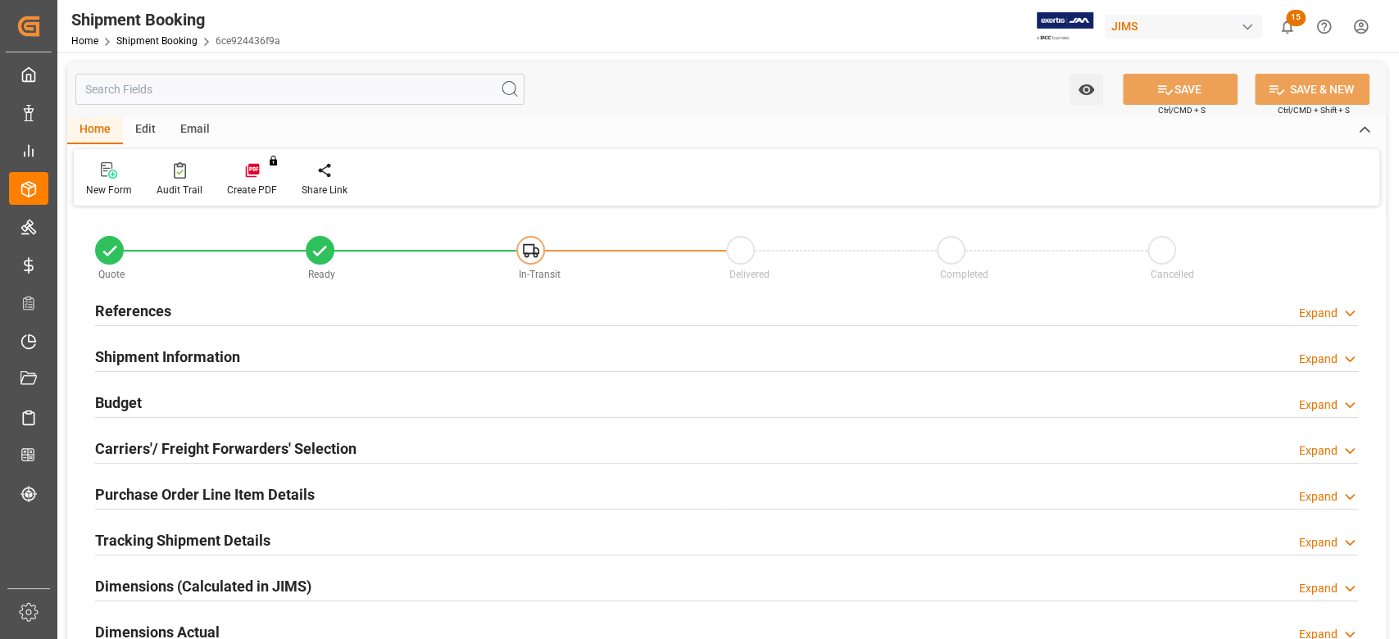
type input "0"
type input "[DATE]"
click at [134, 304] on h2 "References" at bounding box center [133, 311] width 76 height 22
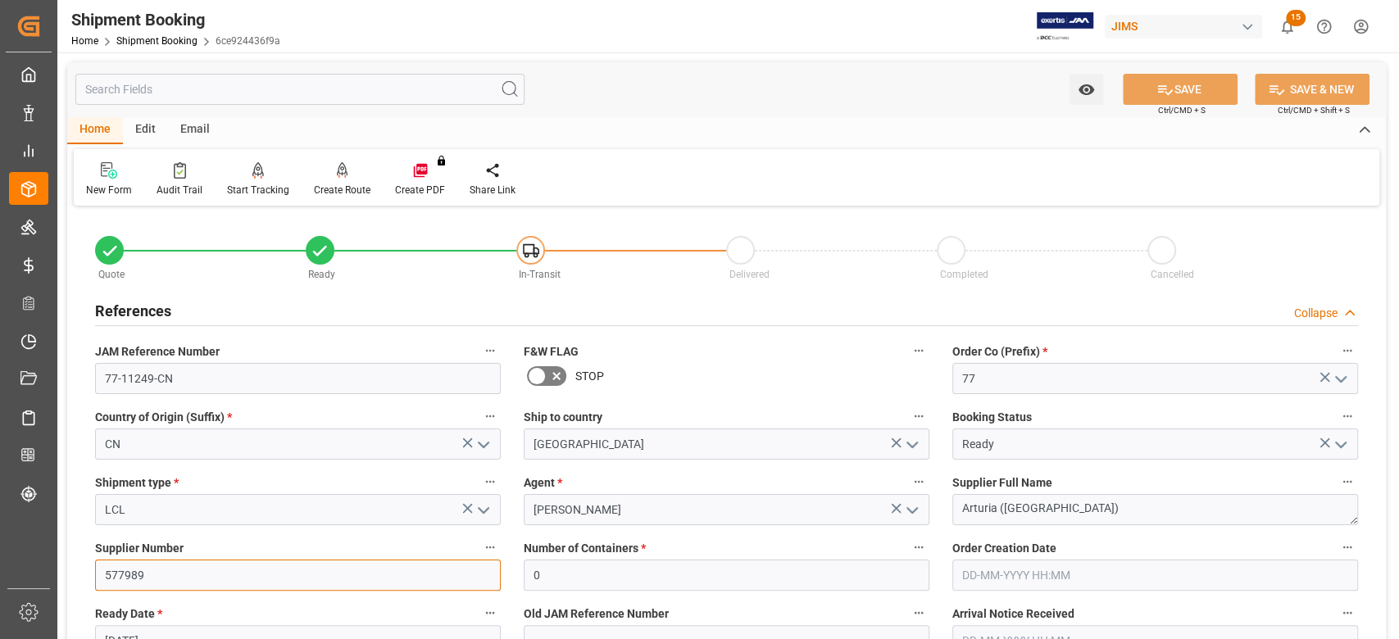
click at [161, 577] on input "577989" at bounding box center [298, 575] width 406 height 31
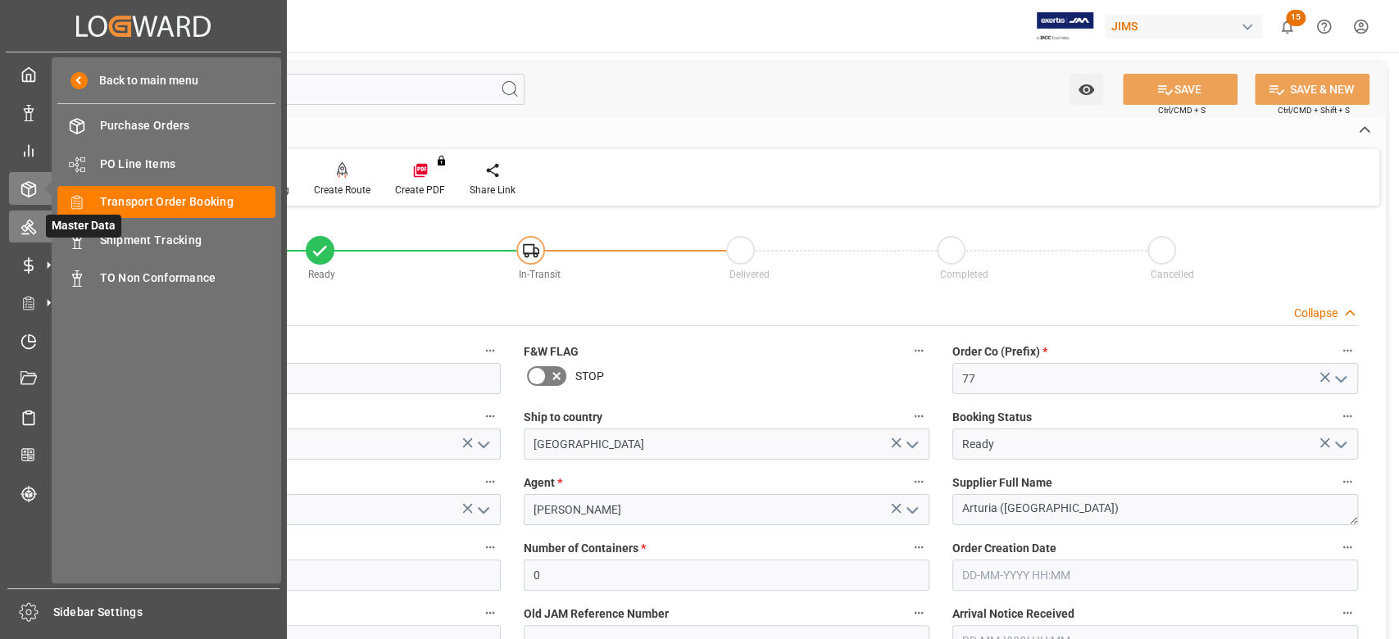
click at [30, 223] on icon at bounding box center [28, 227] width 16 height 16
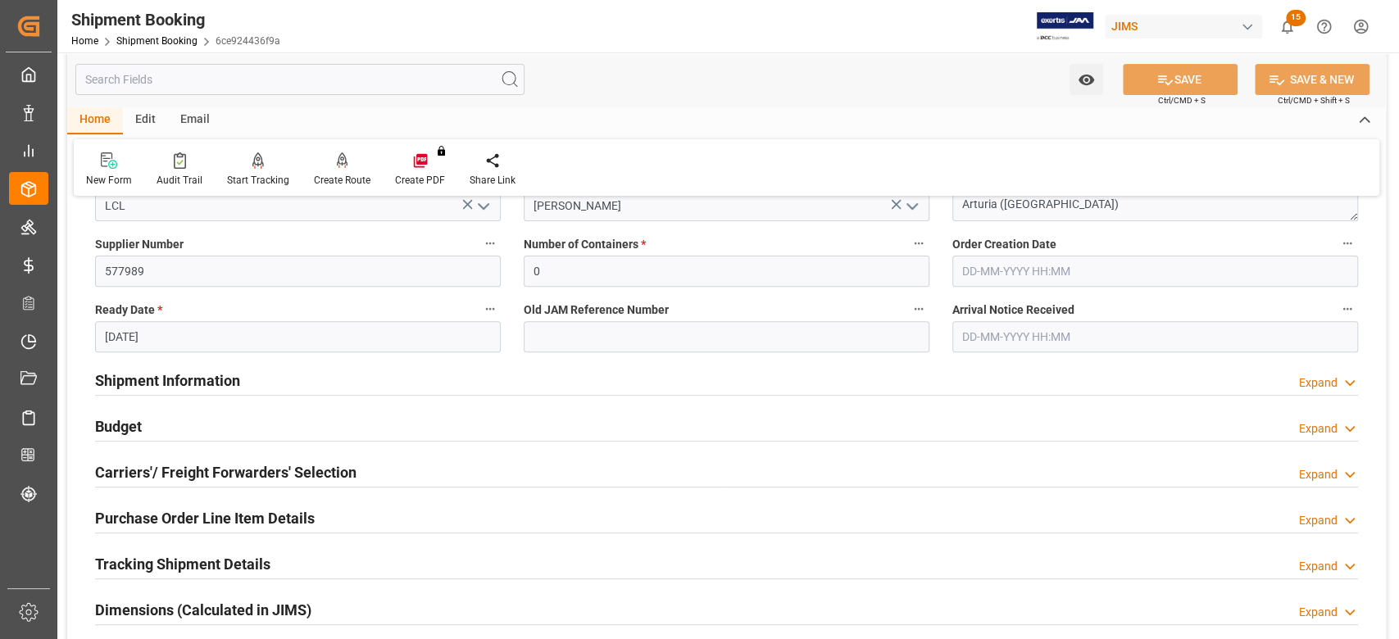
scroll to position [328, 0]
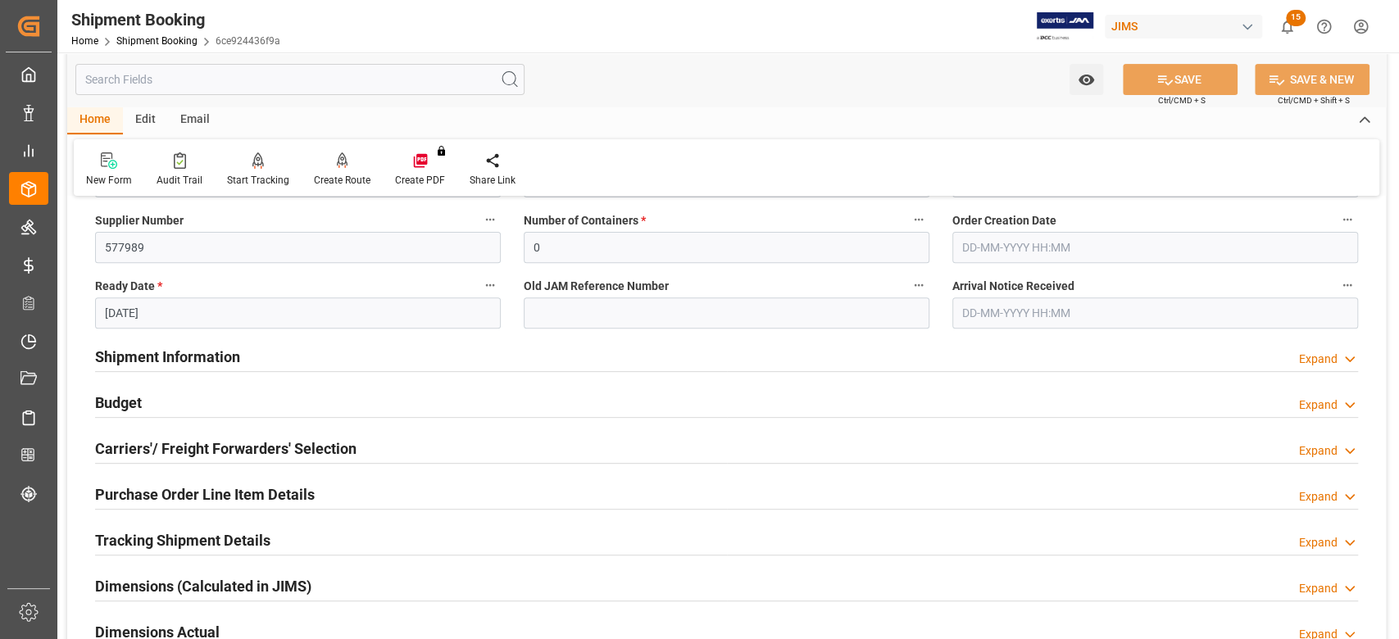
click at [206, 453] on h2 "Carriers'/ Freight Forwarders' Selection" at bounding box center [225, 449] width 261 height 22
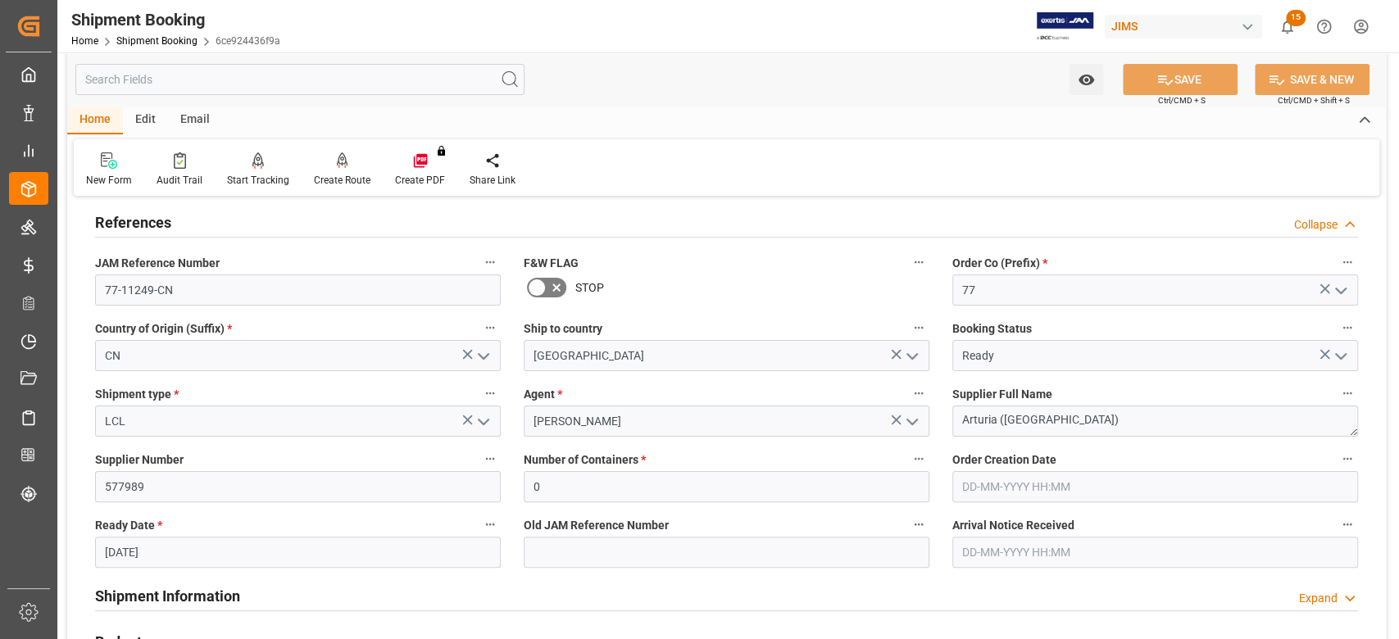
scroll to position [218, 0]
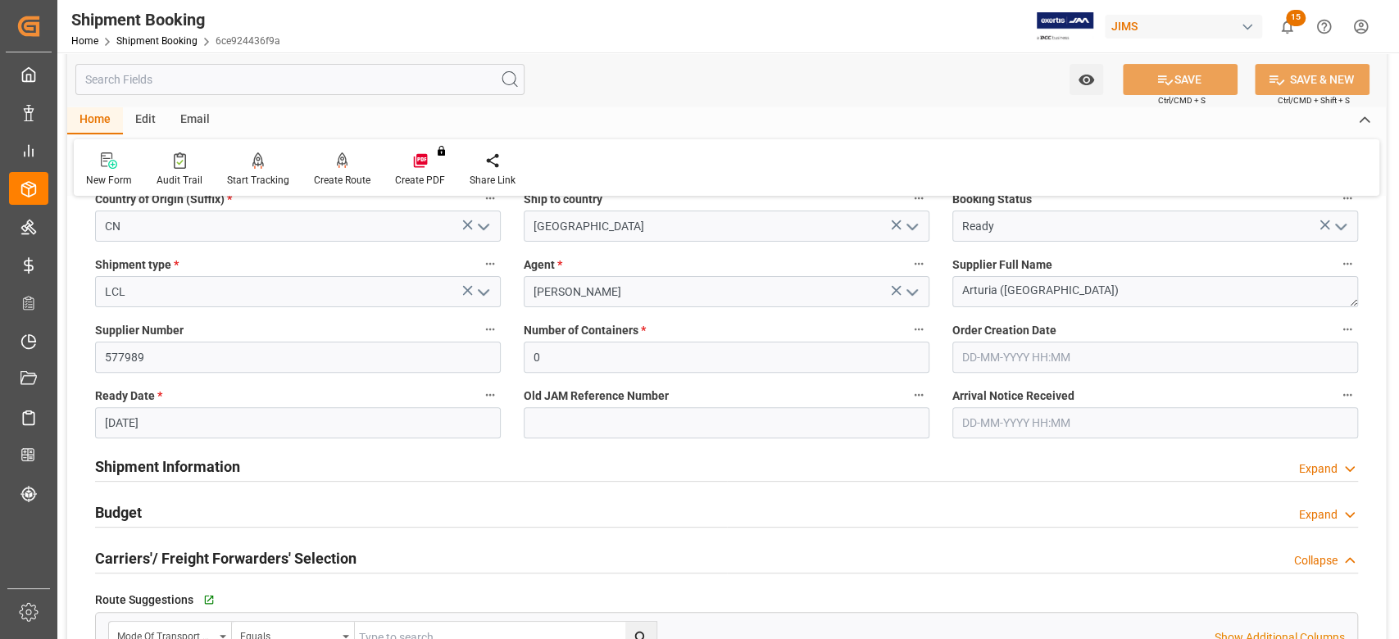
drag, startPoint x: 203, startPoint y: 461, endPoint x: 397, endPoint y: 467, distance: 193.5
click at [204, 462] on h2 "Shipment Information" at bounding box center [167, 467] width 145 height 22
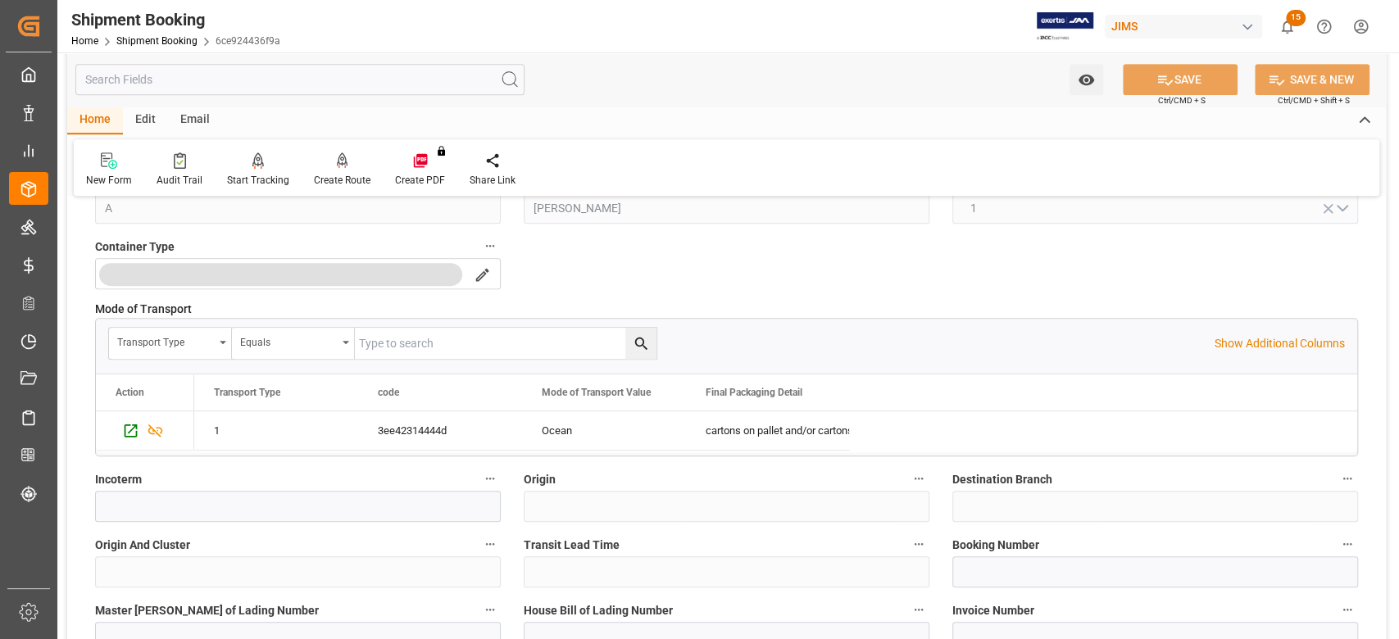
scroll to position [874, 0]
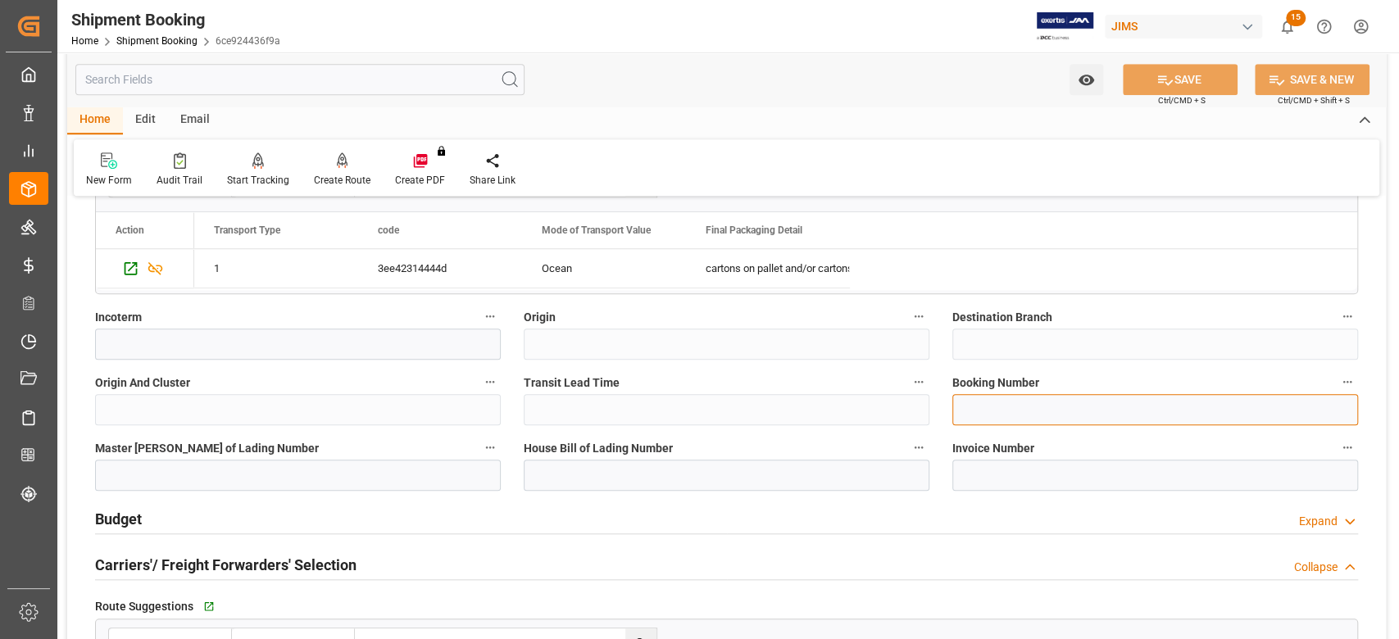
click at [1008, 410] on input at bounding box center [1155, 409] width 406 height 31
paste input "13640034"
type input "13640034"
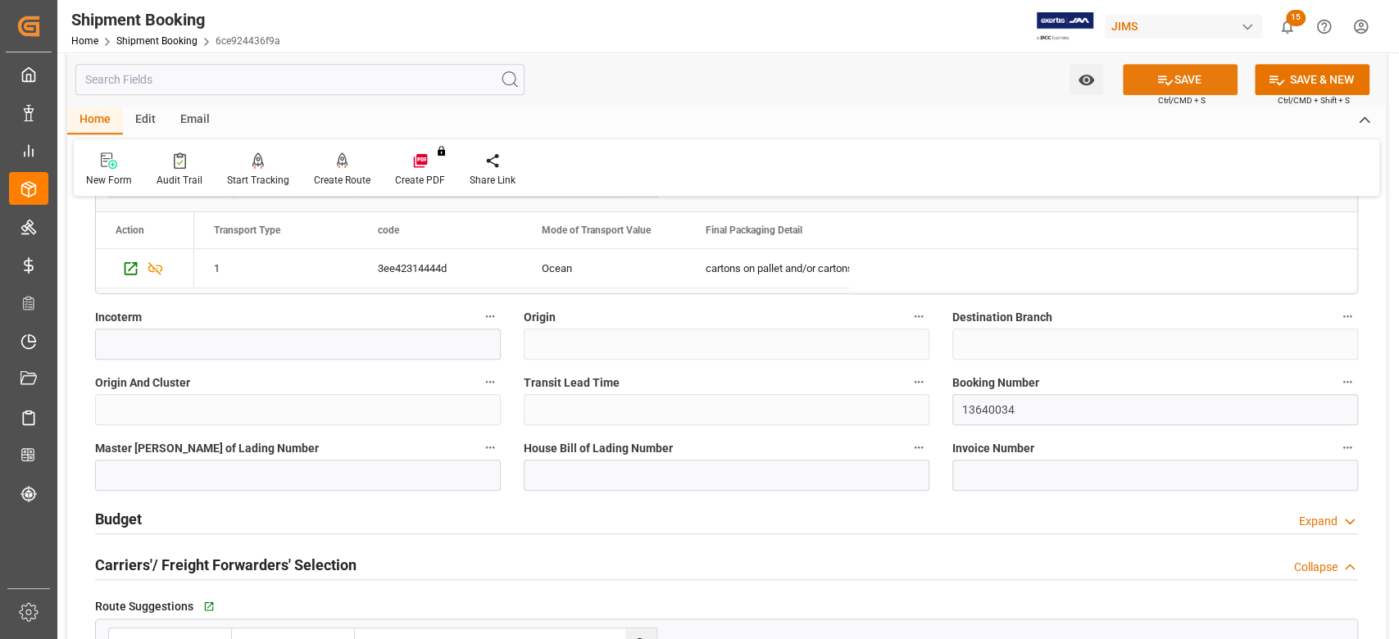
click at [1196, 82] on button "SAVE" at bounding box center [1180, 79] width 115 height 31
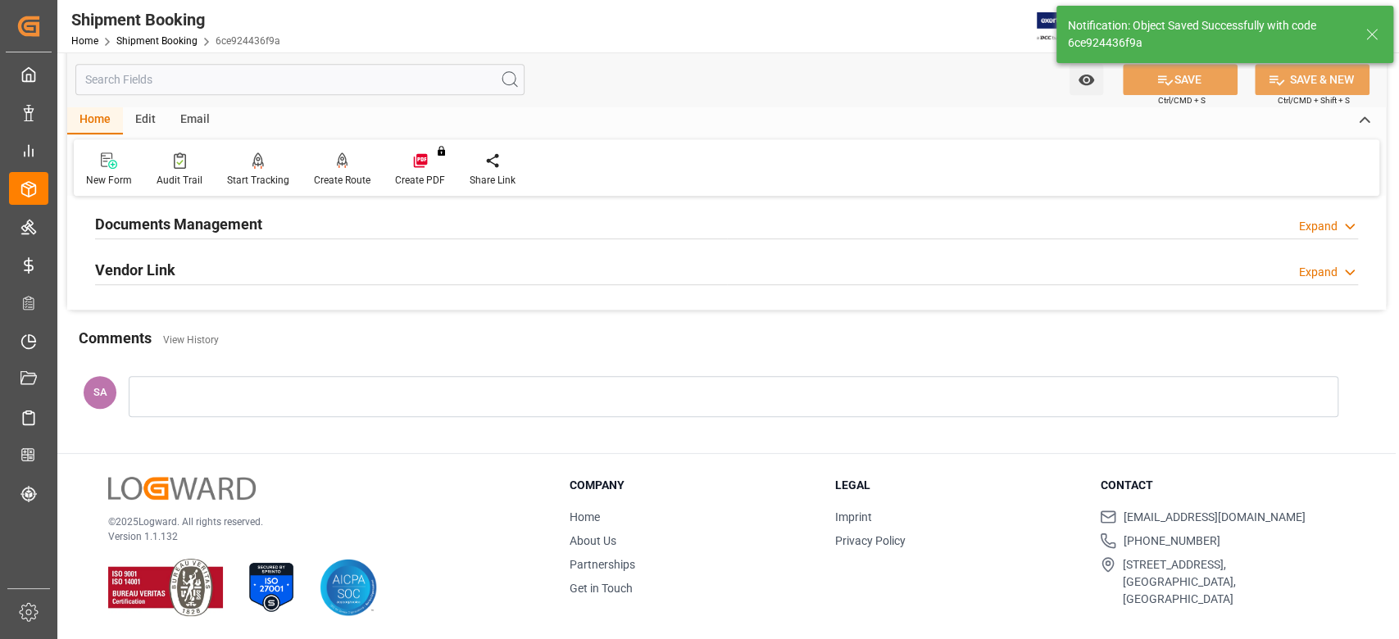
scroll to position [0, 0]
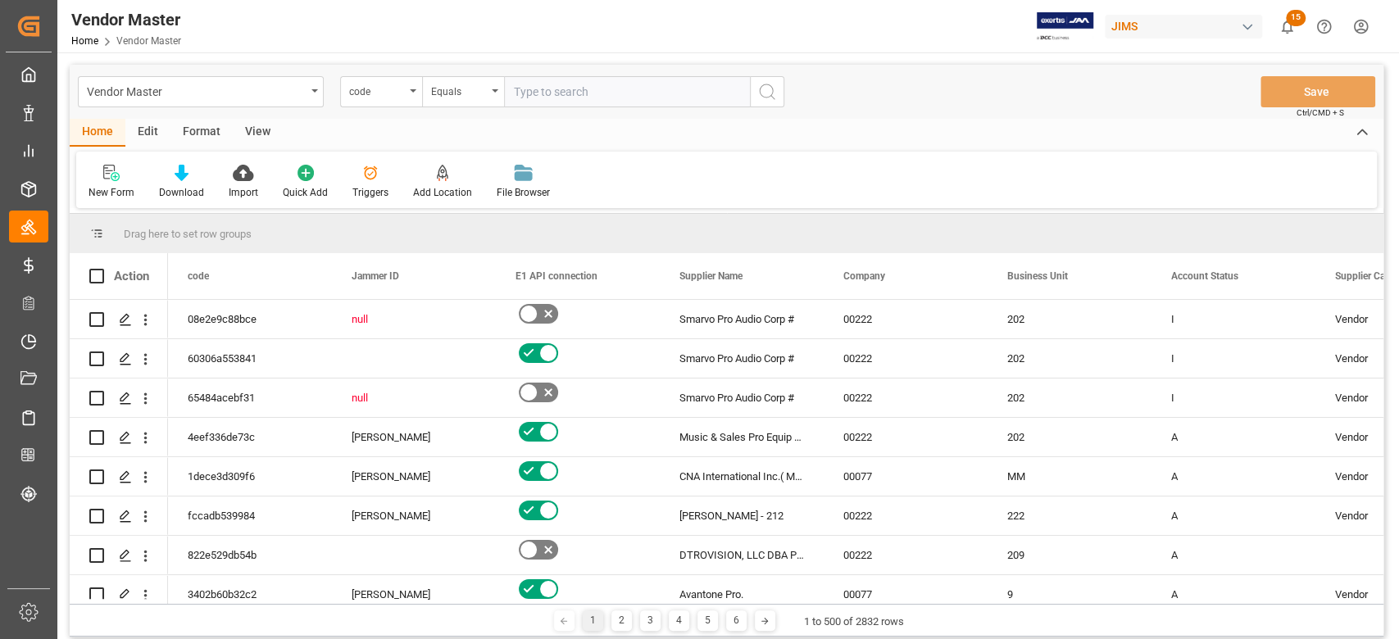
click at [631, 88] on input "text" at bounding box center [627, 91] width 246 height 31
click at [629, 89] on input "text" at bounding box center [627, 91] width 246 height 31
type input "577989"
click at [774, 89] on icon "search button" at bounding box center [767, 92] width 20 height 20
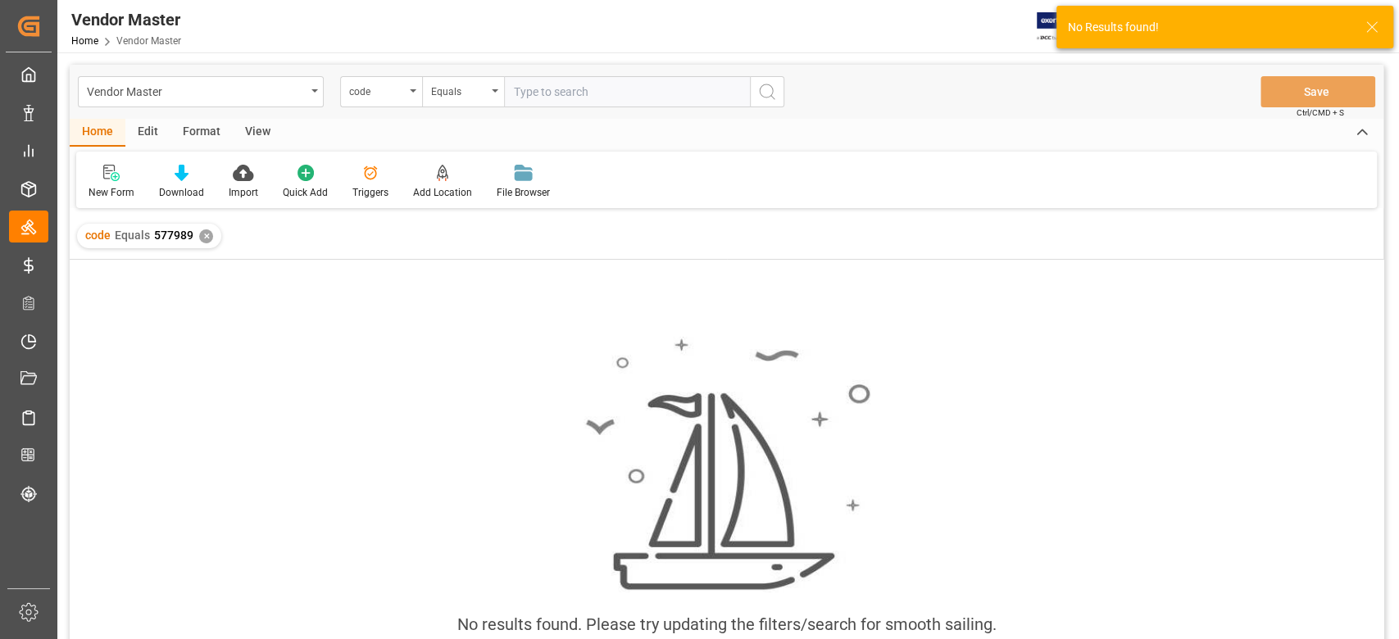
click at [207, 236] on div "✕" at bounding box center [206, 236] width 14 height 14
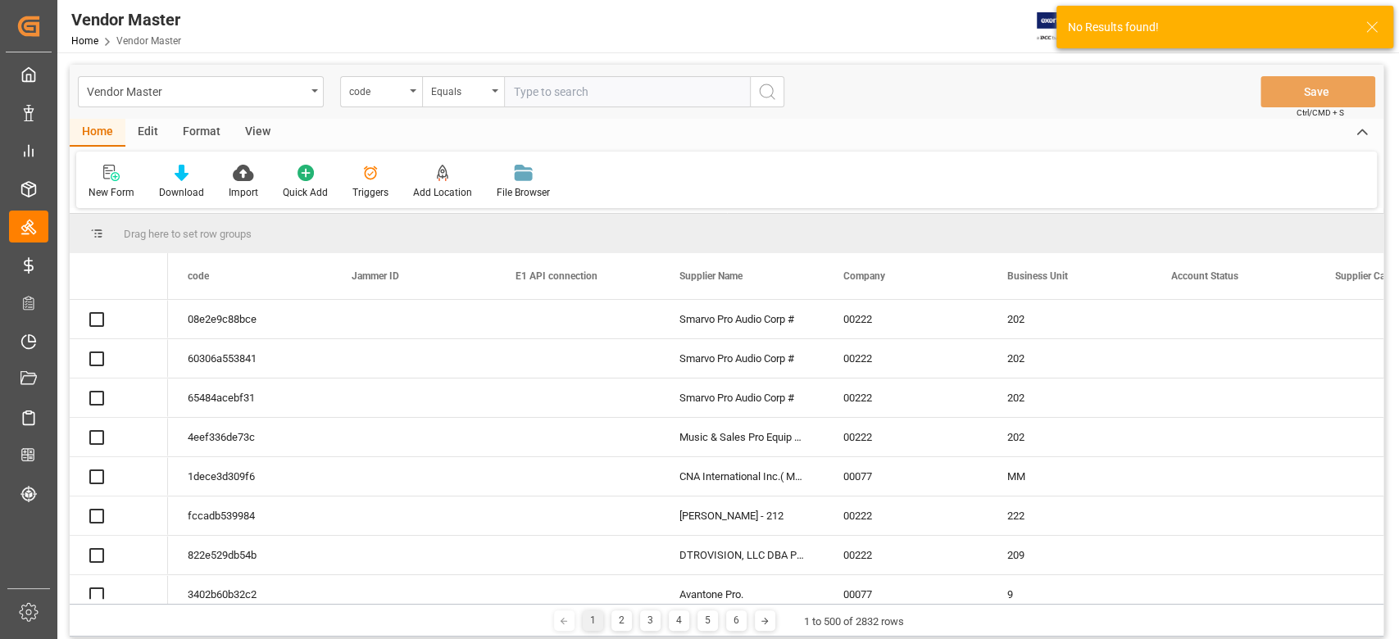
click at [387, 95] on div "code" at bounding box center [377, 89] width 56 height 19
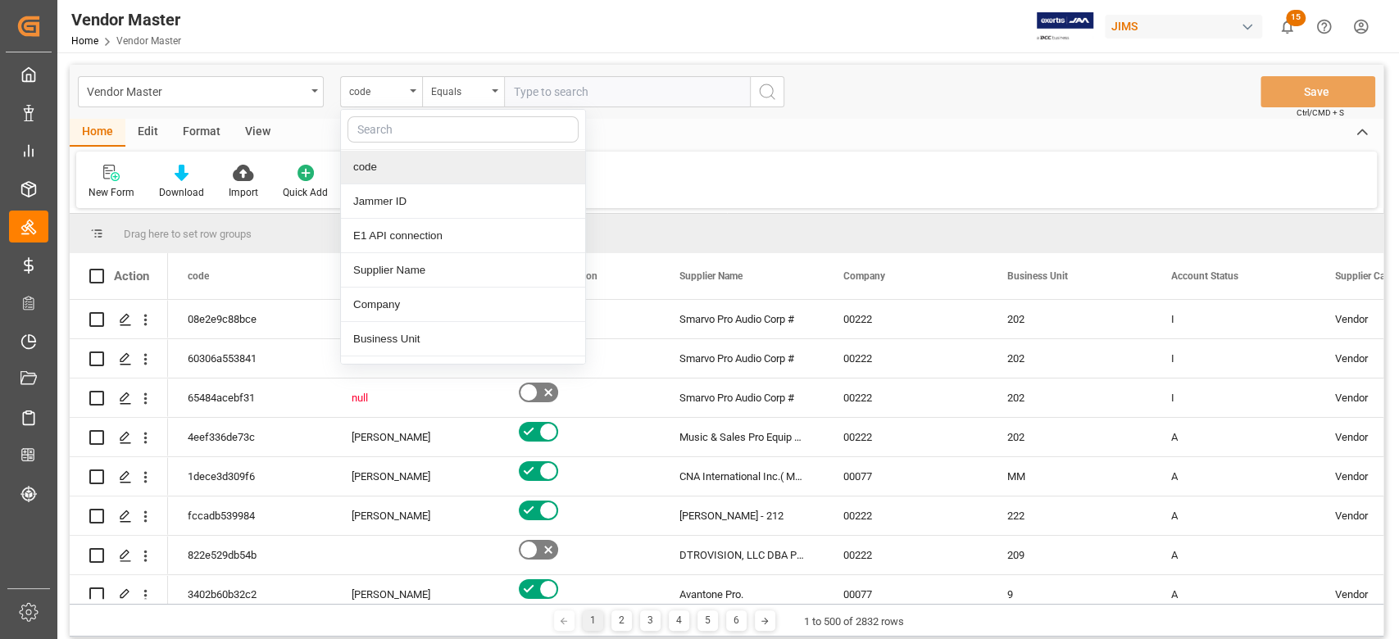
click at [399, 128] on input "text" at bounding box center [462, 129] width 231 height 26
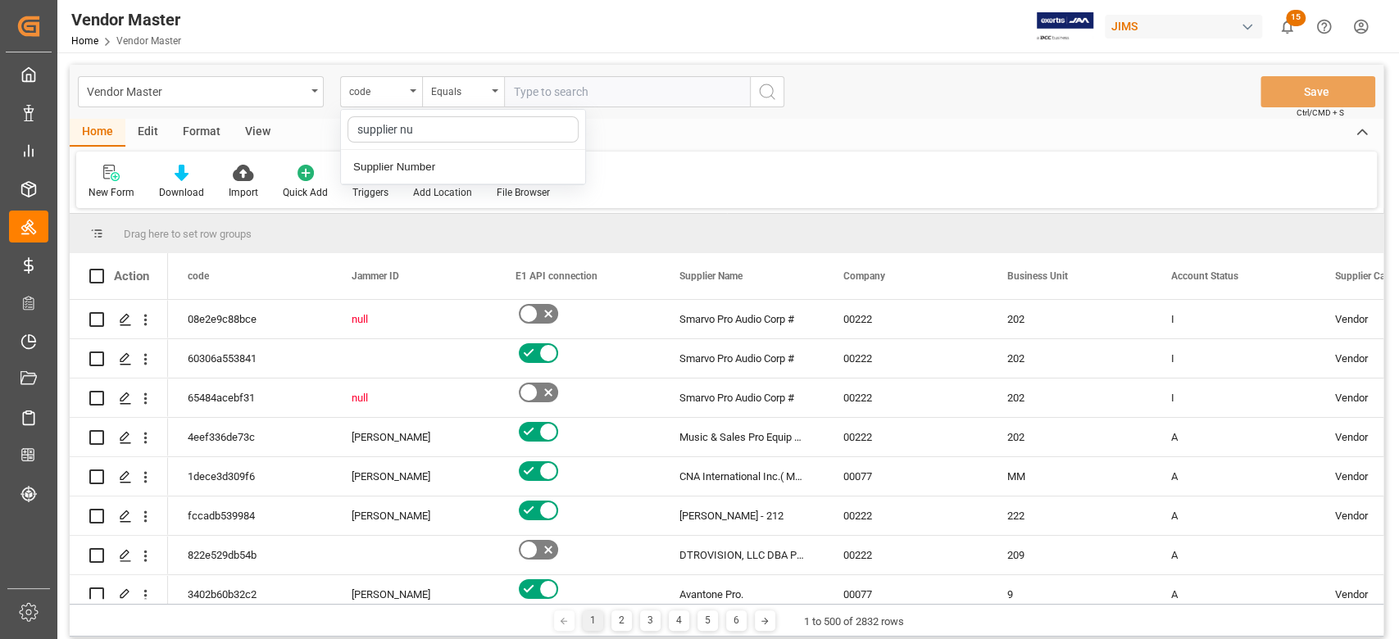
type input "supplier num"
click at [437, 171] on div "Supplier Number" at bounding box center [463, 167] width 244 height 34
click at [544, 107] on input "text" at bounding box center [627, 91] width 246 height 31
paste input "577989"
type input "577989"
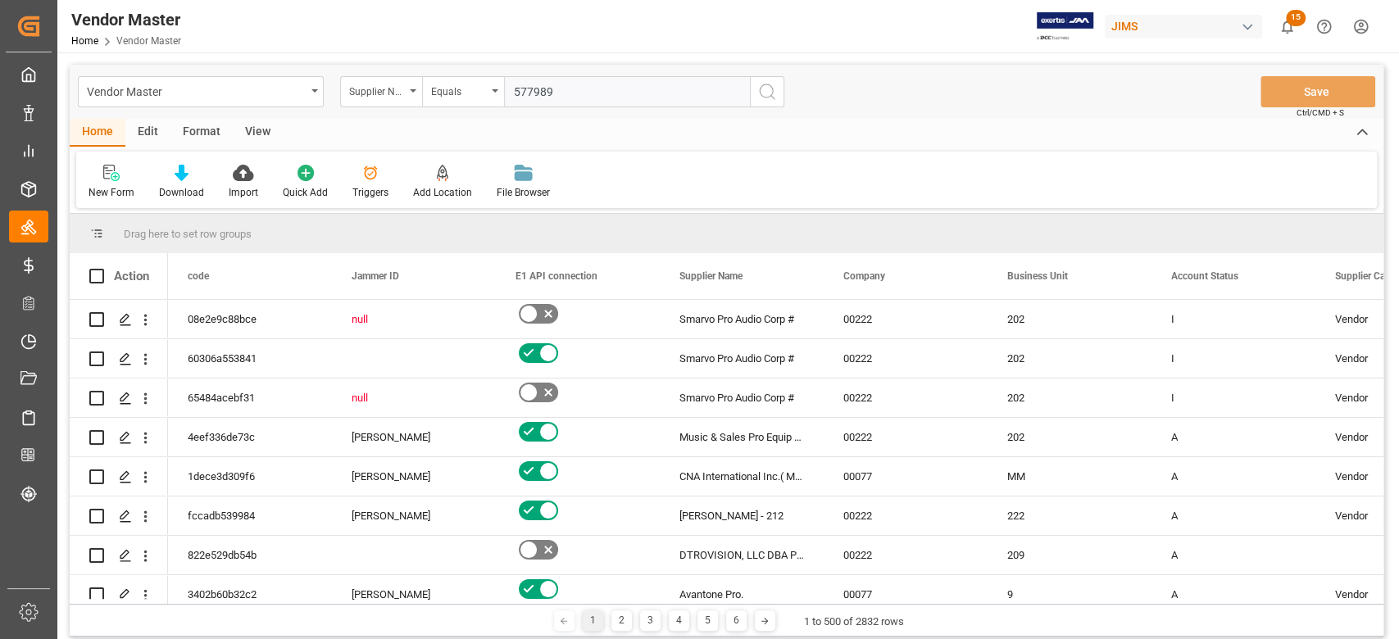
click at [766, 93] on icon "search button" at bounding box center [767, 92] width 20 height 20
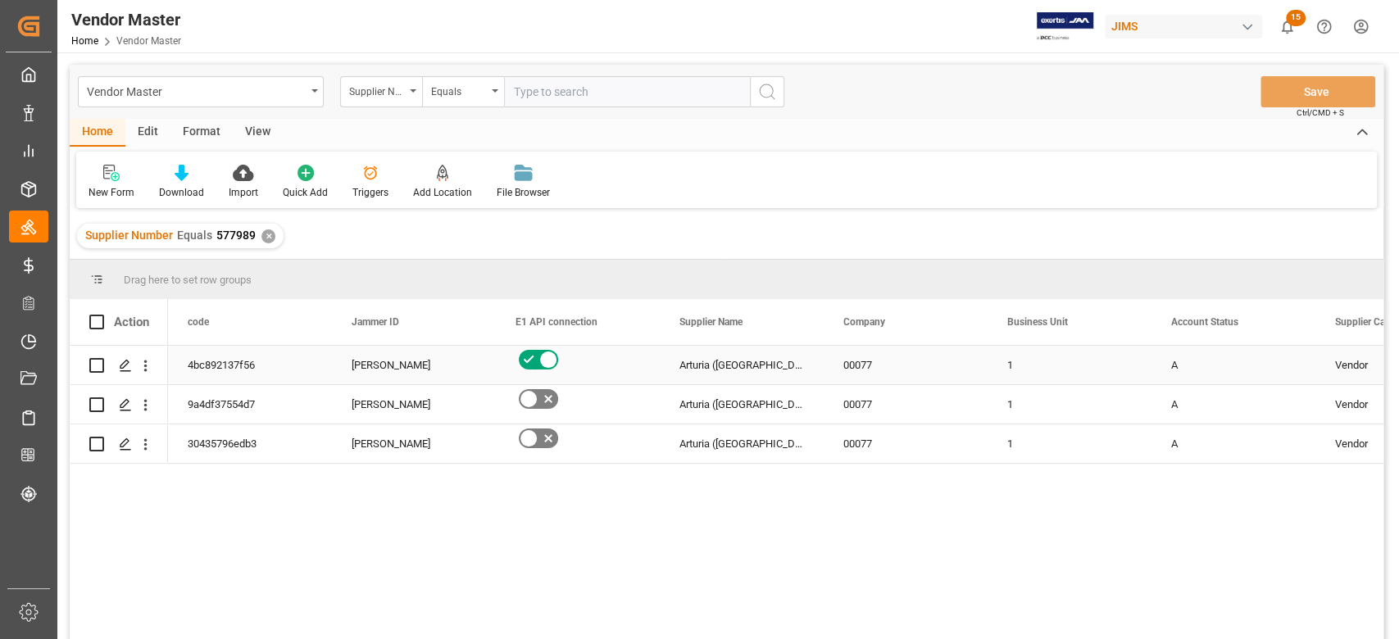
click at [818, 370] on div "Arturia ([GEOGRAPHIC_DATA])" at bounding box center [742, 365] width 164 height 39
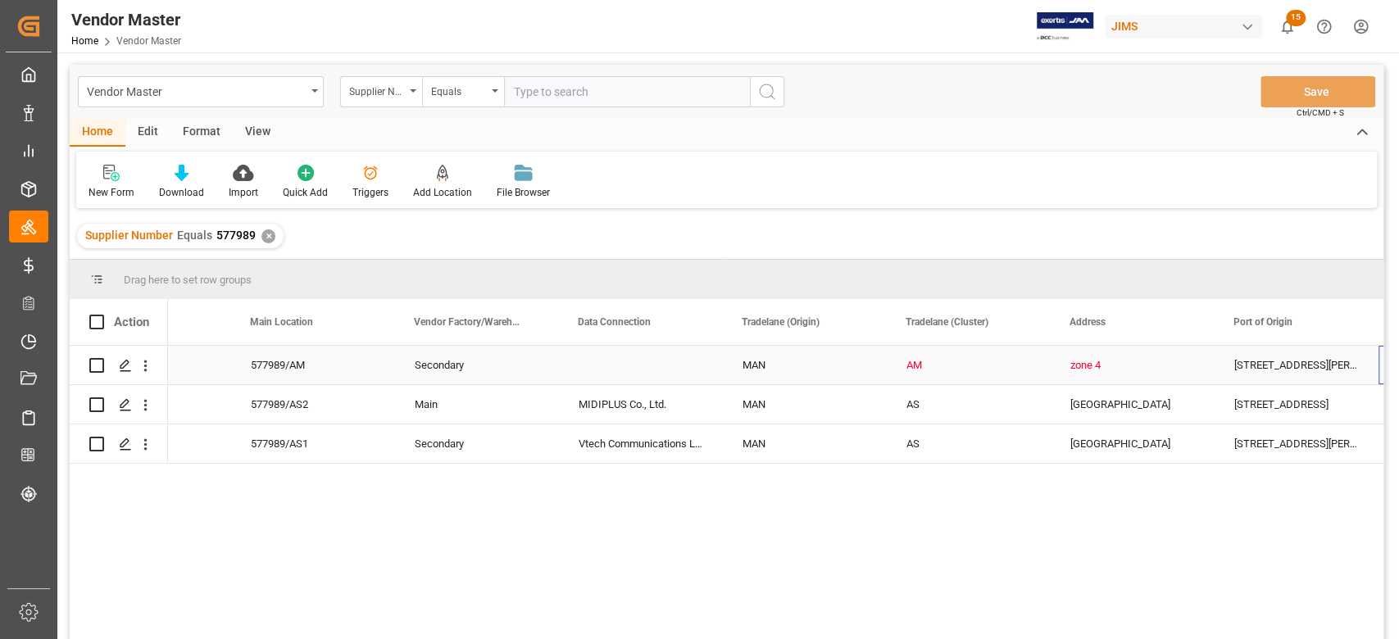
scroll to position [0, 2396]
